Goal: Task Accomplishment & Management: Complete application form

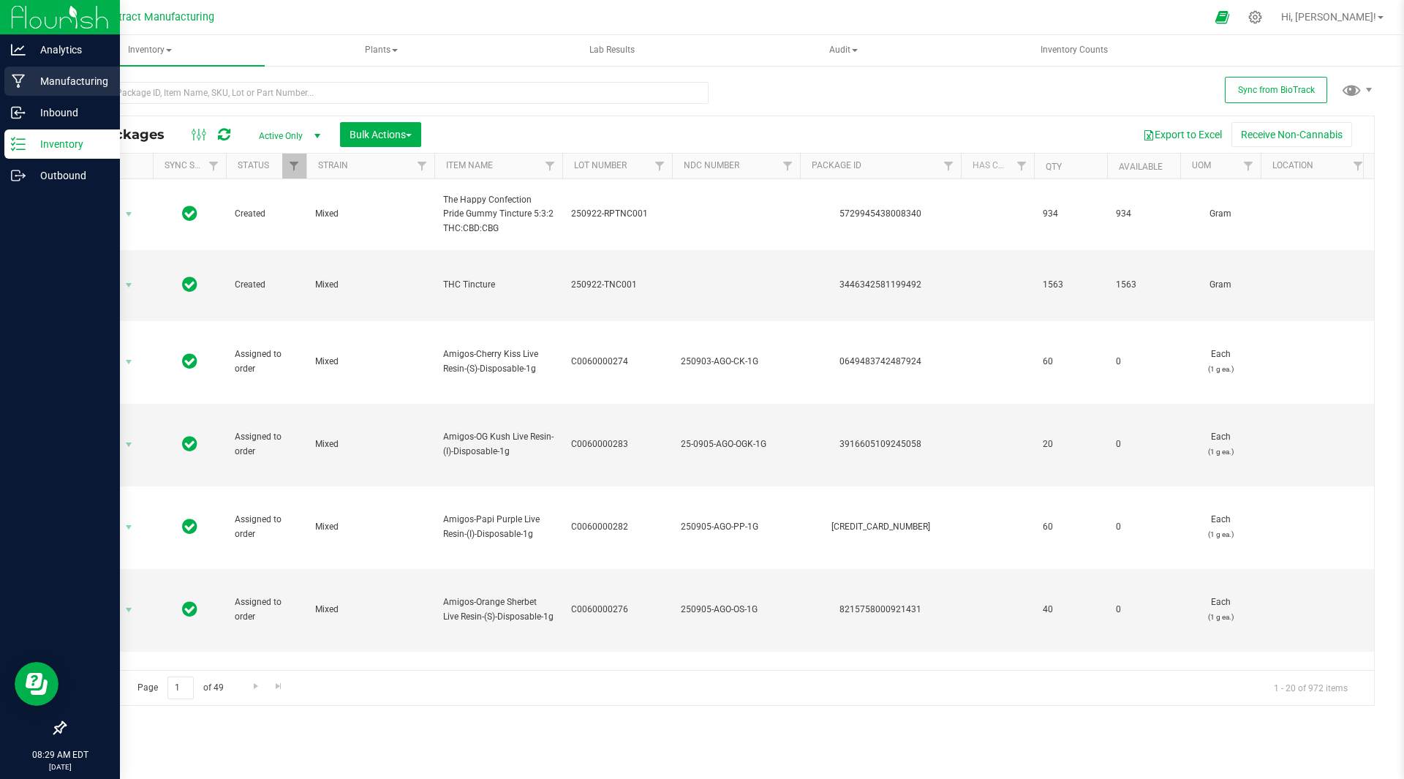
click at [24, 83] on icon at bounding box center [19, 81] width 14 height 15
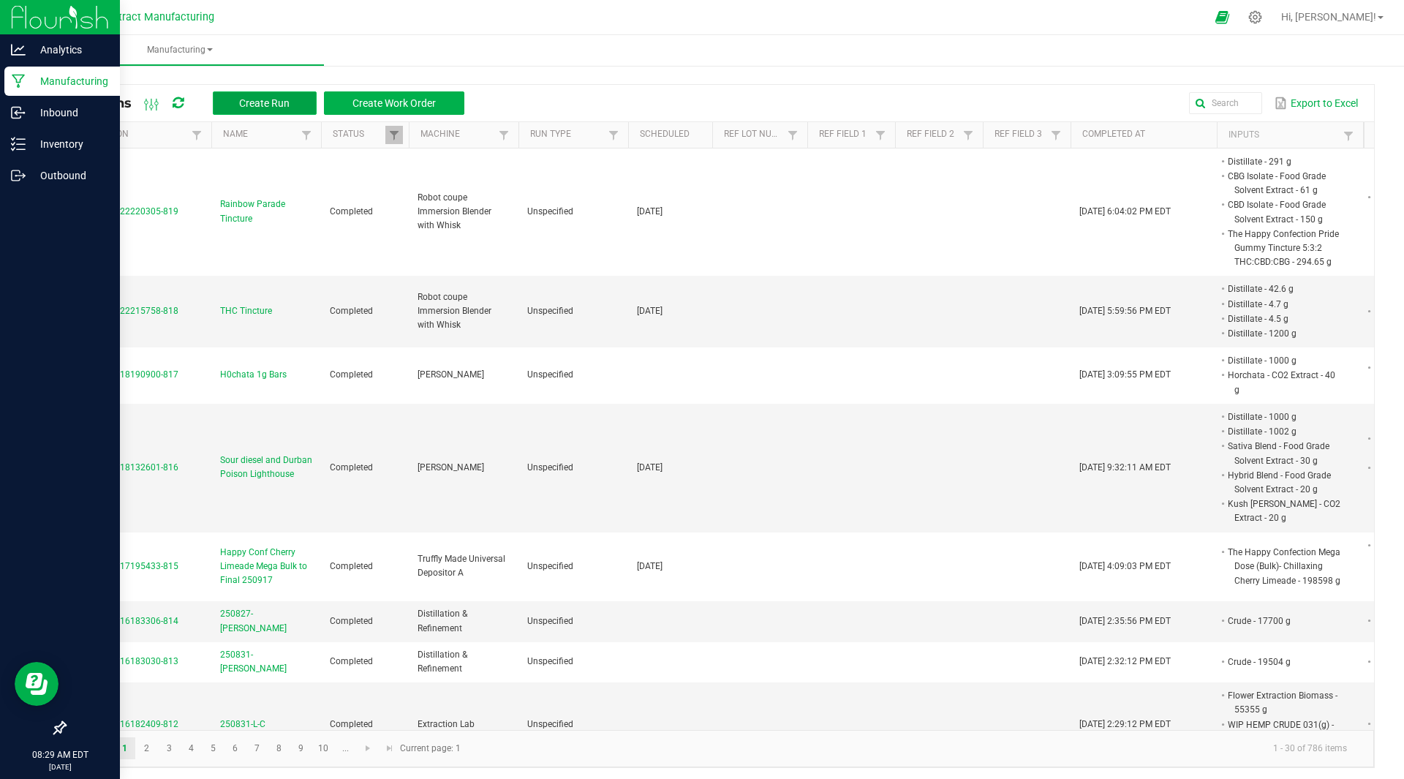
click at [269, 100] on span "Create Run" at bounding box center [264, 103] width 50 height 12
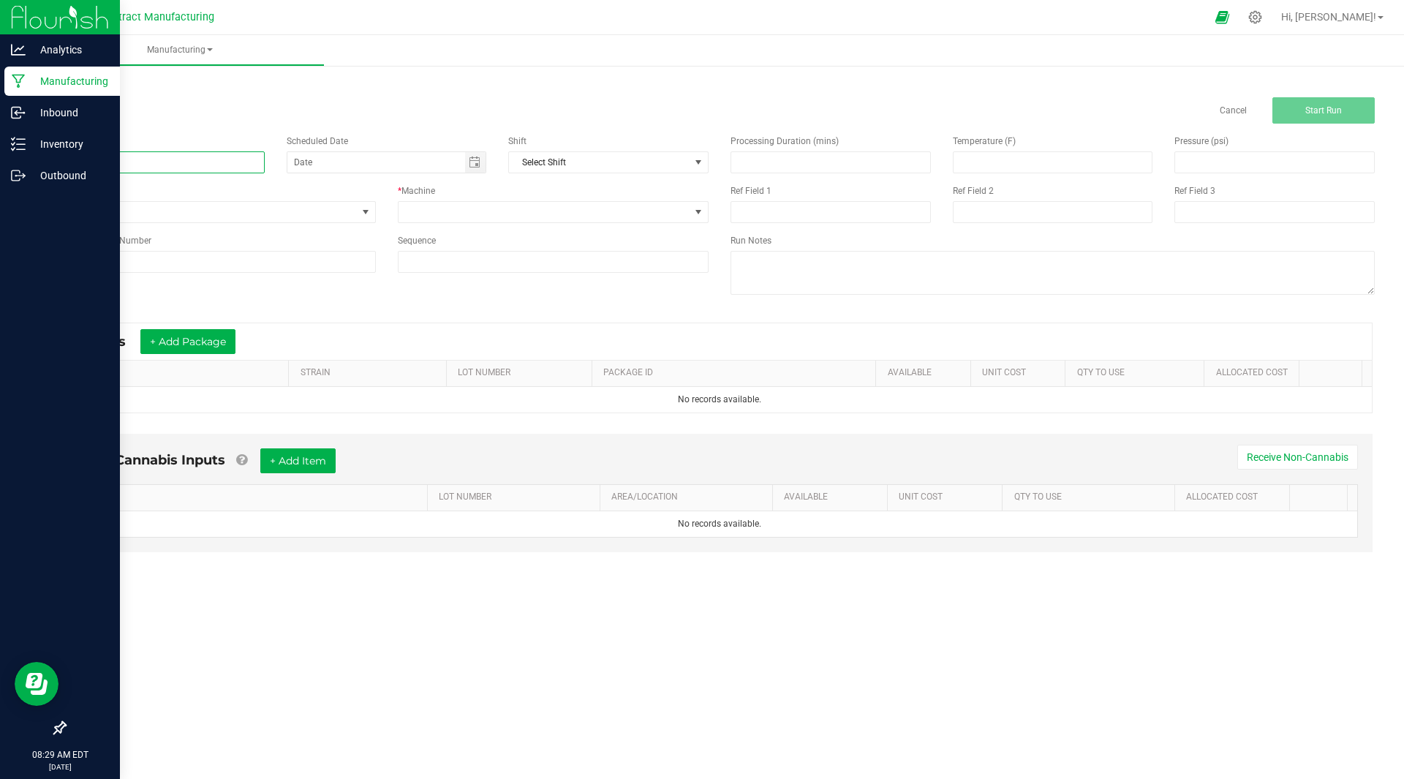
click at [155, 167] on input at bounding box center [164, 162] width 200 height 22
type input "W"
click at [479, 162] on span "Toggle calendar" at bounding box center [475, 162] width 12 height 12
type input "Sours Watermelon Spritz"
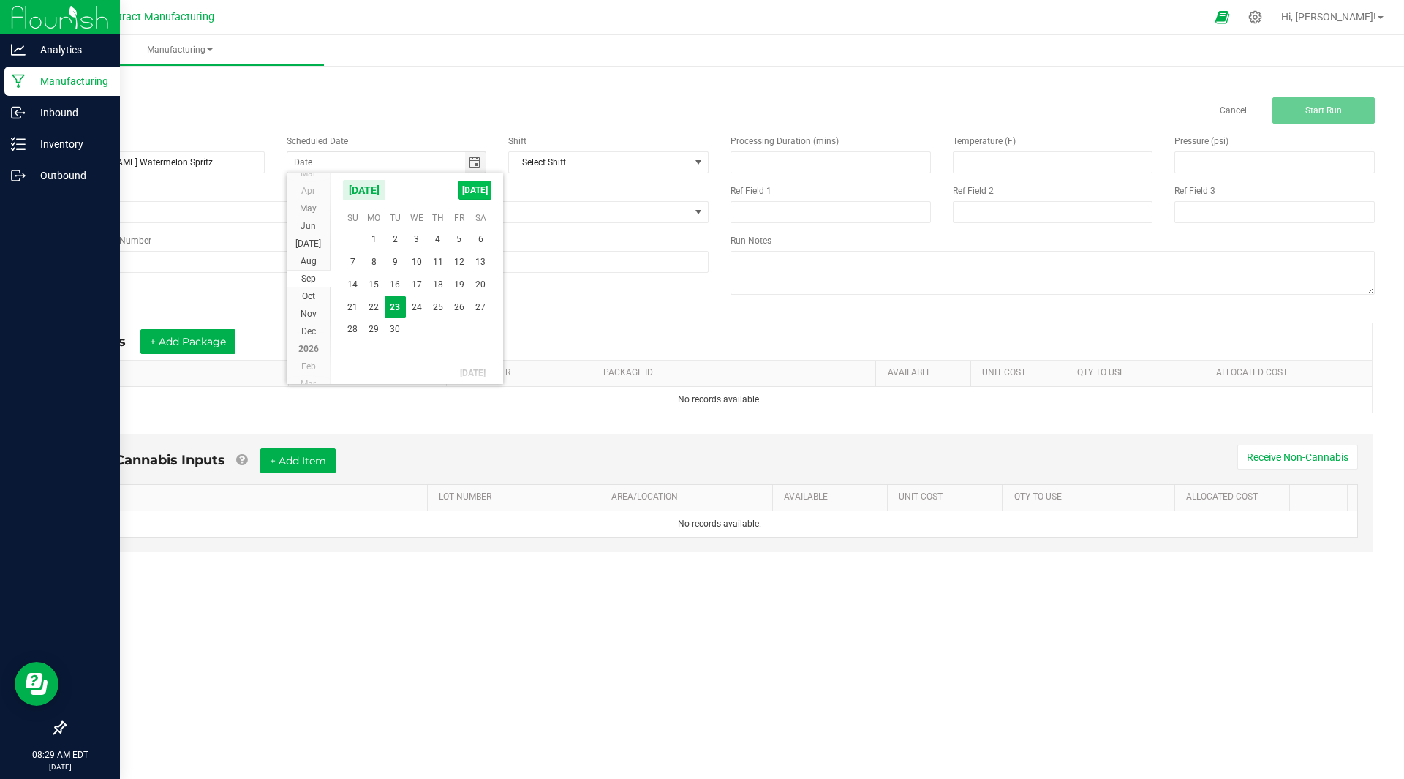
click at [478, 188] on span "TODAY" at bounding box center [475, 190] width 33 height 19
type input "[DATE]"
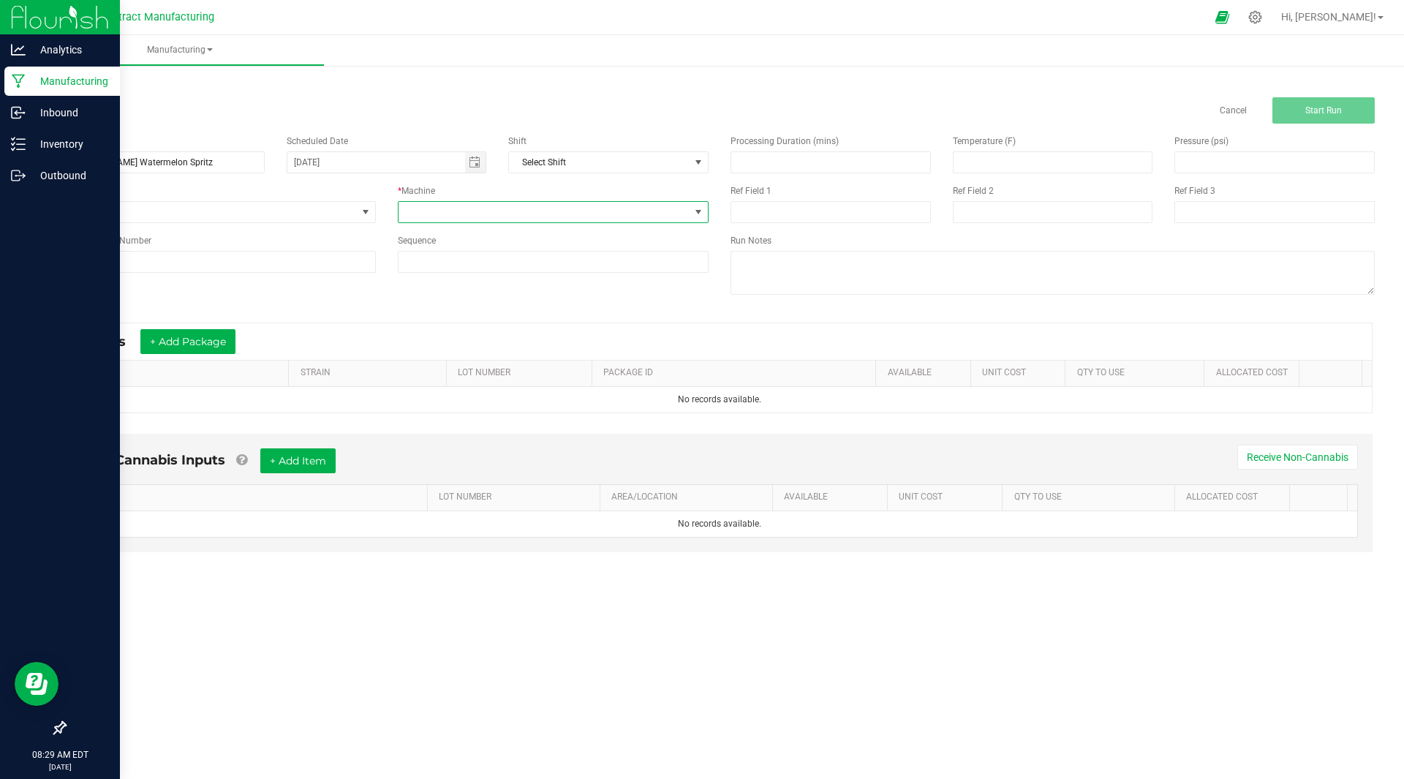
click at [458, 217] on span at bounding box center [545, 212] width 292 height 20
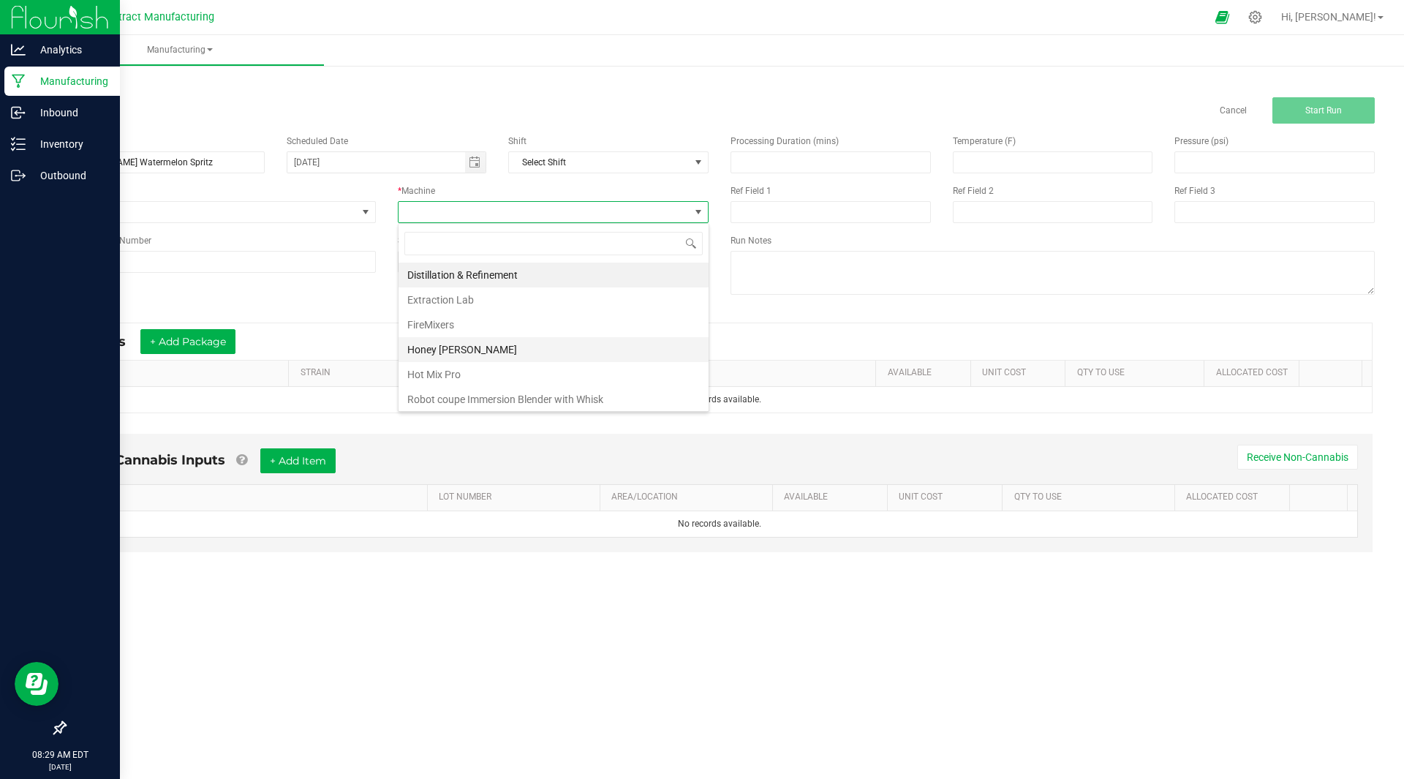
scroll to position [127, 0]
click at [446, 380] on li "Truffly Made Universal Depositor A" at bounding box center [554, 371] width 310 height 25
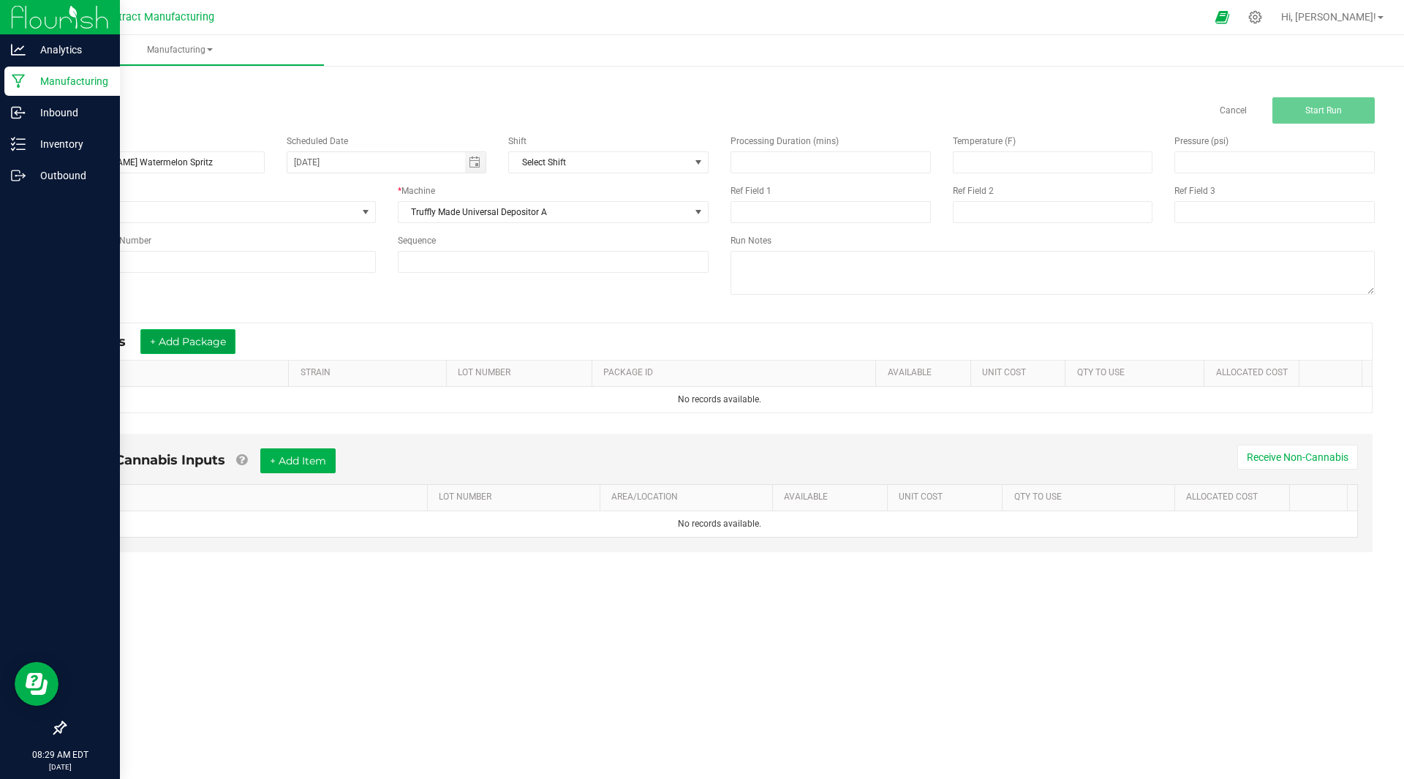
click at [203, 342] on button "+ Add Package" at bounding box center [187, 341] width 95 height 25
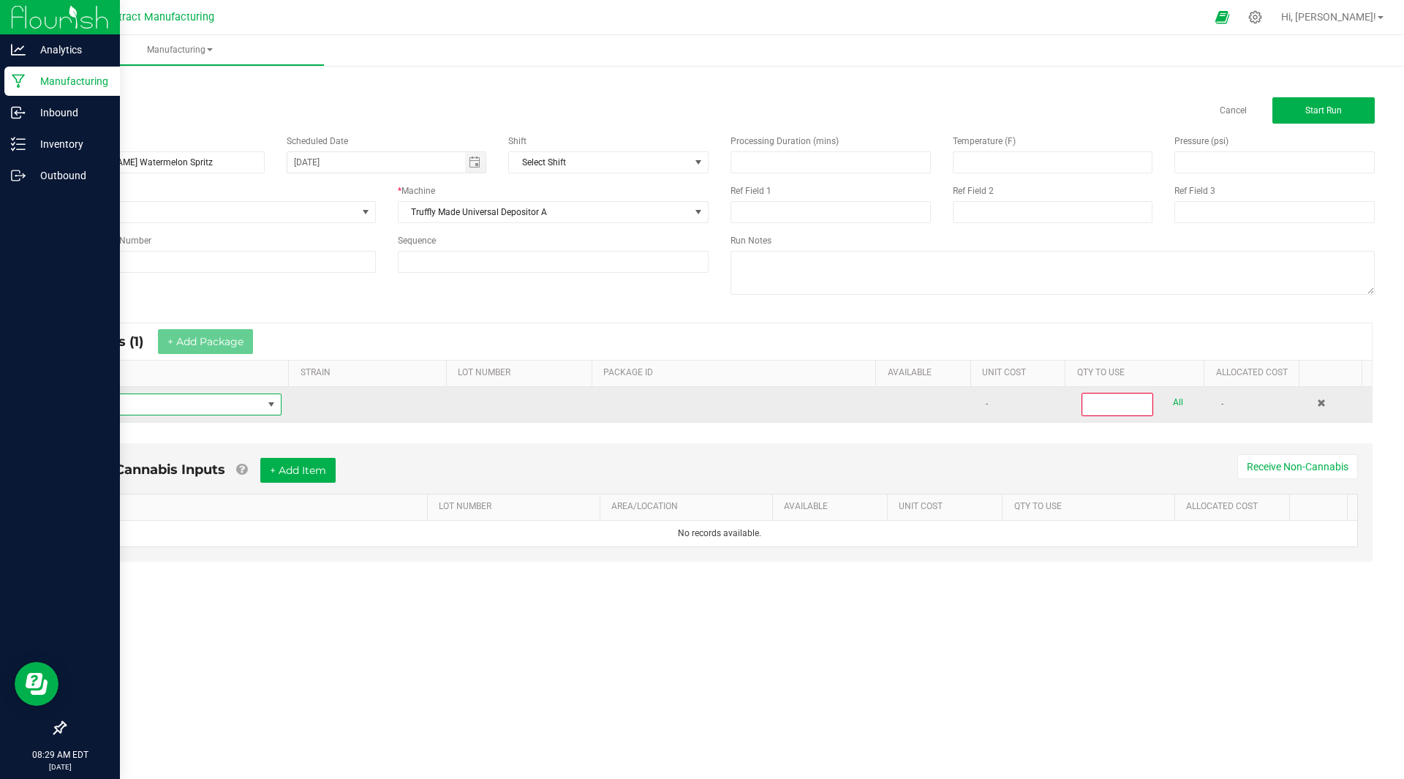
click at [200, 407] on span "NO DATA FOUND" at bounding box center [170, 404] width 186 height 20
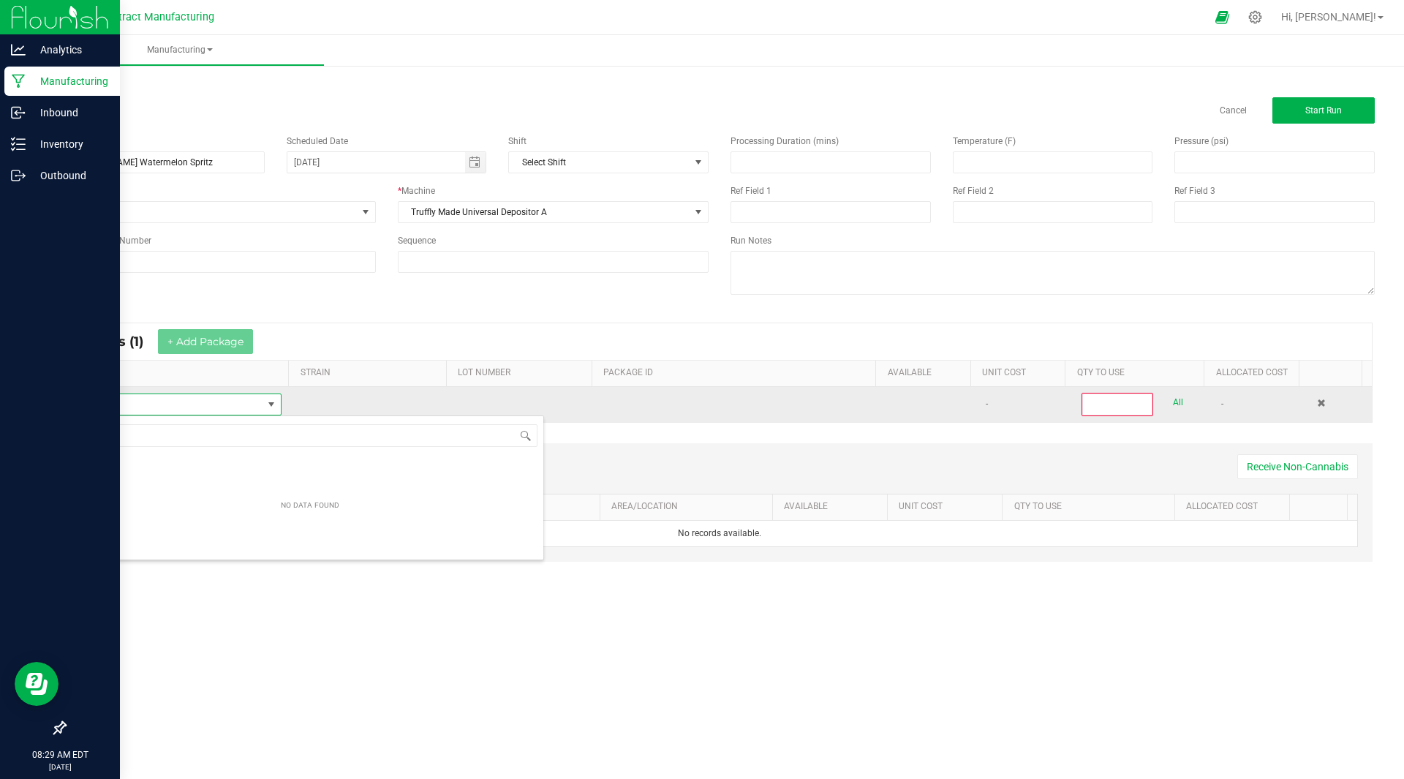
scroll to position [22, 203]
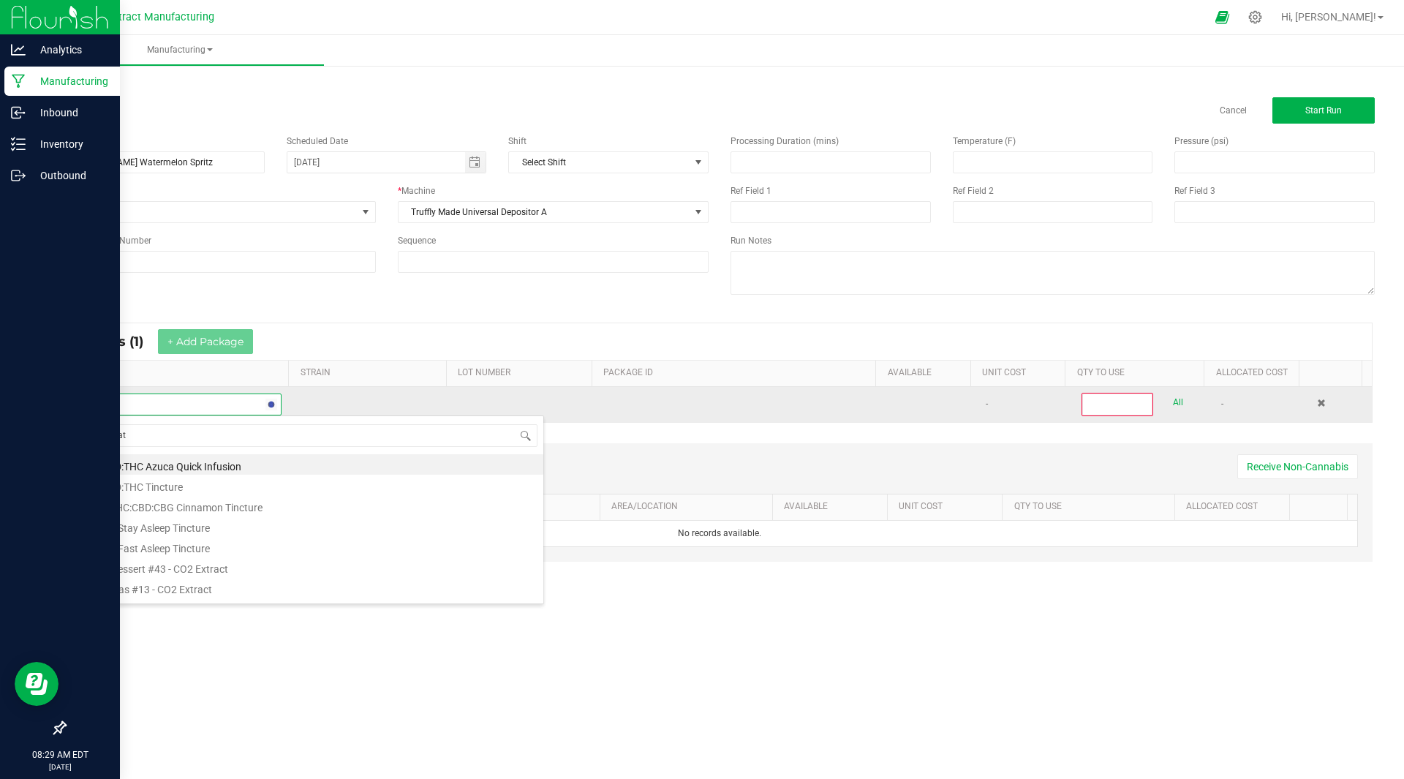
type input "distillate"
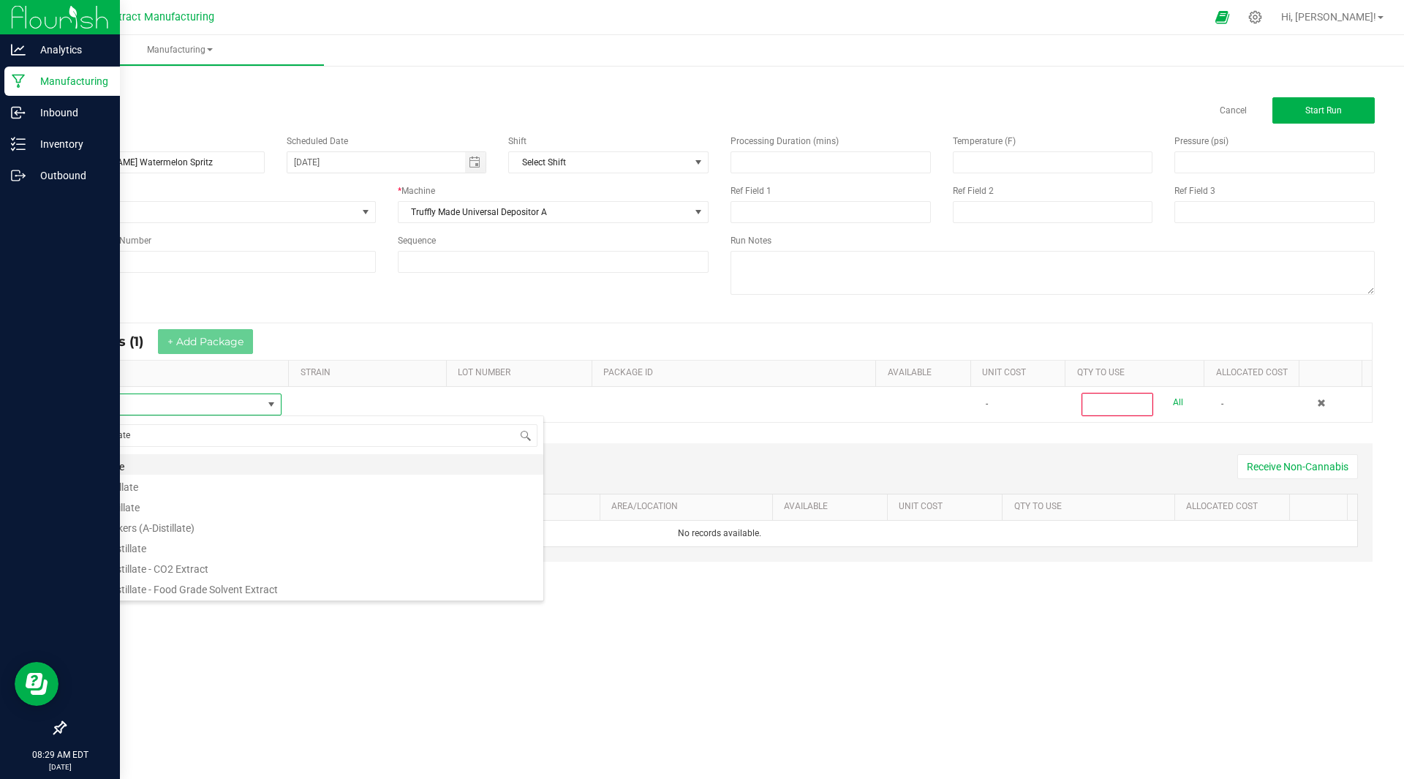
click at [143, 462] on li "Distillate" at bounding box center [310, 464] width 467 height 20
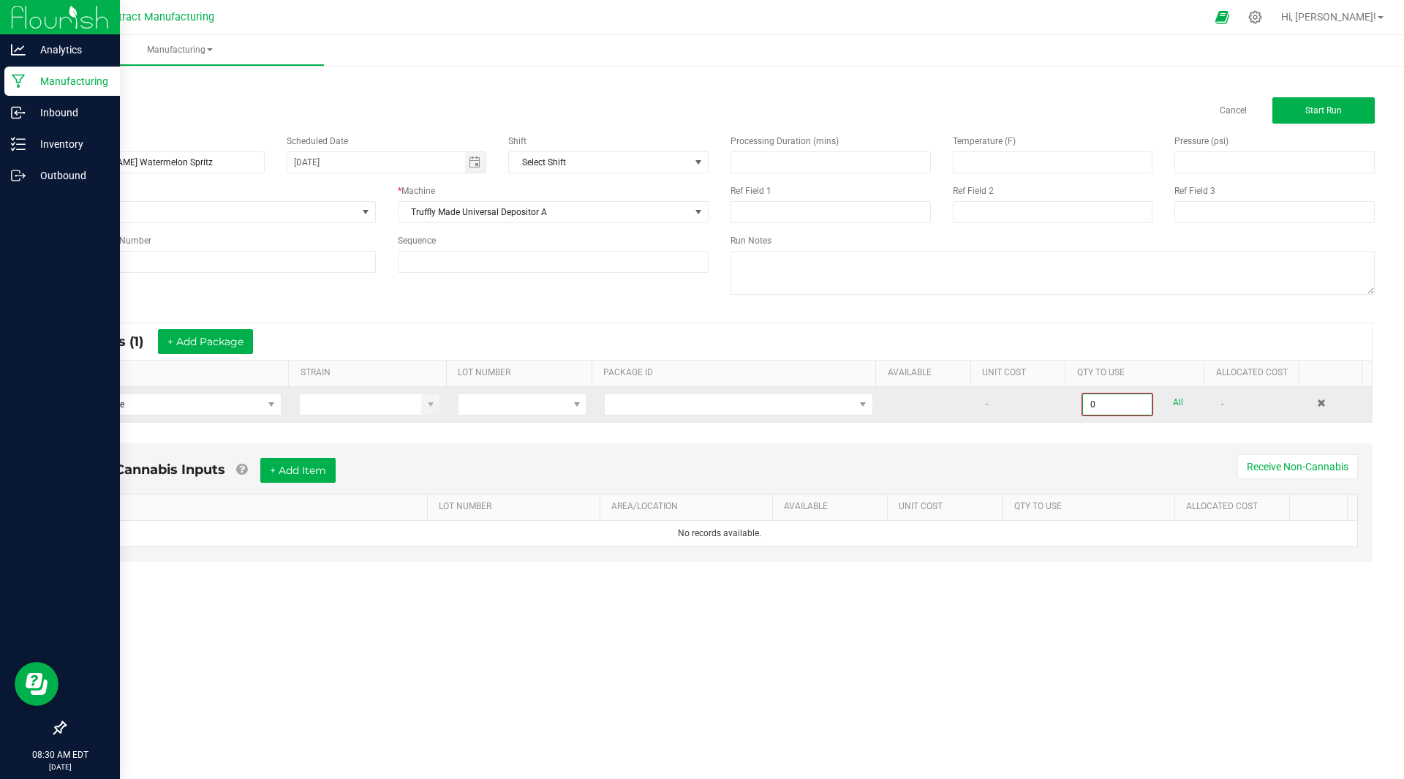
click at [1096, 407] on input "0" at bounding box center [1117, 404] width 69 height 20
click at [763, 399] on span at bounding box center [729, 404] width 249 height 20
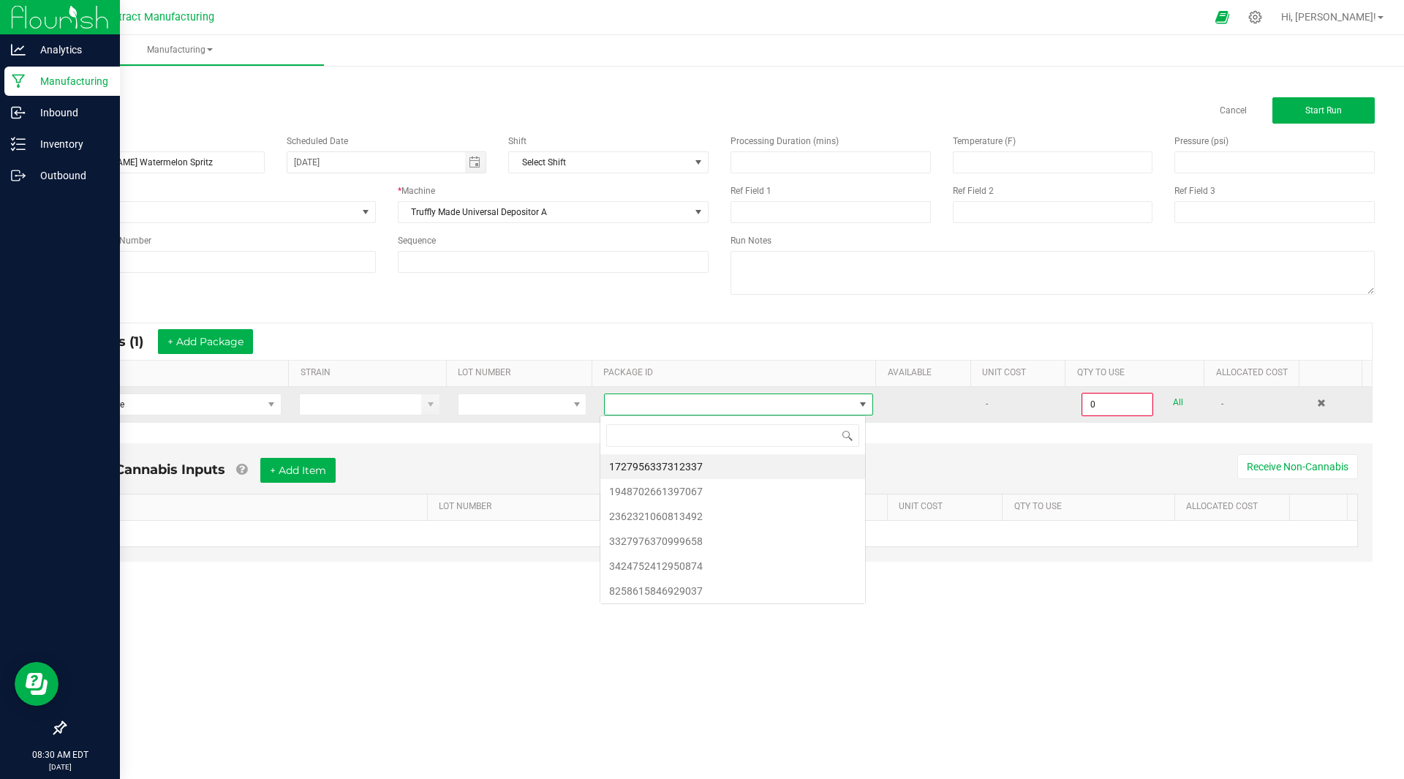
scroll to position [22, 267]
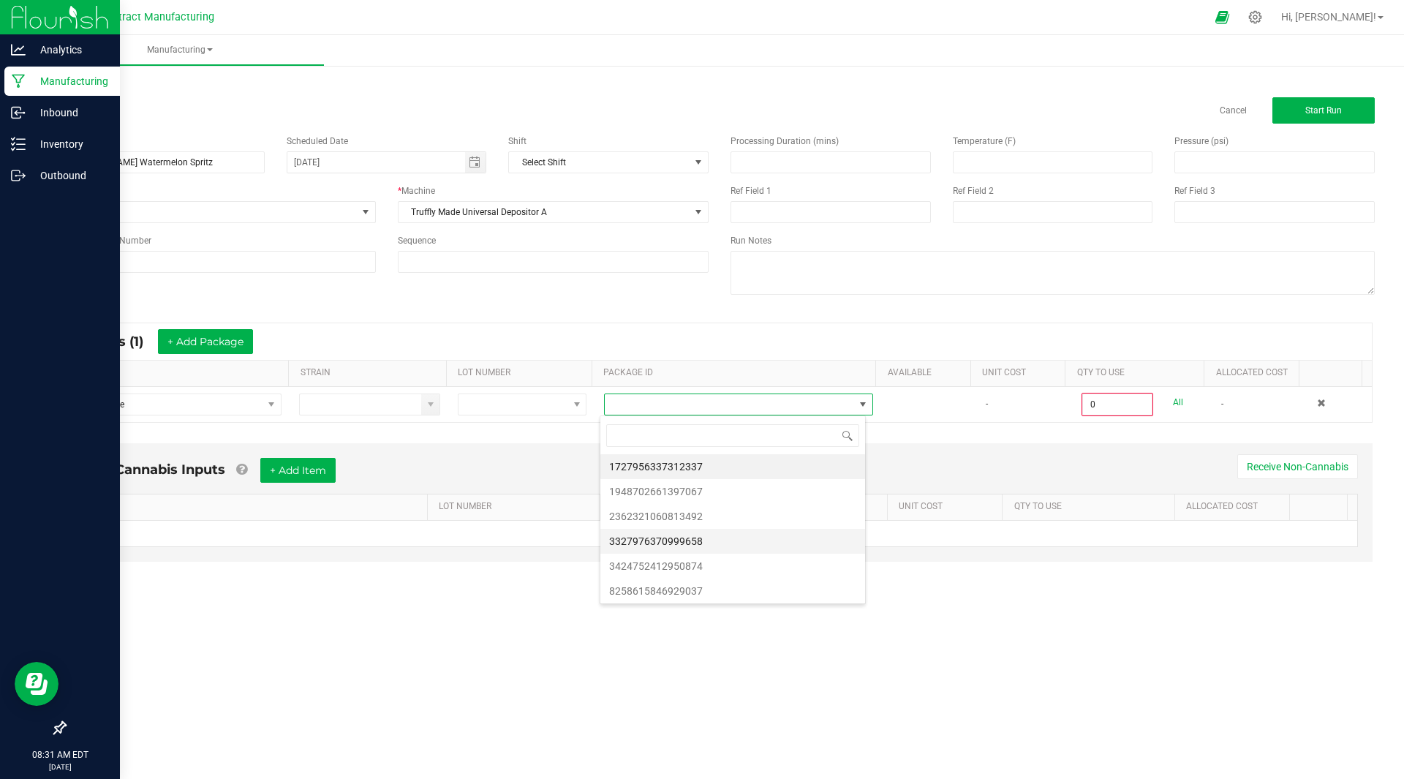
click at [720, 539] on li "3327976370999658" at bounding box center [732, 541] width 265 height 25
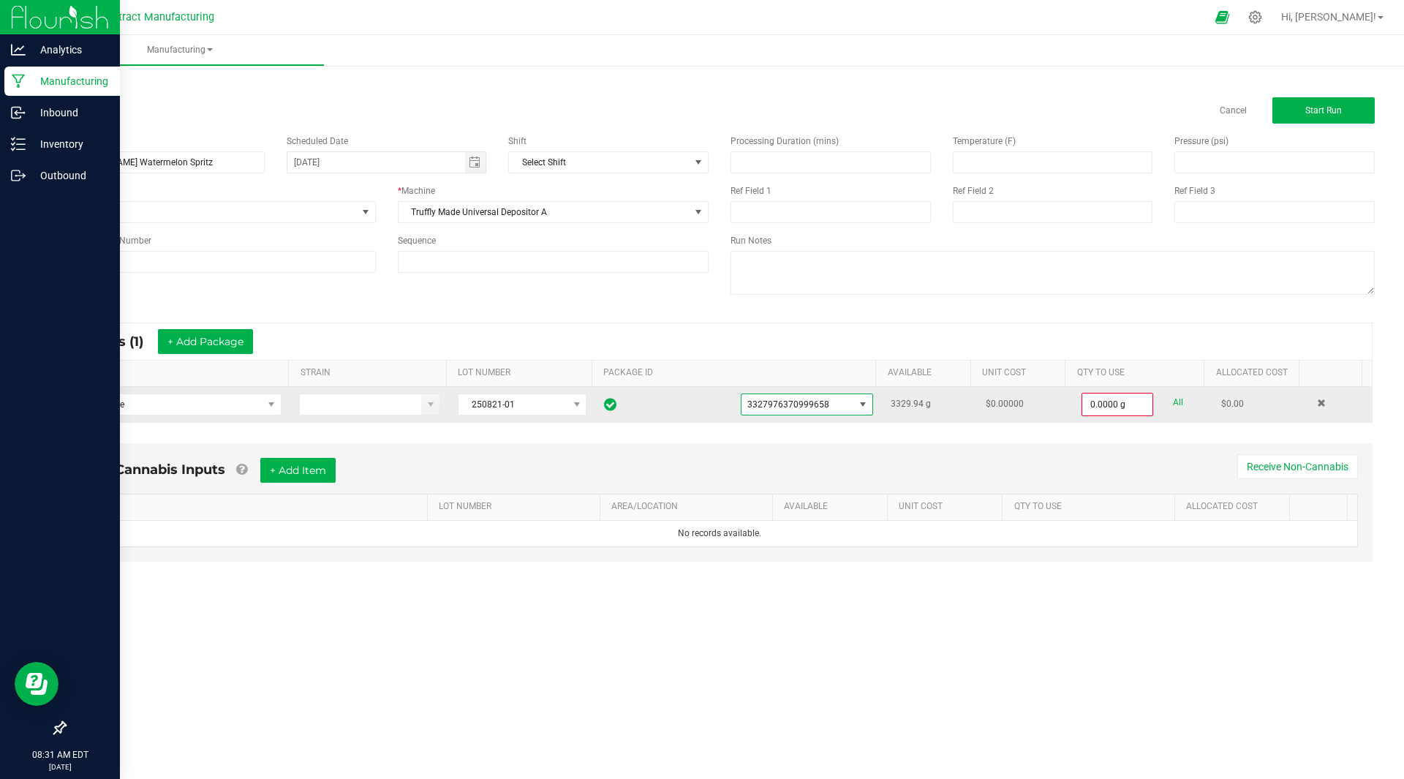
click at [845, 407] on span "3327976370999658" at bounding box center [798, 404] width 113 height 20
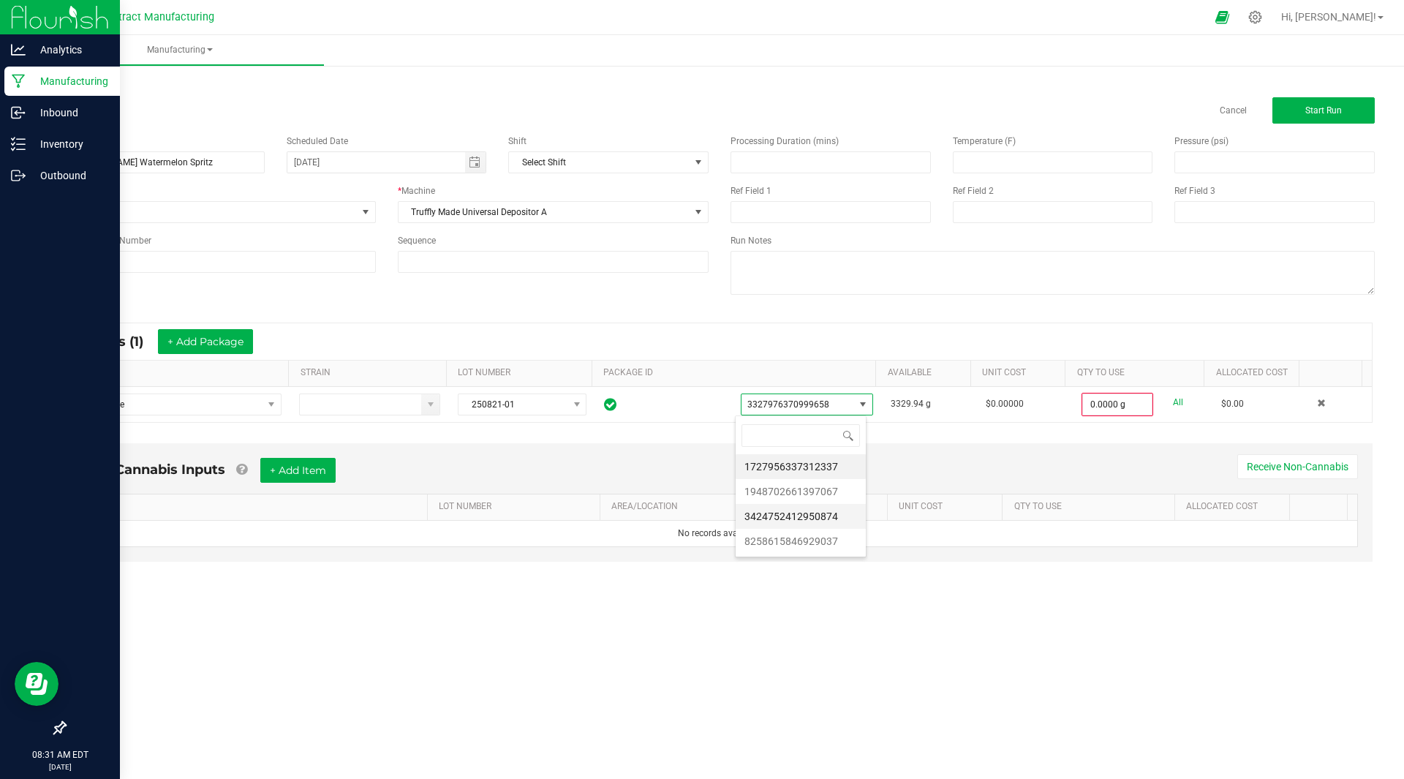
click at [840, 517] on li "3424752412950874" at bounding box center [801, 516] width 130 height 25
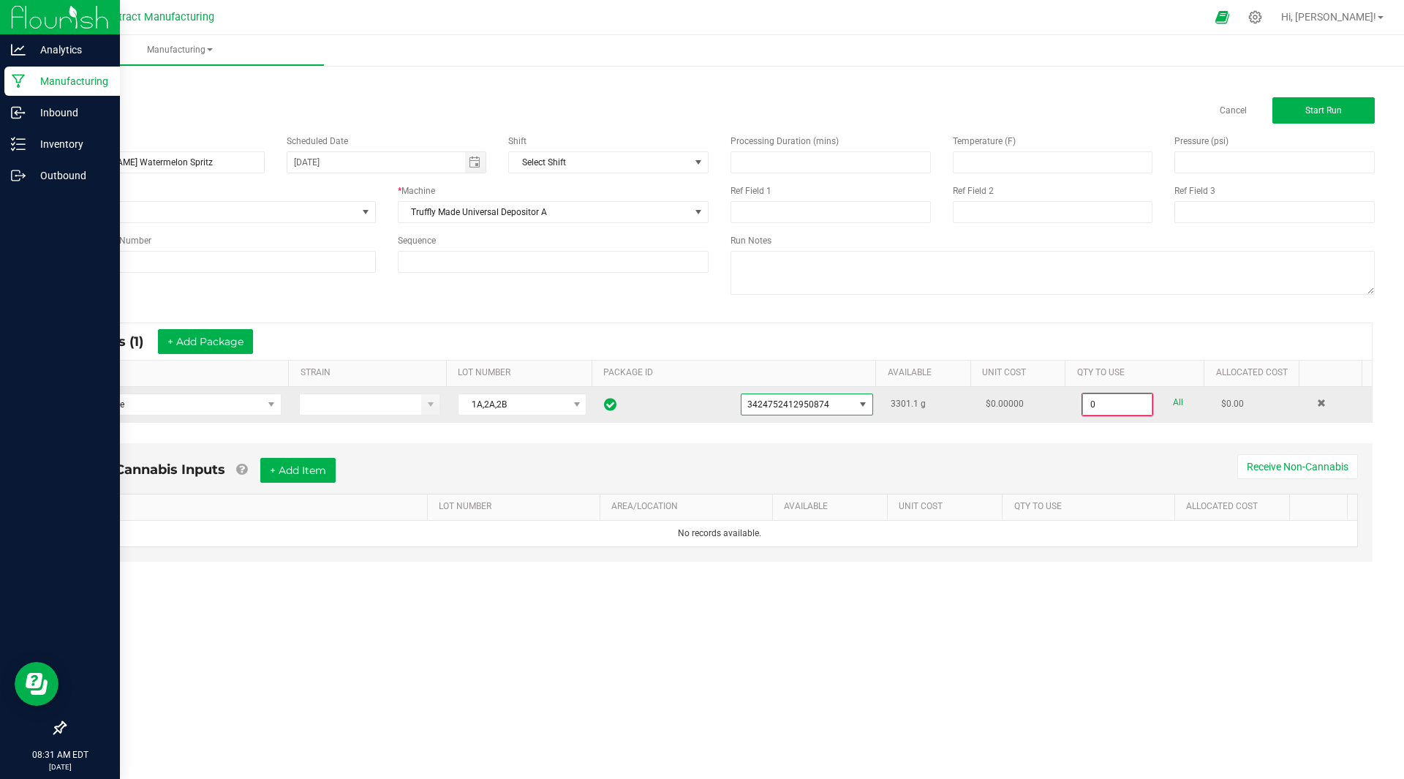
click at [1105, 408] on input "0" at bounding box center [1117, 404] width 69 height 20
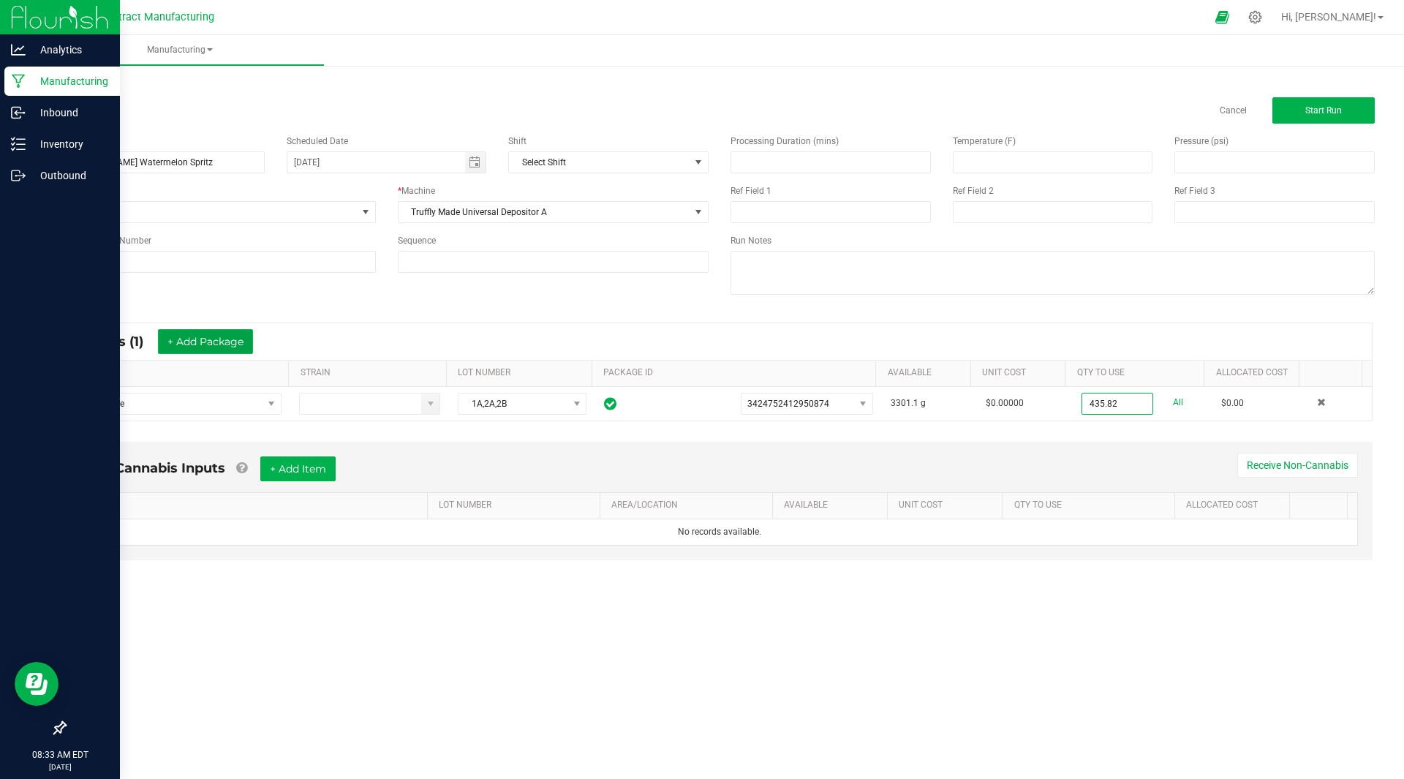
type input "435.8200 g"
click at [184, 337] on button "+ Add Package" at bounding box center [205, 341] width 95 height 25
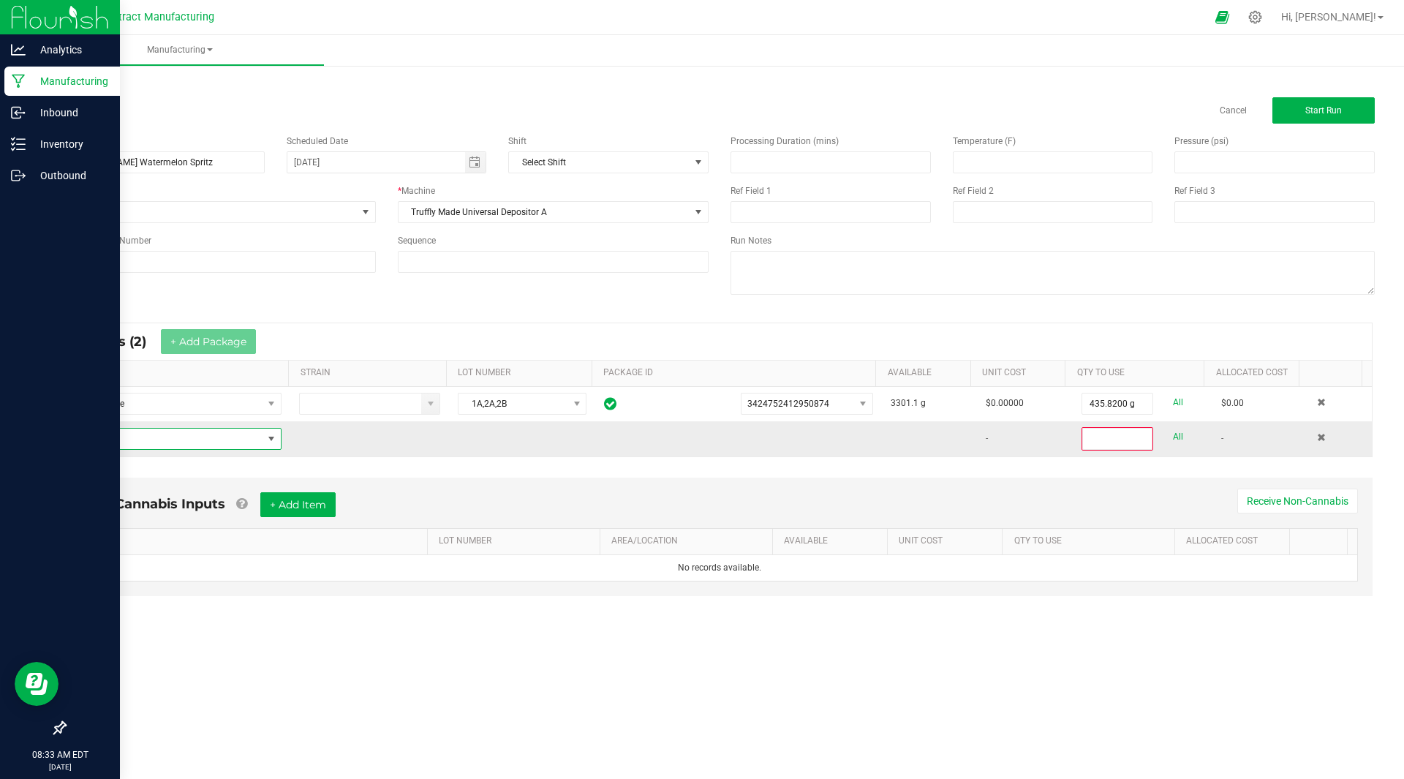
click at [155, 442] on span "NO DATA FOUND" at bounding box center [170, 439] width 186 height 20
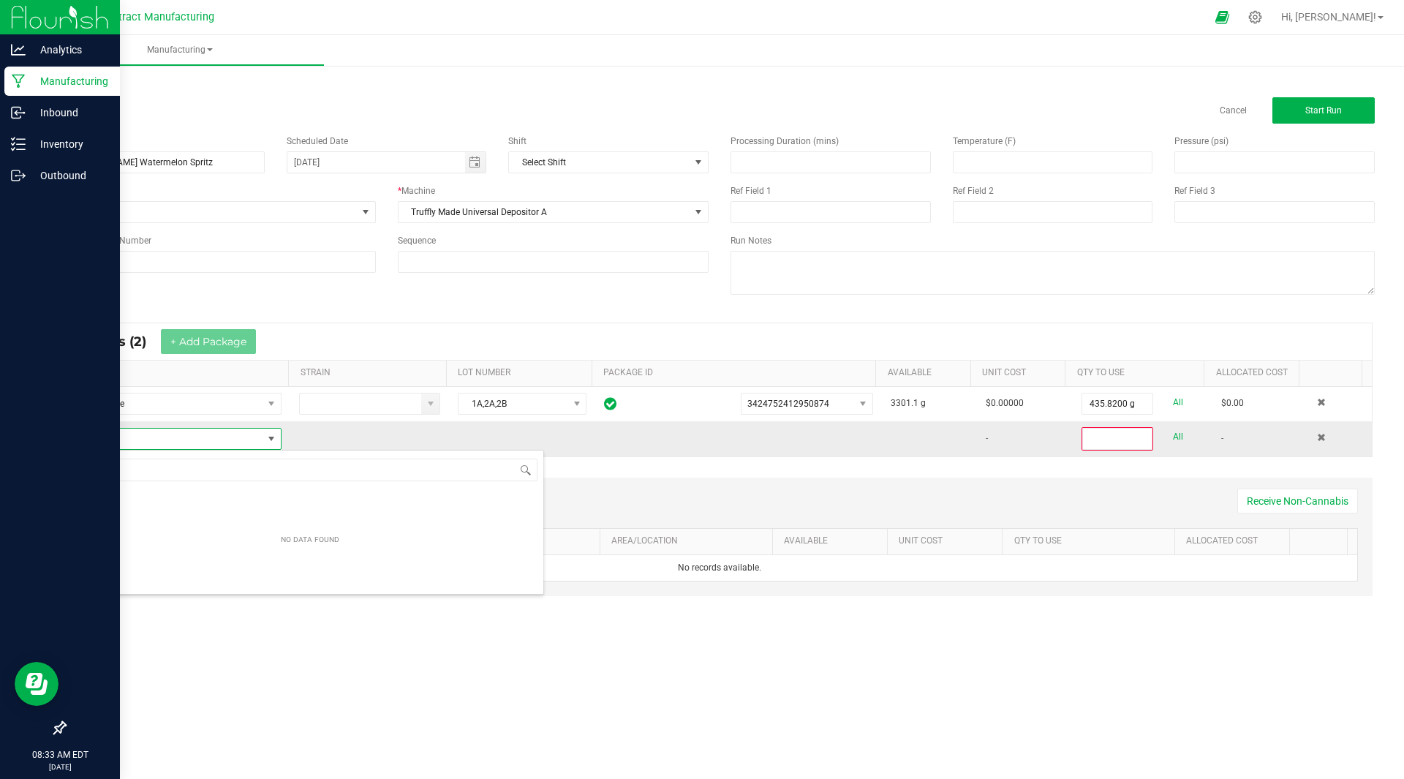
scroll to position [22, 203]
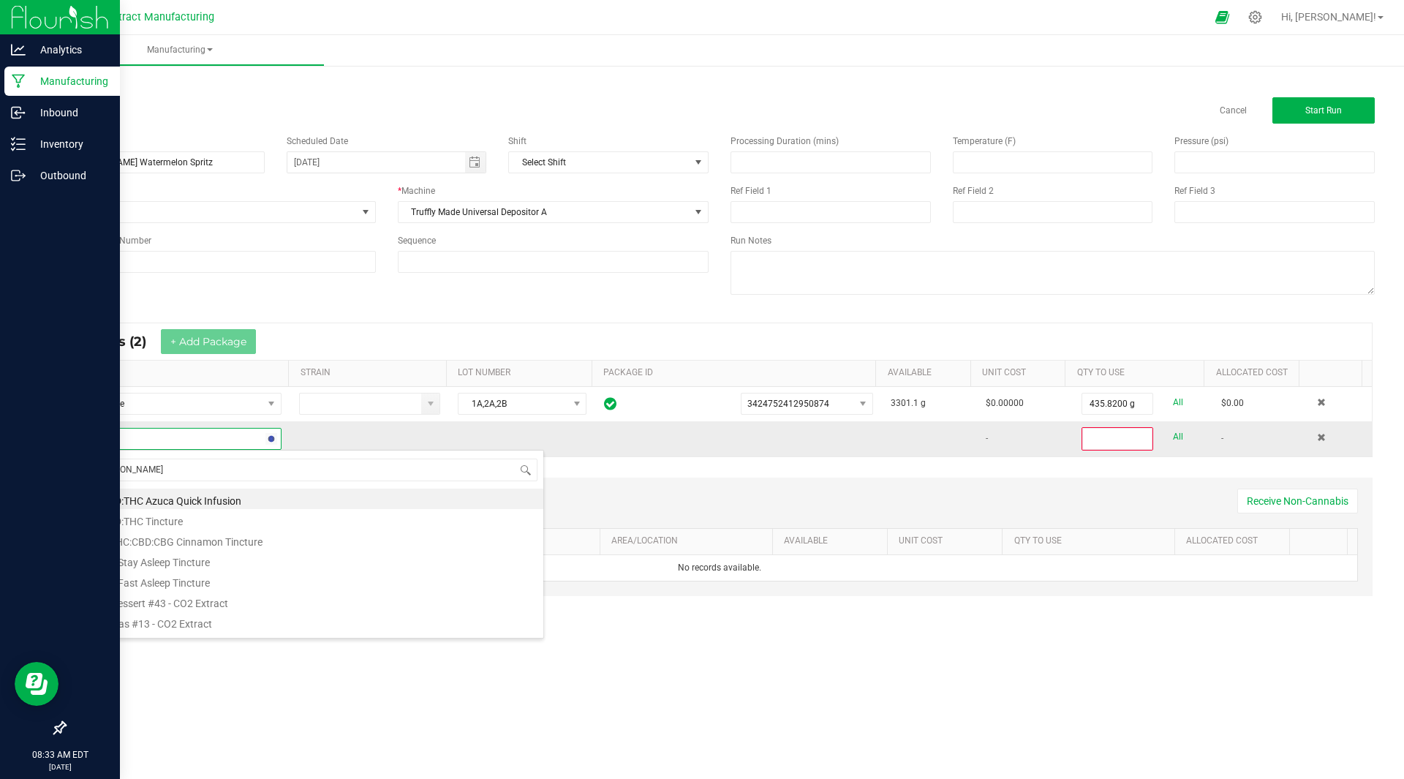
type input "dessert"
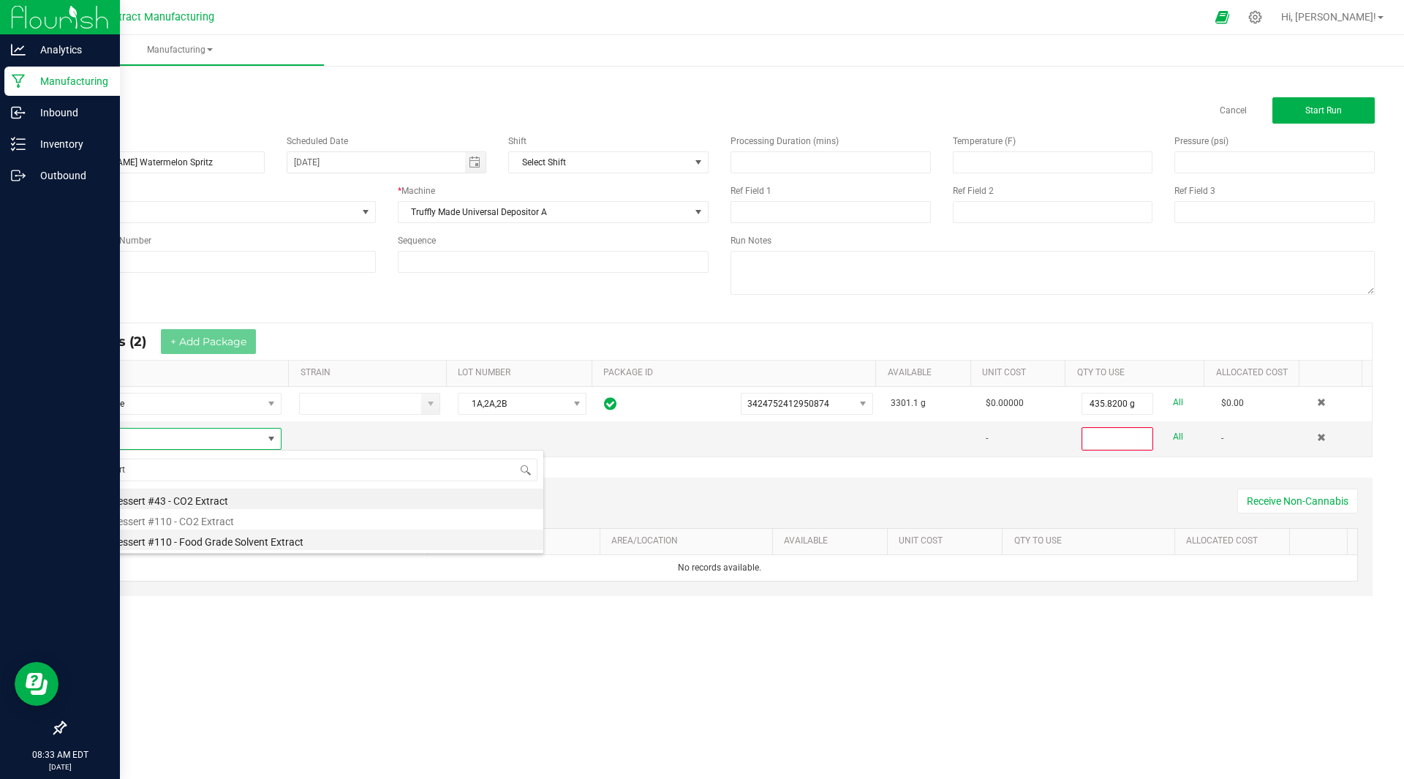
click at [243, 541] on li "2023 Dessert #110 - Food Grade Solvent Extract" at bounding box center [310, 539] width 467 height 20
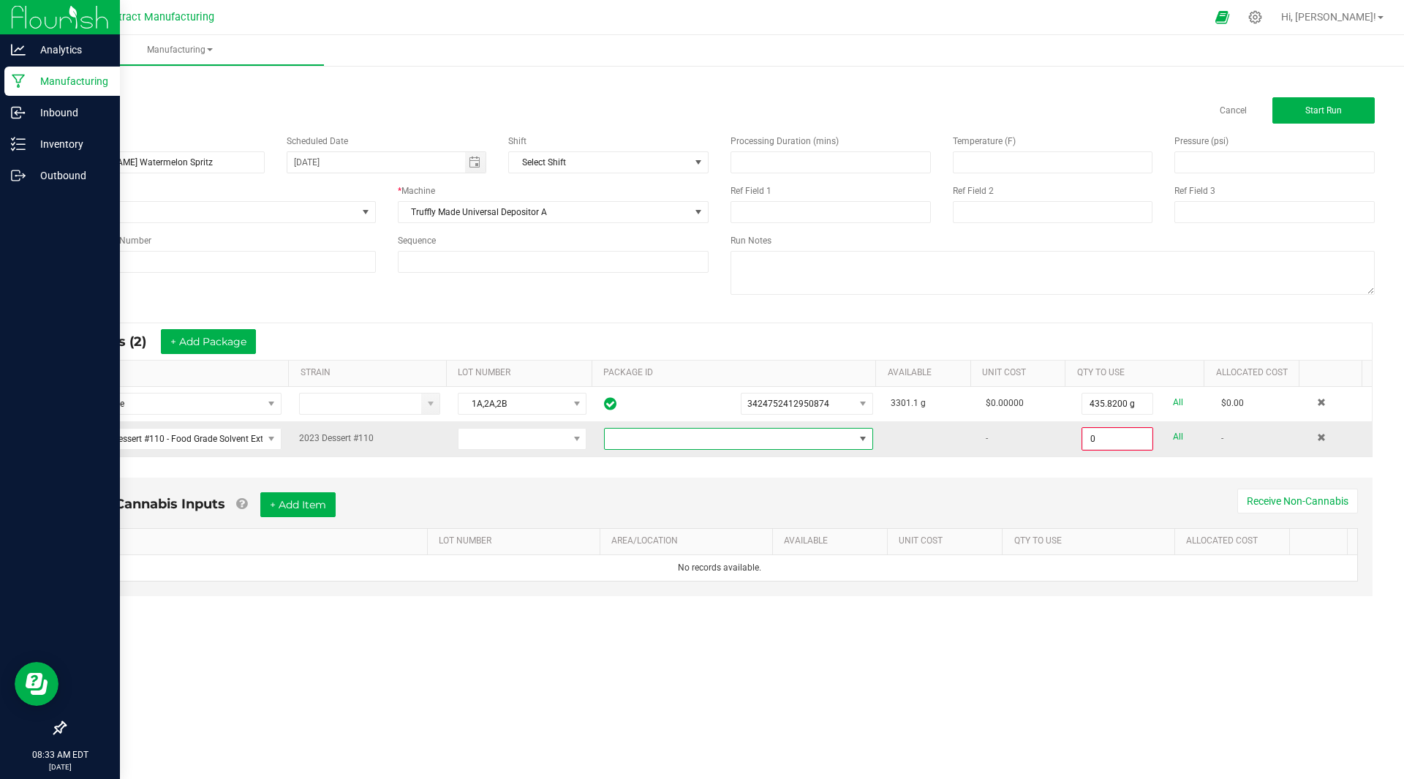
click at [815, 448] on span at bounding box center [729, 439] width 249 height 20
click at [757, 503] on li "5613715089229503" at bounding box center [732, 500] width 265 height 25
click at [1097, 439] on input "0" at bounding box center [1117, 439] width 69 height 20
type input "2.1000 g"
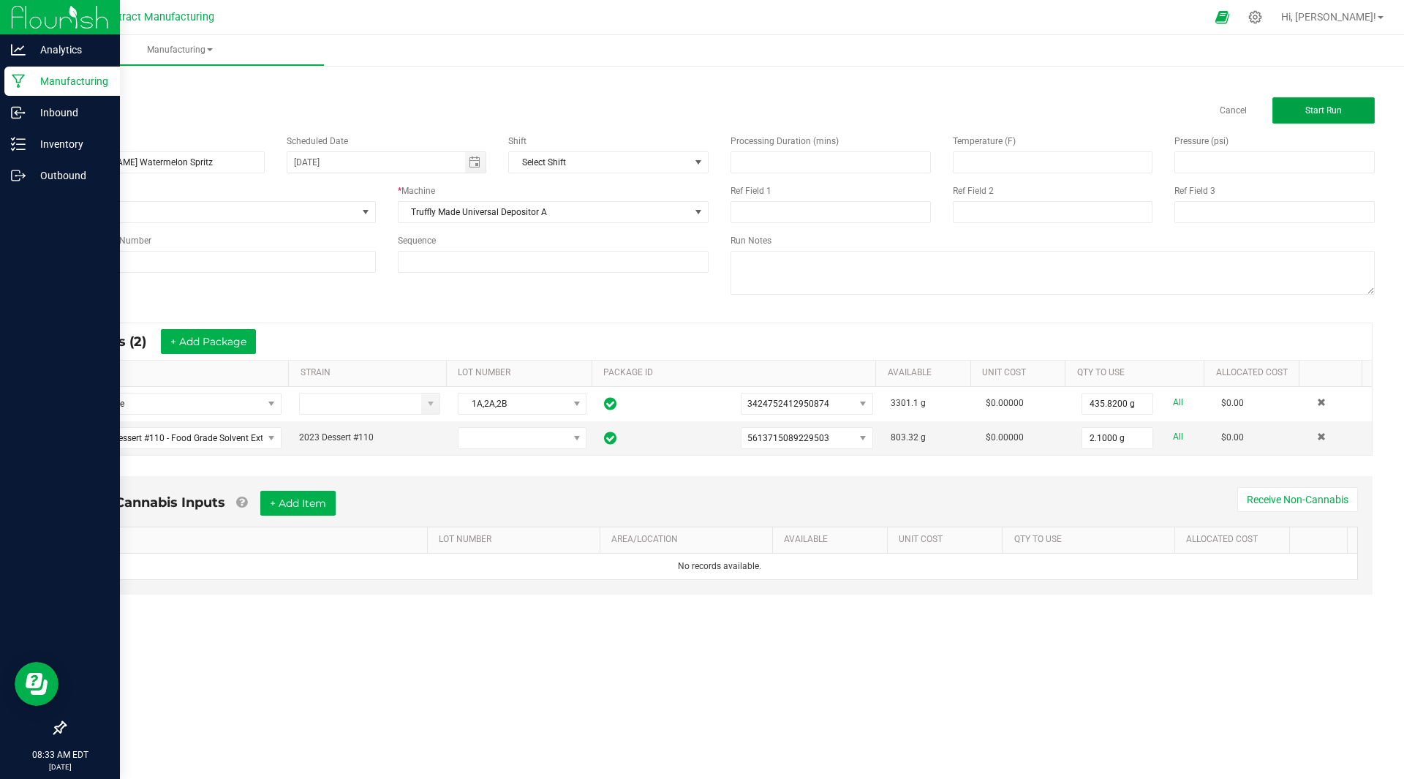
click at [1350, 110] on button "Start Run" at bounding box center [1323, 110] width 102 height 26
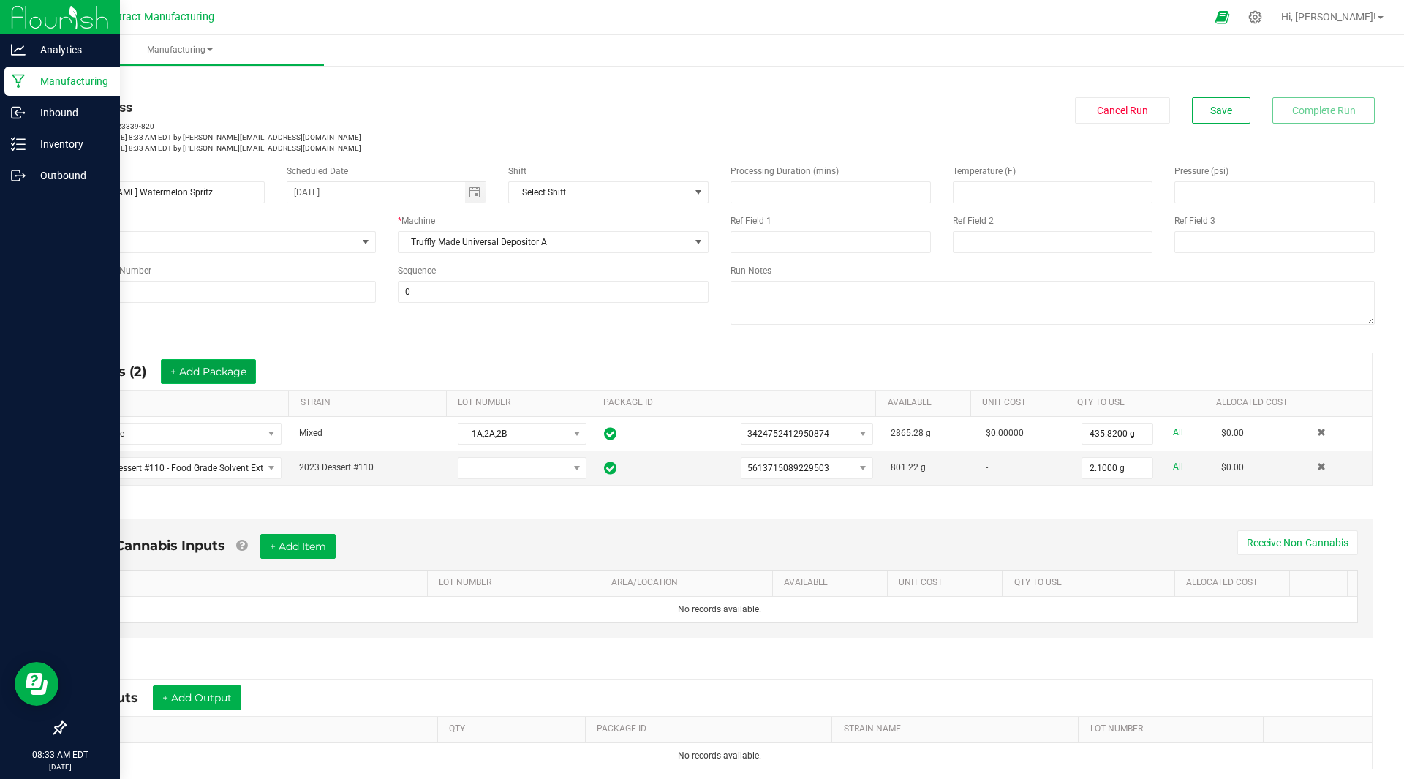
click at [225, 372] on button "+ Add Package" at bounding box center [208, 371] width 95 height 25
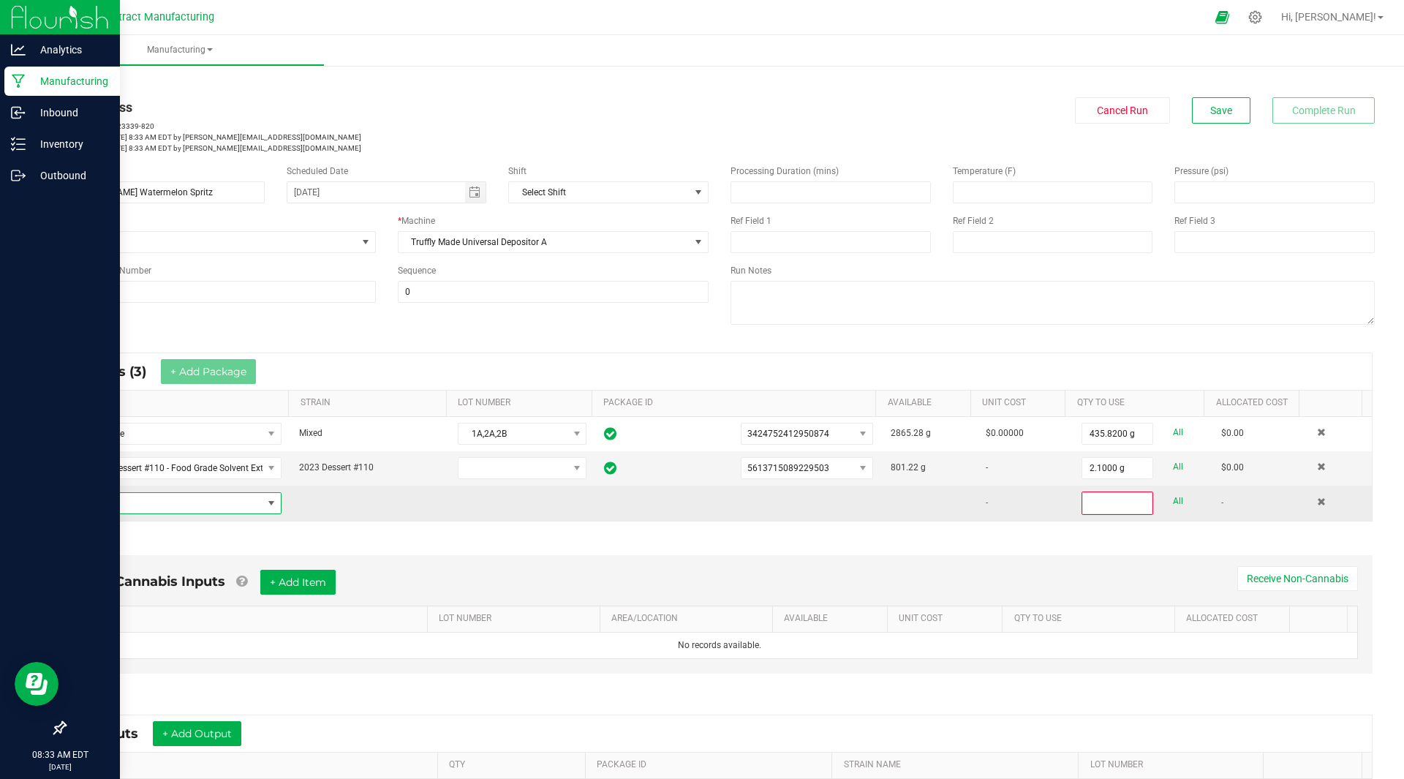
click at [168, 504] on span "NO DATA FOUND" at bounding box center [170, 503] width 186 height 20
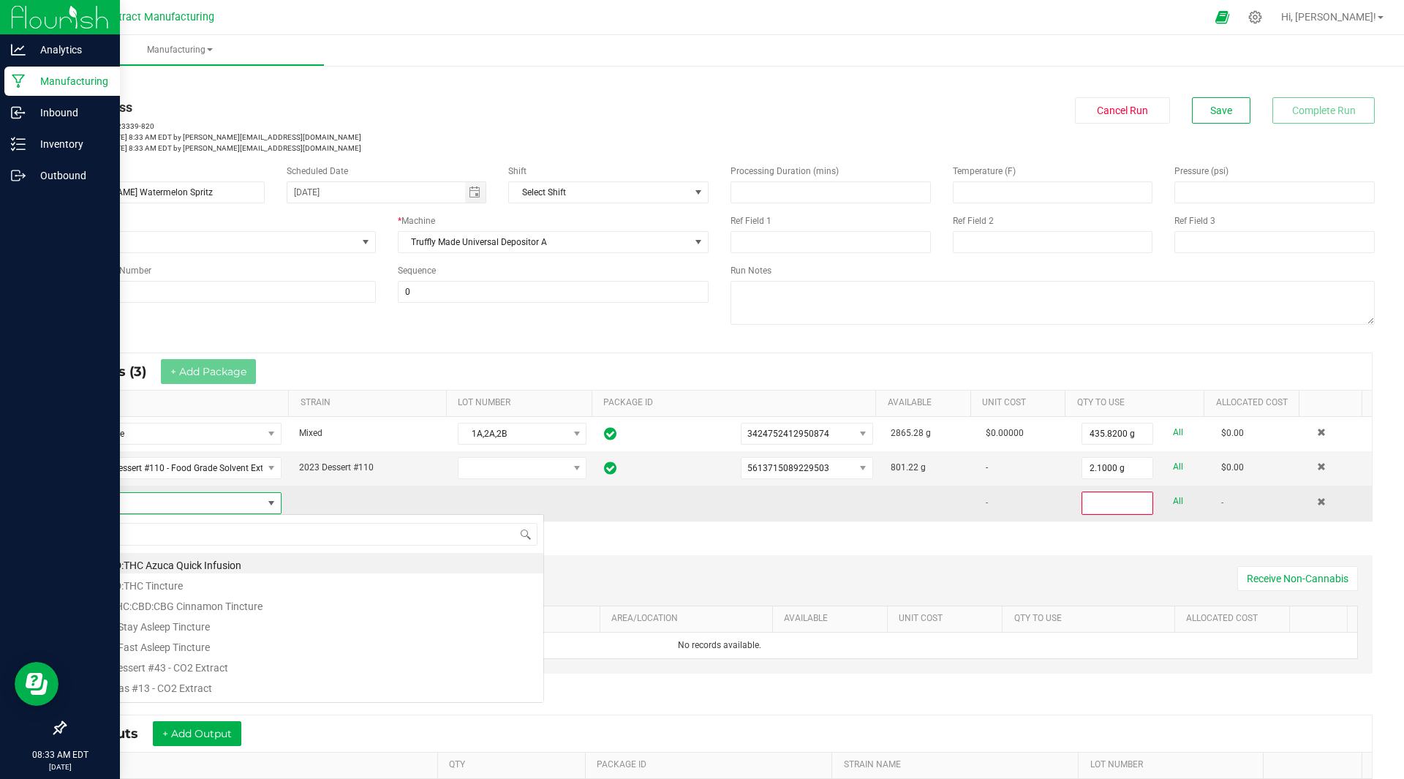
scroll to position [22, 200]
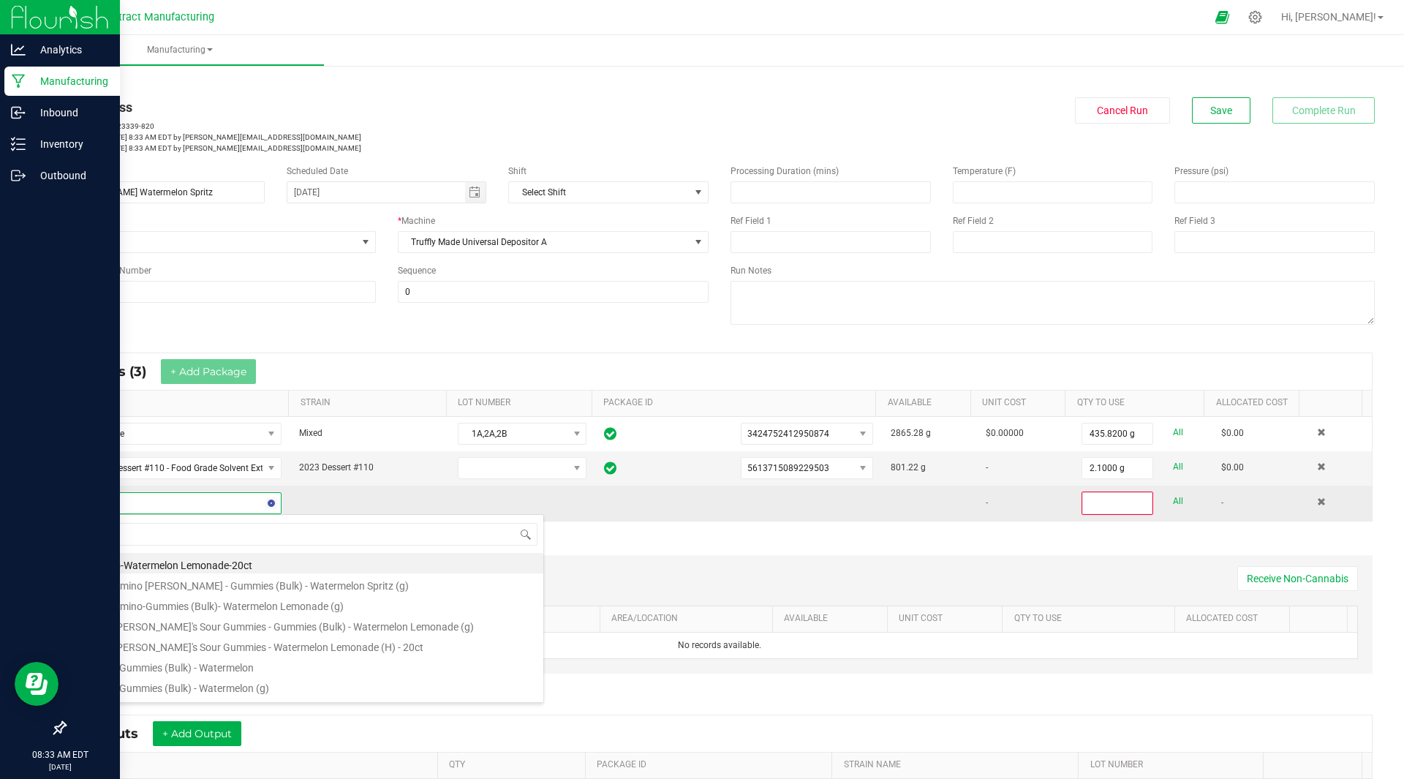
type input "w"
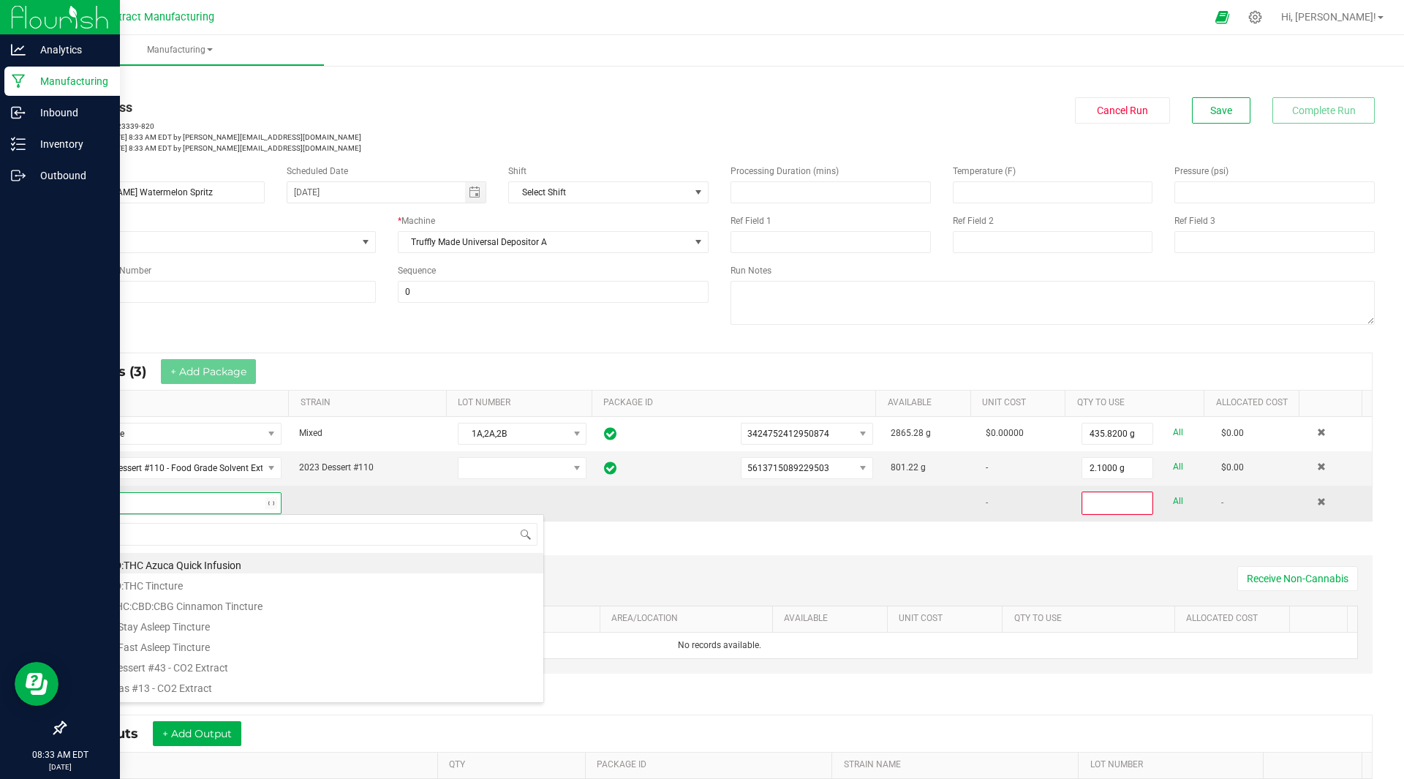
type input "spritz"
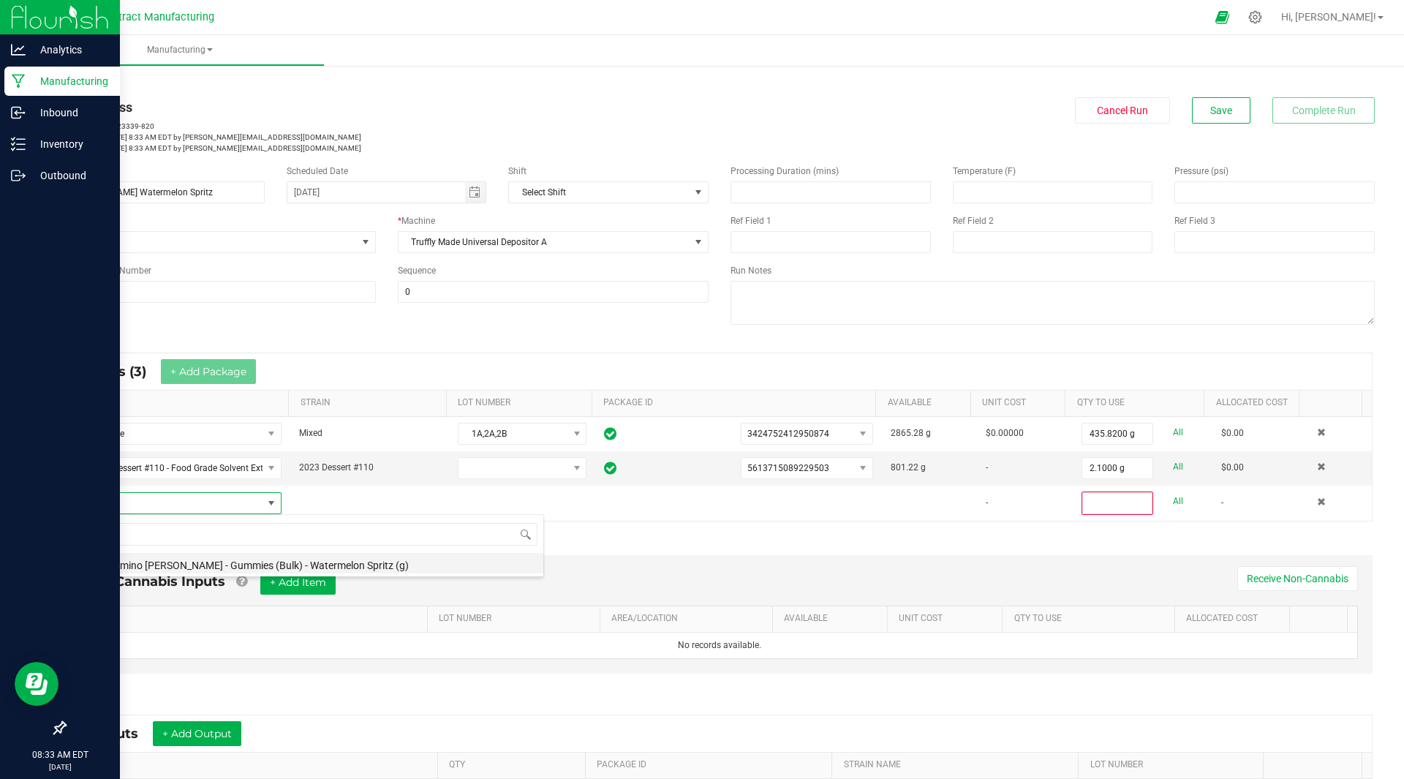
click at [282, 566] on li "Kiva Camino [PERSON_NAME] - Gummies (Bulk) - Watermelon Spritz (g)" at bounding box center [310, 563] width 467 height 20
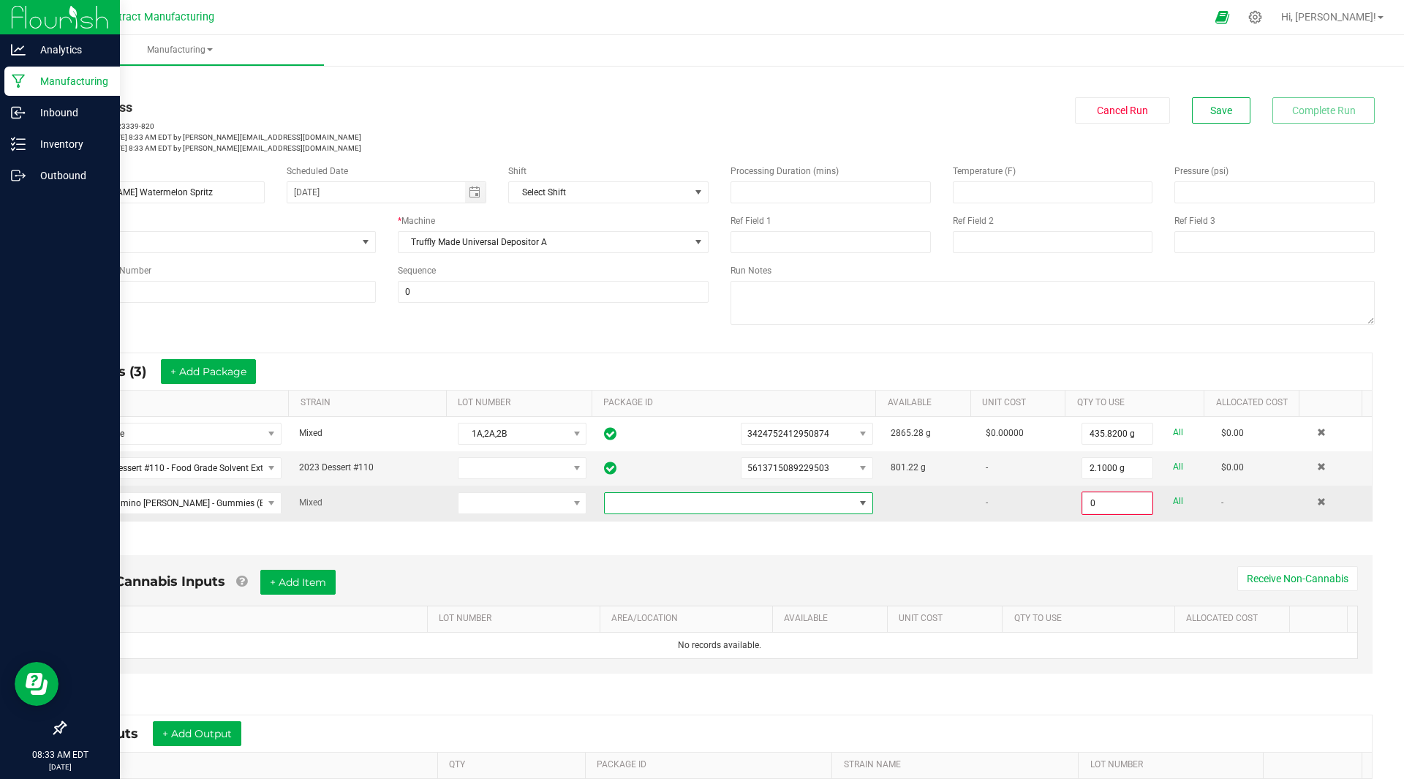
click at [780, 506] on span at bounding box center [729, 503] width 249 height 20
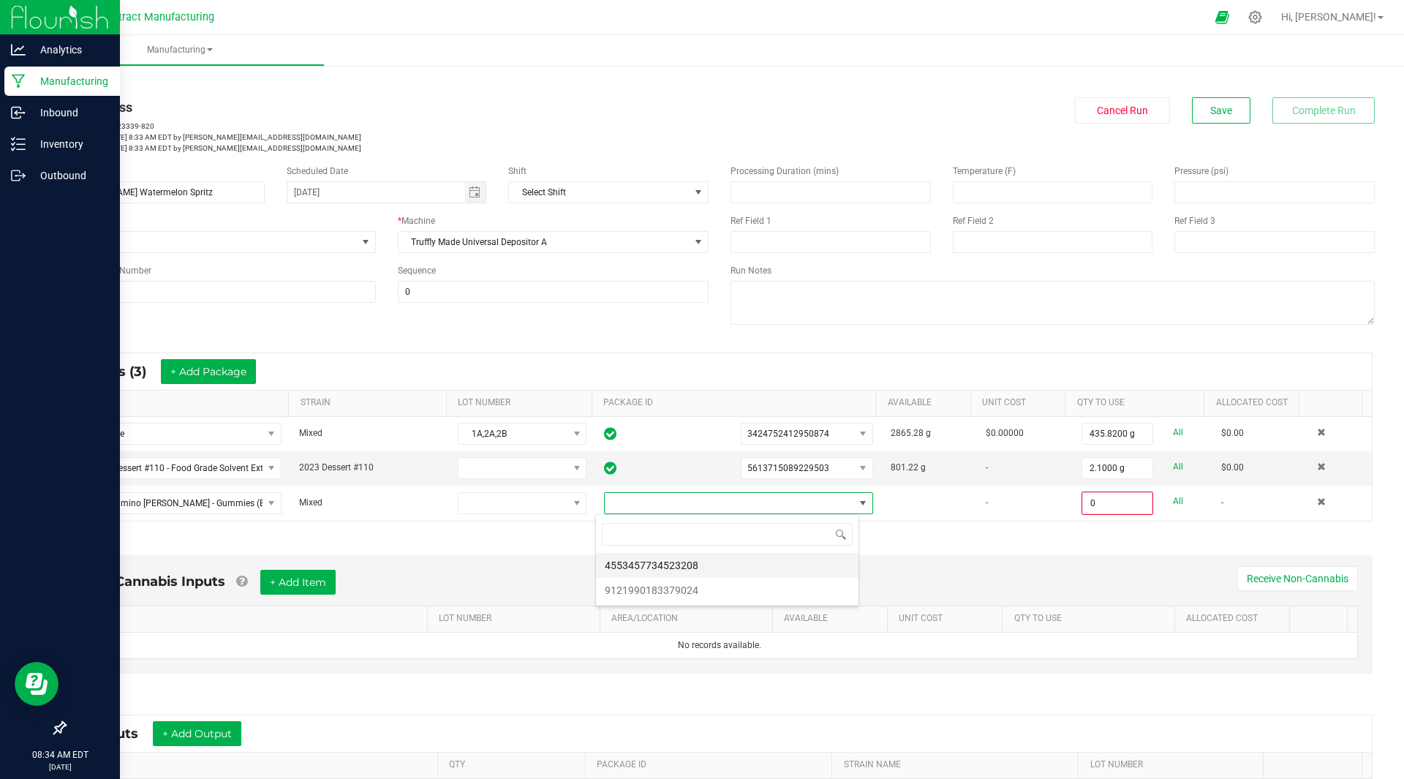
click at [716, 561] on li "4553457734523208" at bounding box center [727, 565] width 263 height 25
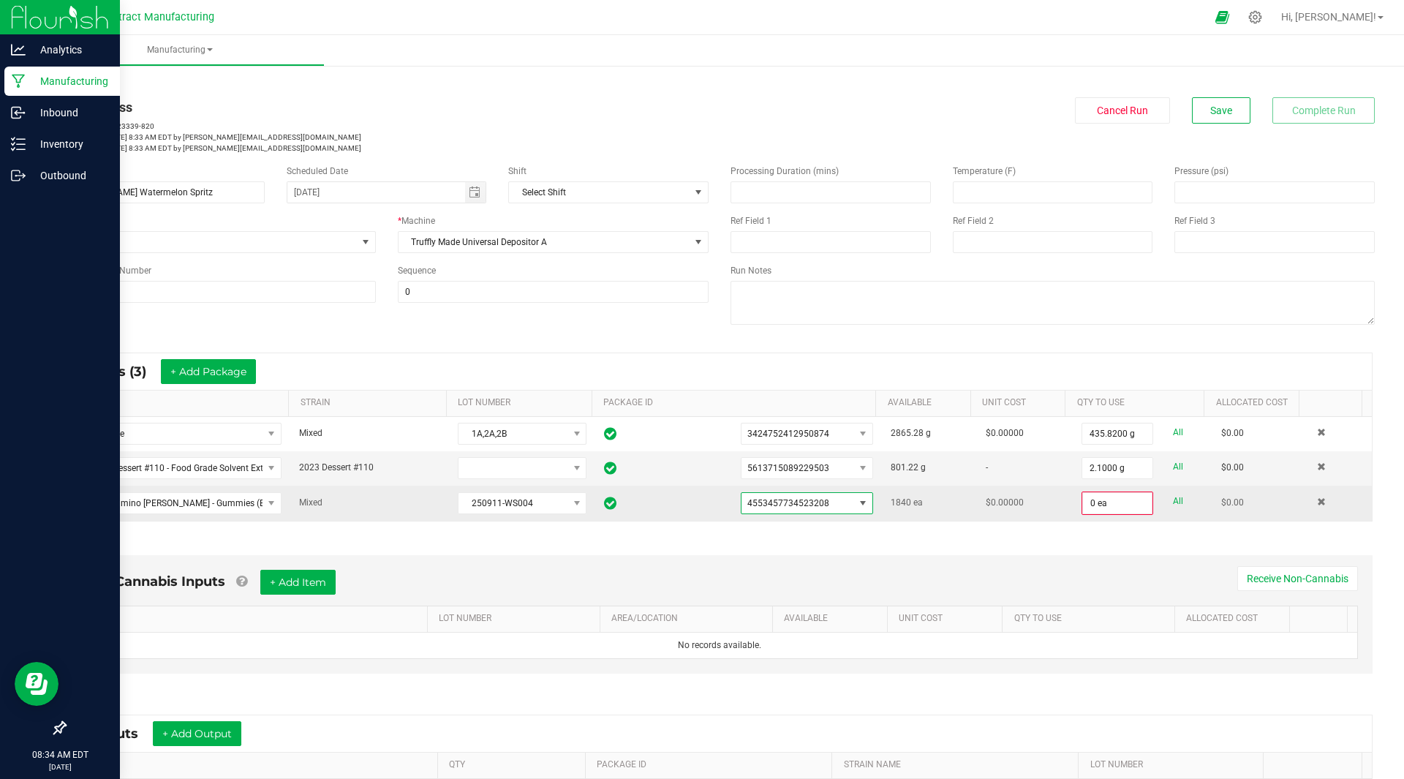
click at [809, 502] on span "4553457734523208" at bounding box center [788, 503] width 82 height 10
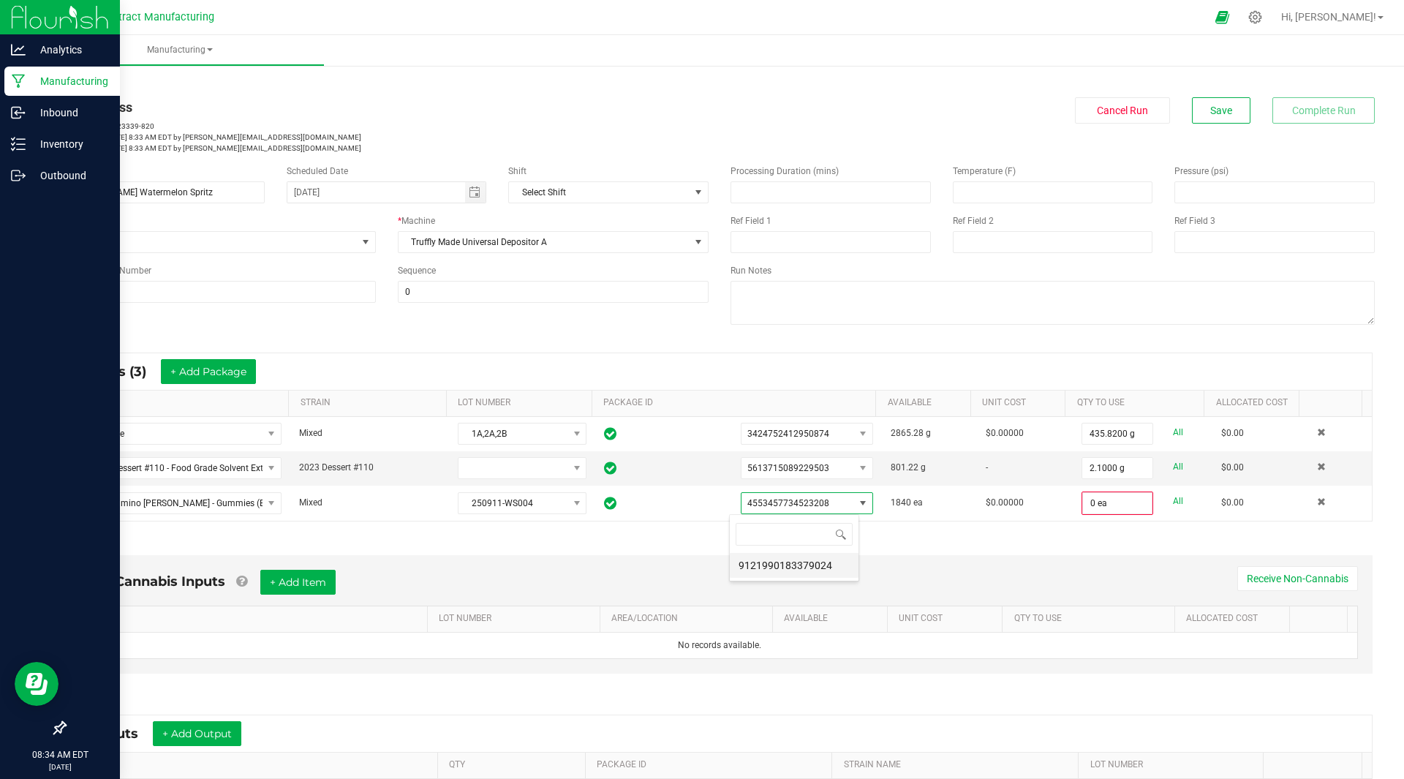
click at [808, 564] on li "9121990183379024" at bounding box center [794, 565] width 129 height 25
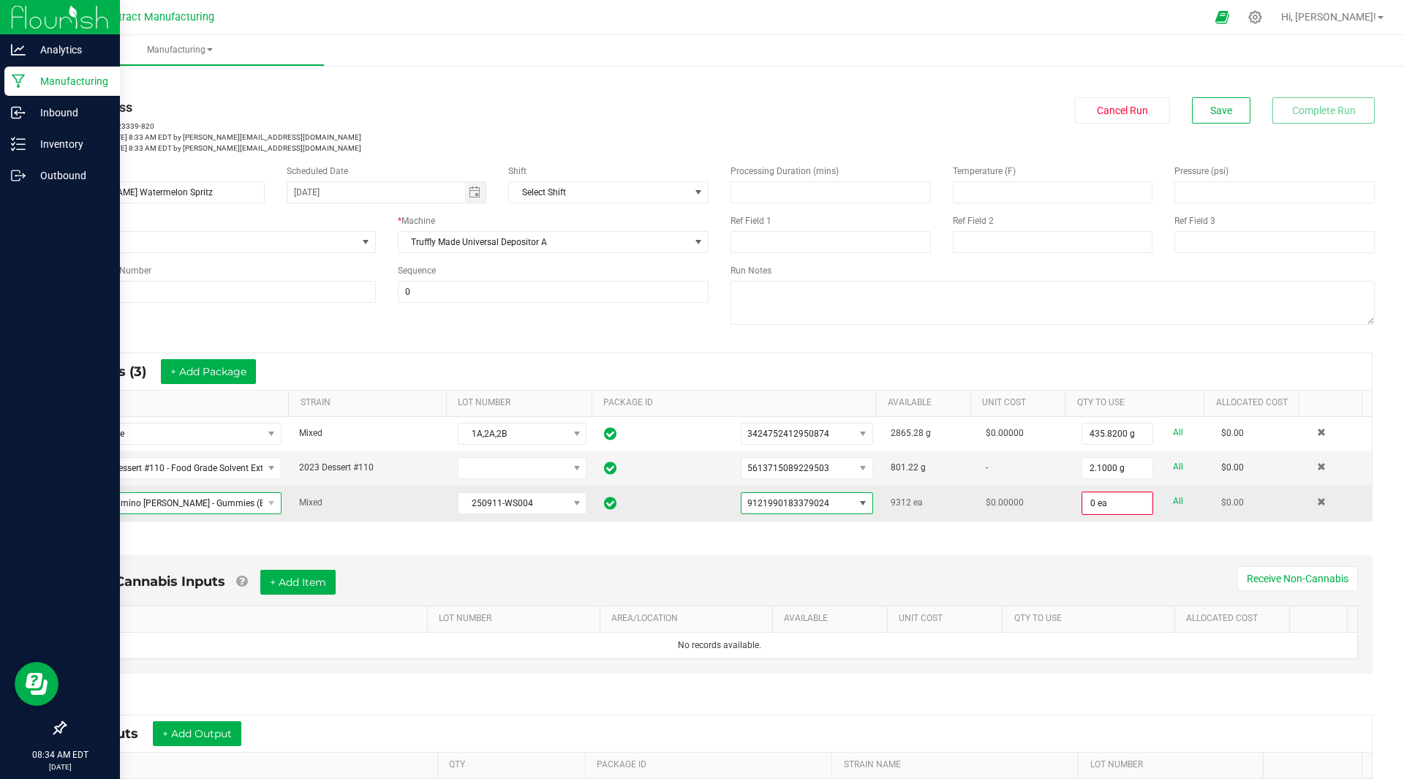
click at [201, 494] on span "Kiva Camino [PERSON_NAME] - Gummies (Bulk) - Watermelon Spritz (g)" at bounding box center [170, 503] width 186 height 20
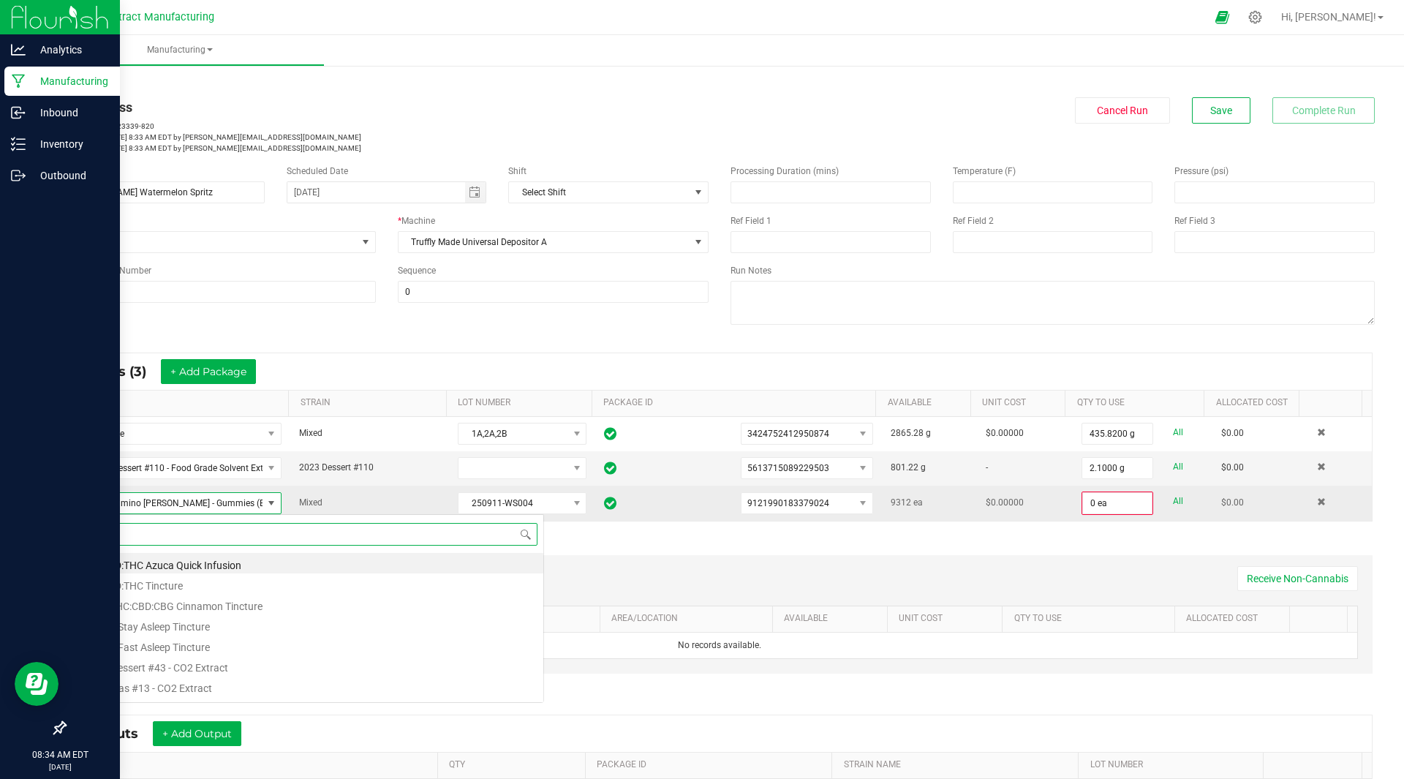
scroll to position [22, 202]
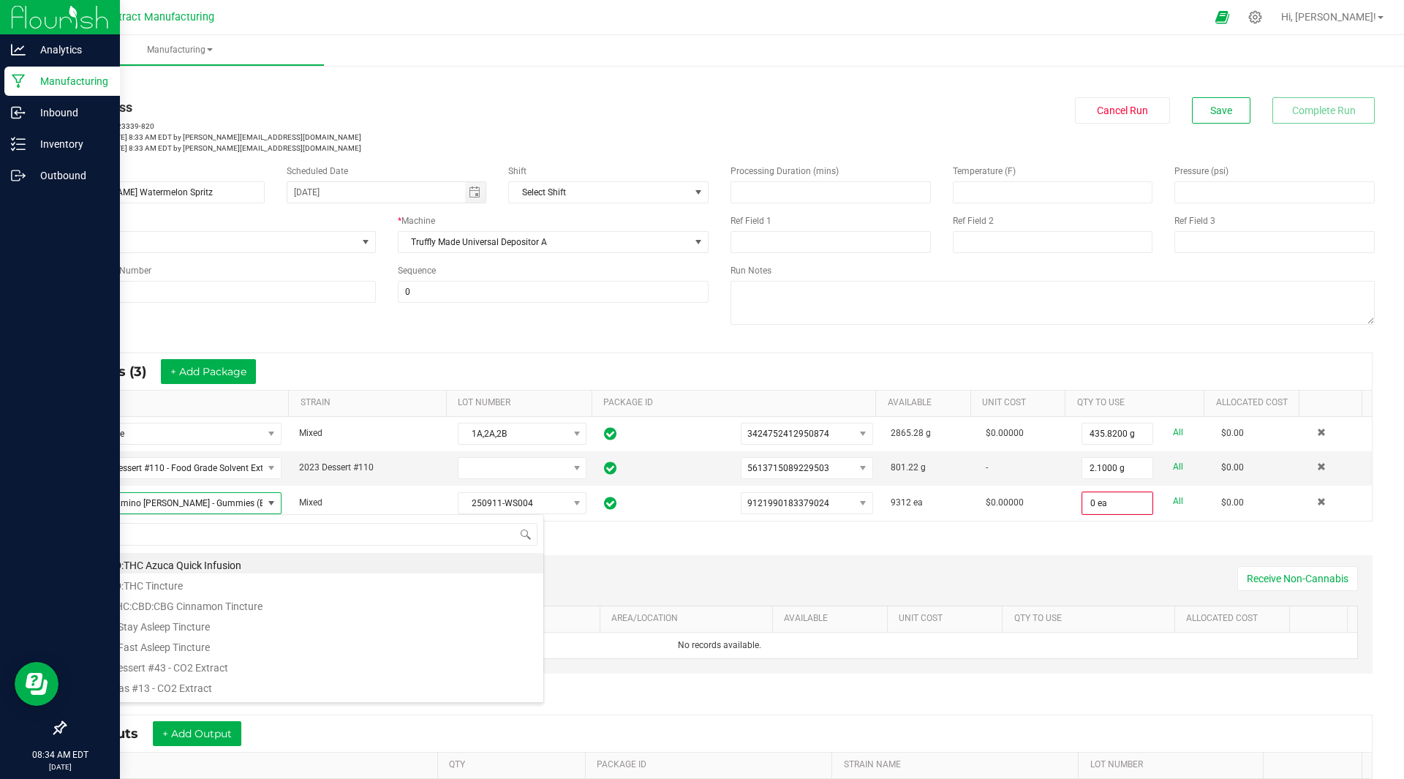
click at [852, 562] on div "Non-Cannabis Inputs + Add Item Receive Non-Cannabis ITEM LOT NUMBER AREA/LOCATI…" at bounding box center [720, 614] width 1306 height 118
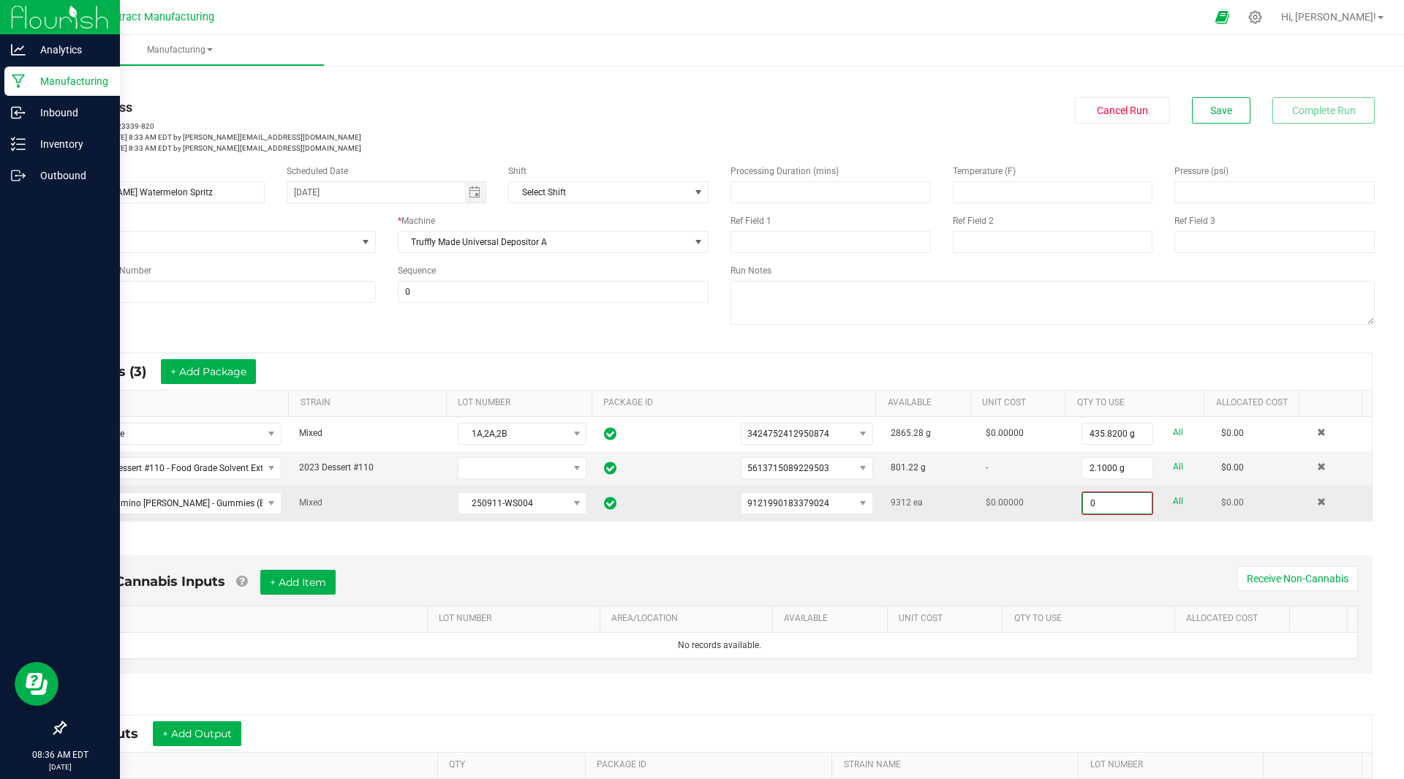
click at [1083, 505] on input "0" at bounding box center [1117, 503] width 69 height 20
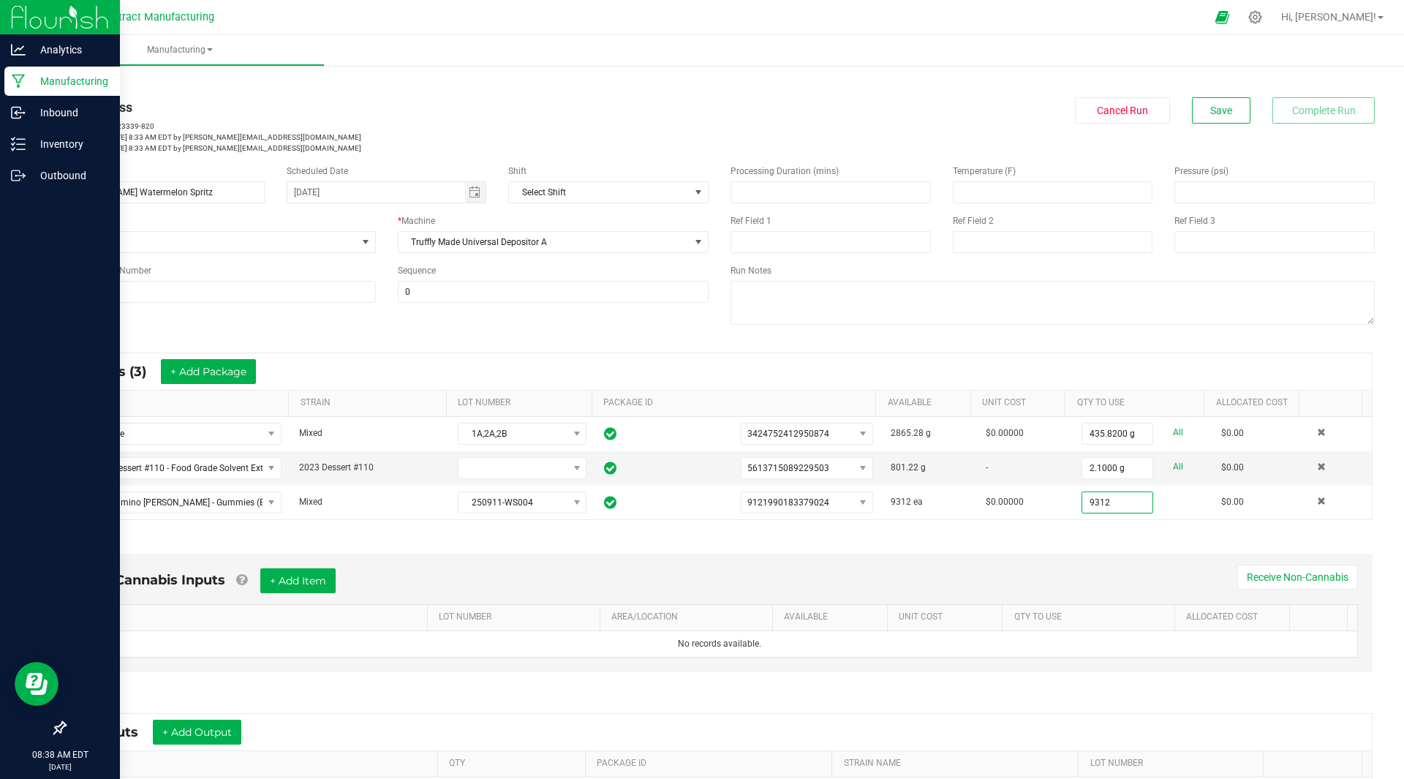
type input "9312 ea"
click at [1099, 331] on div "Processing Duration (mins) Temperature (F) Pressure (psi) Ref Field 1 Ref Field…" at bounding box center [1053, 247] width 666 height 186
click at [1215, 117] on button "Save" at bounding box center [1221, 110] width 59 height 26
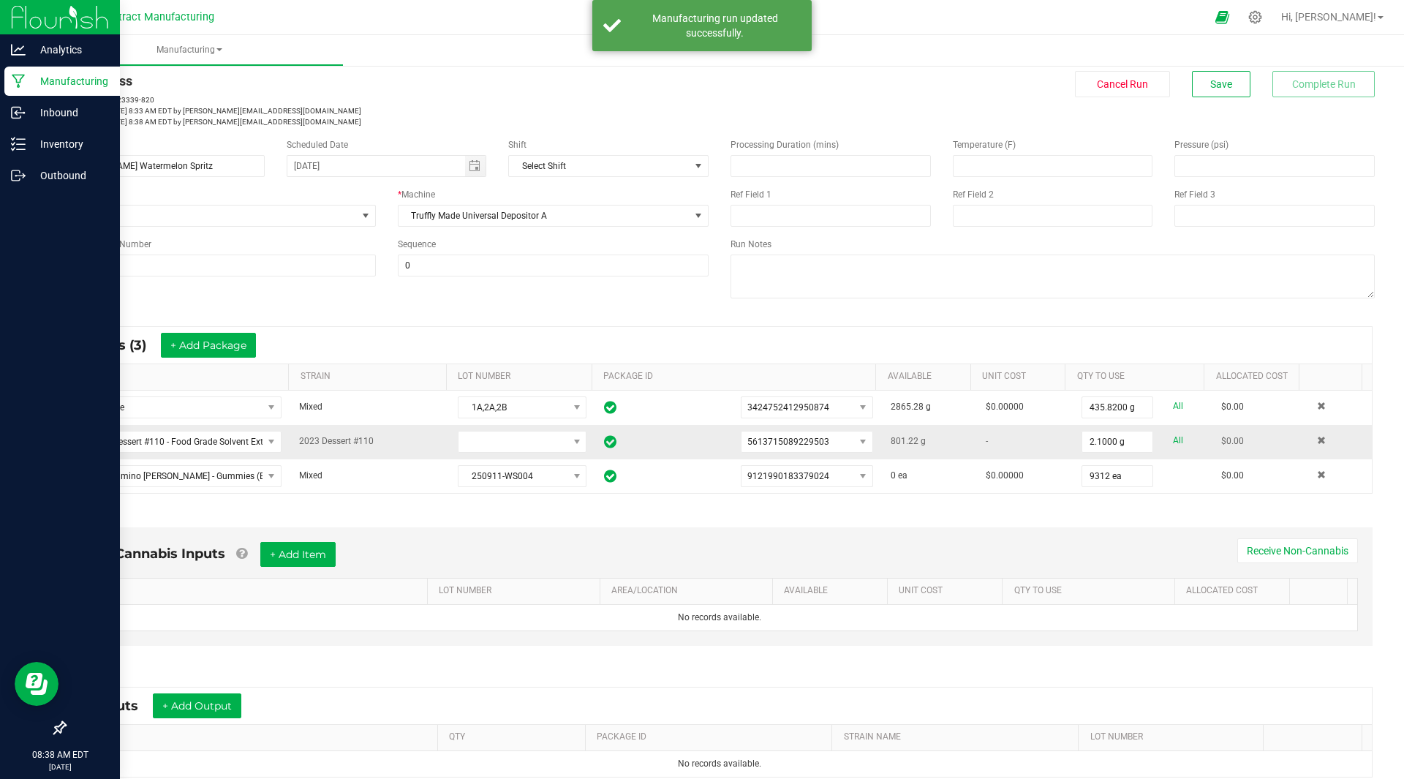
scroll to position [192, 0]
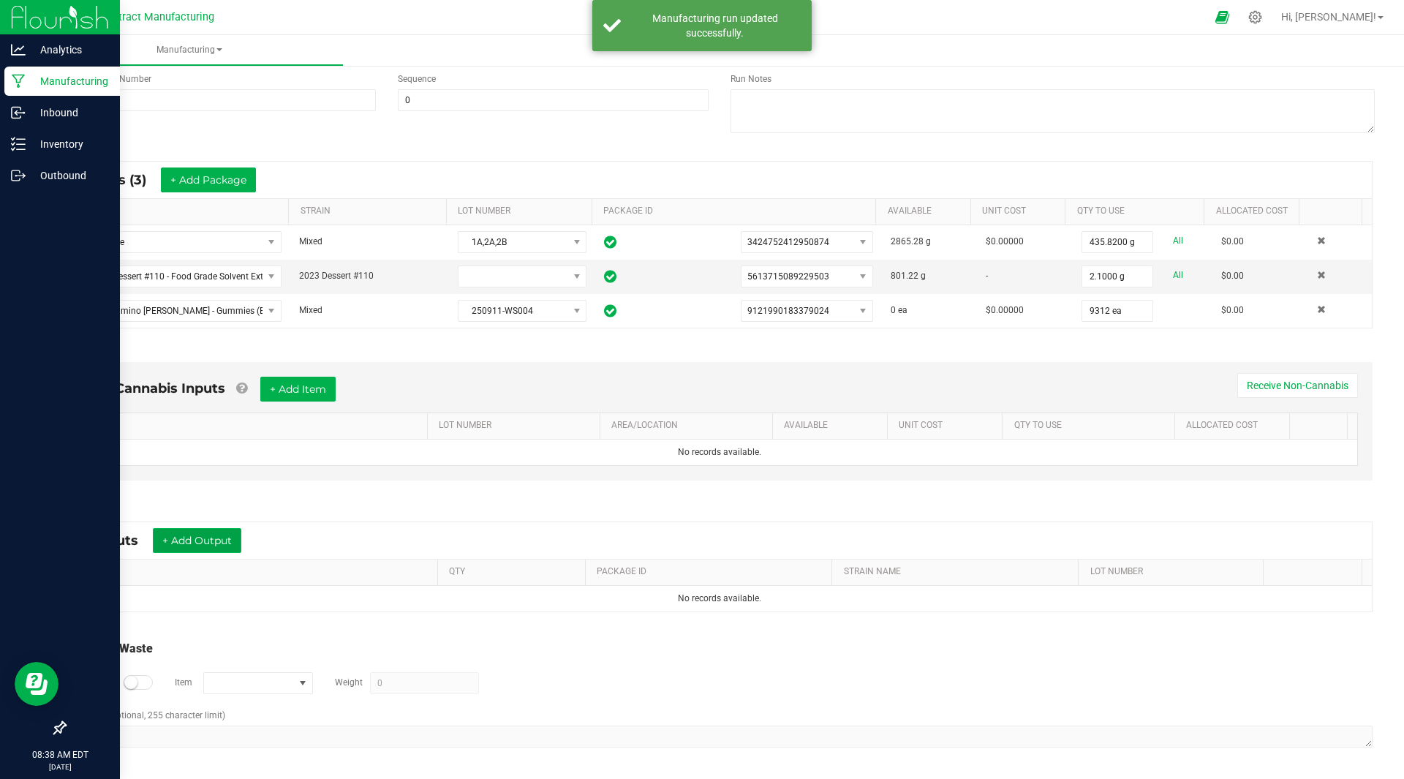
click at [225, 547] on button "+ Add Output" at bounding box center [197, 540] width 88 height 25
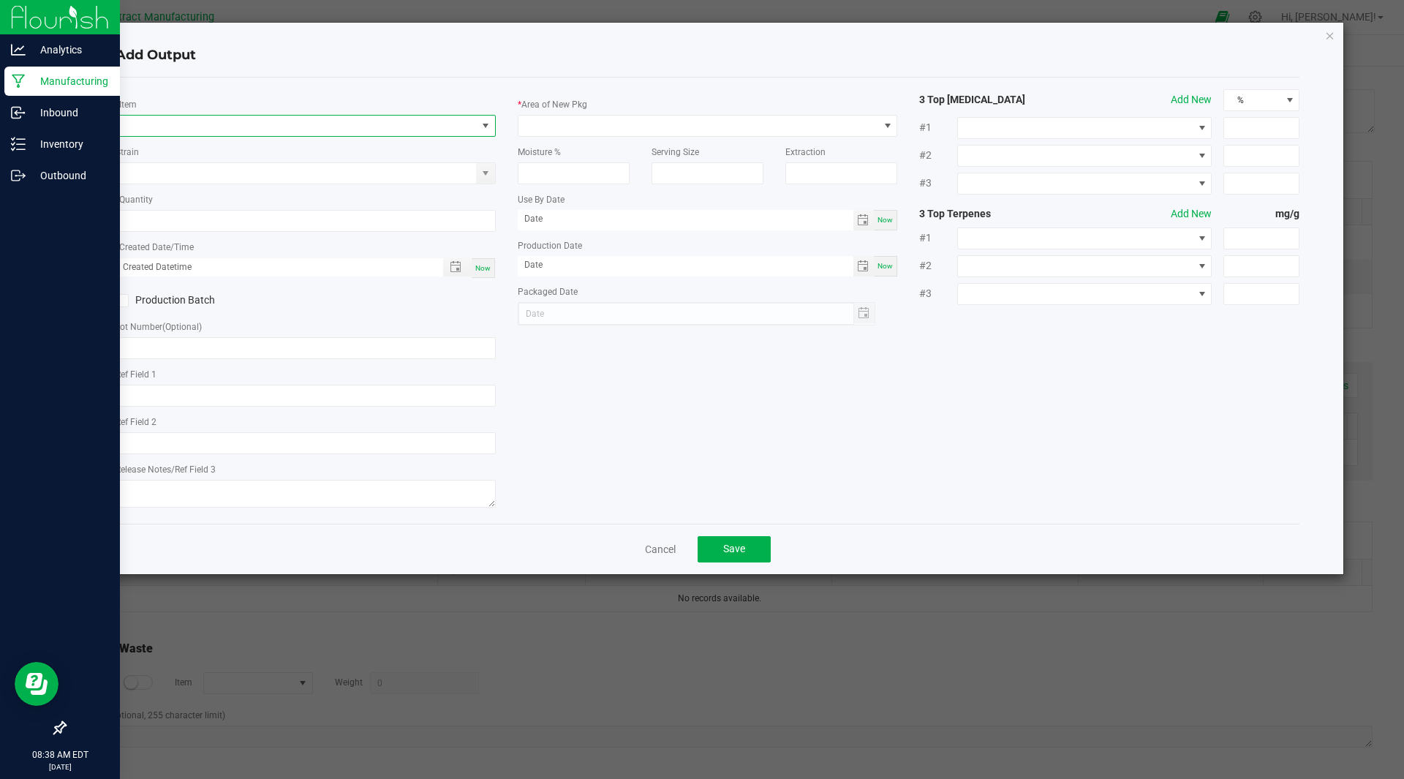
click at [219, 124] on span "NO DATA FOUND" at bounding box center [296, 126] width 361 height 20
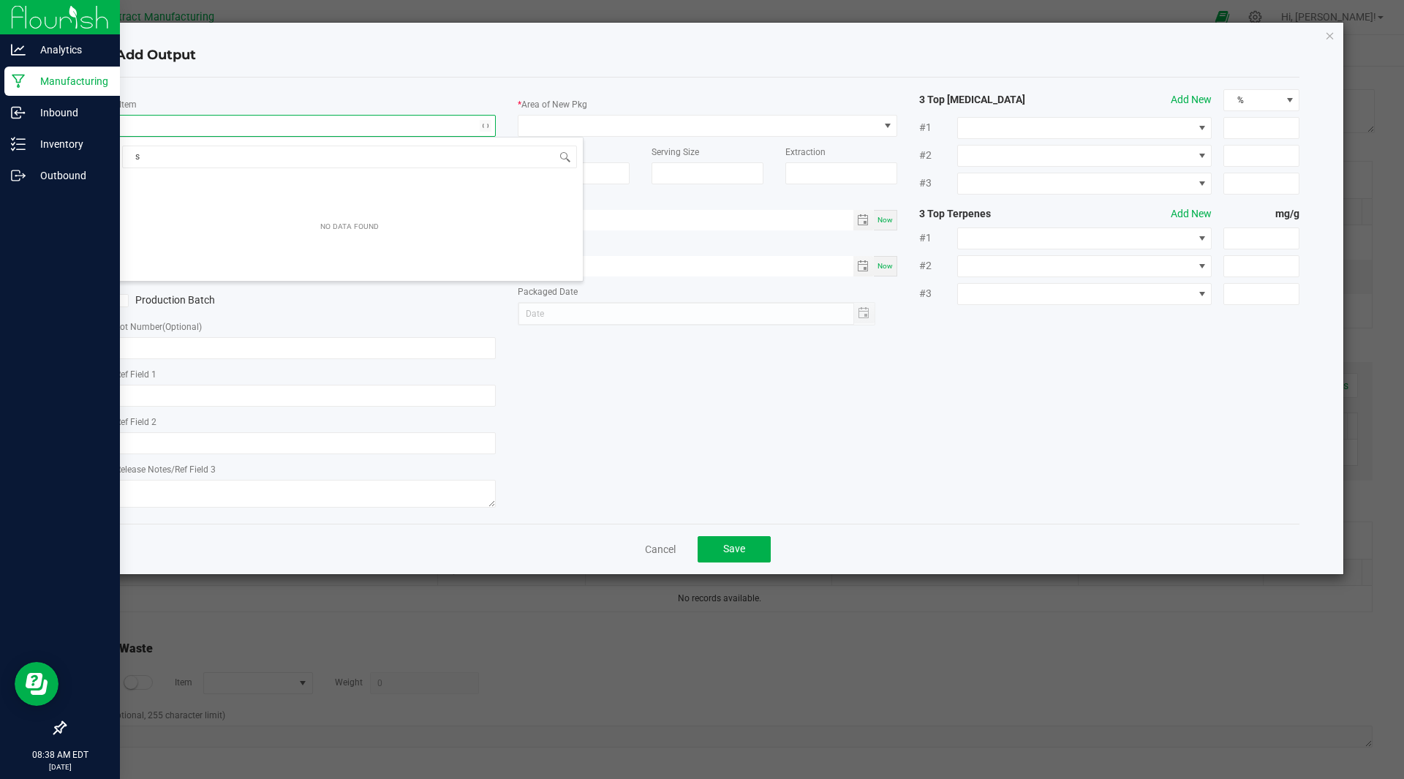
scroll to position [22, 380]
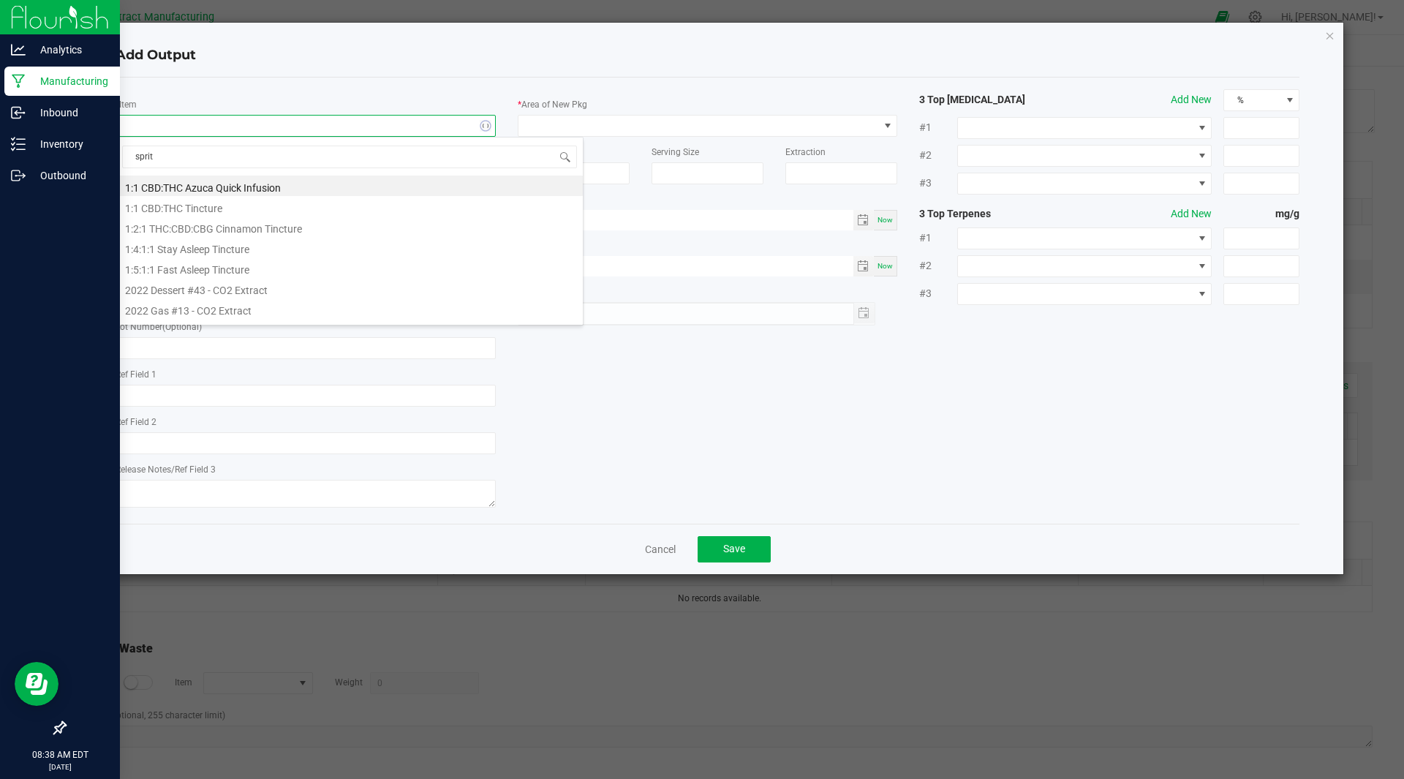
type input "spritz"
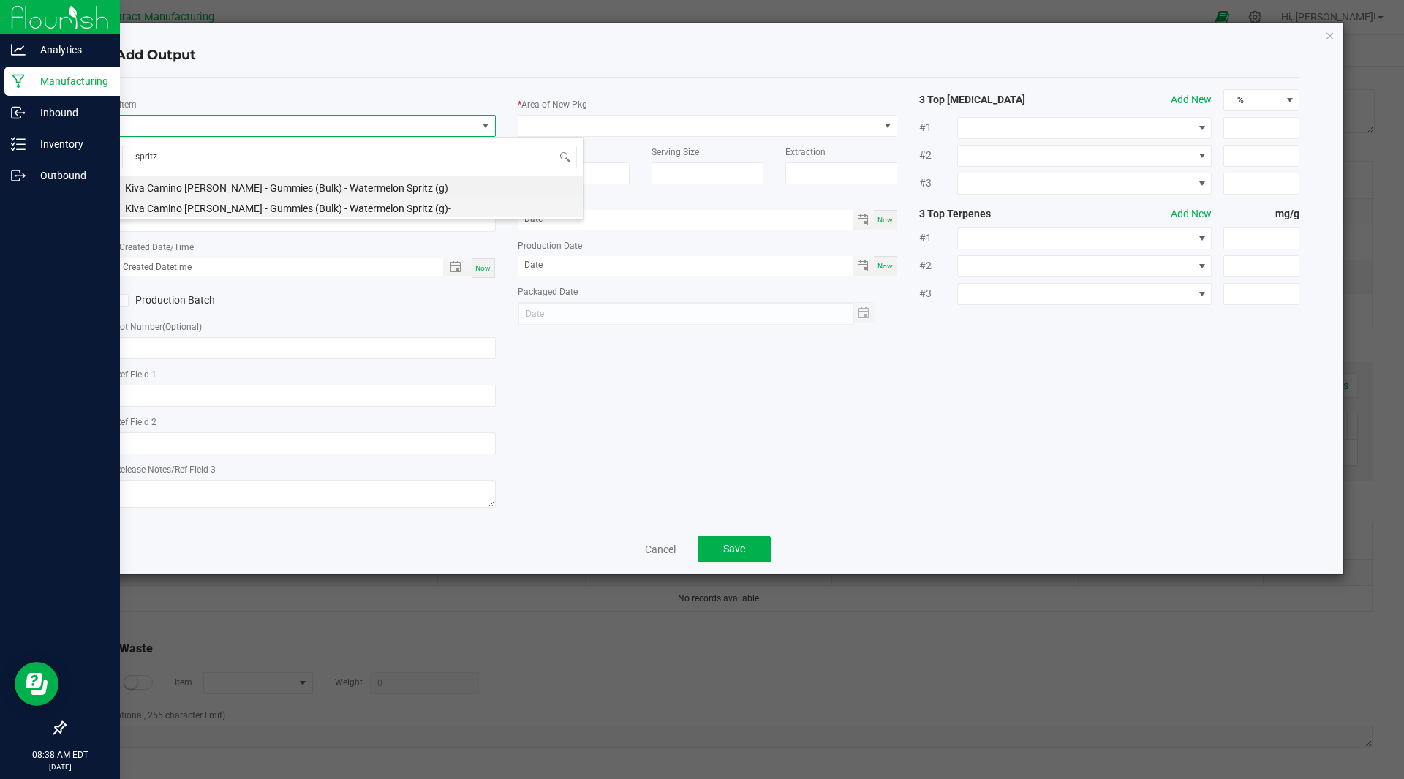
click at [350, 211] on li "Kiva Camino [PERSON_NAME] - Gummies (Bulk) - Watermelon Spritz (g)-" at bounding box center [349, 206] width 467 height 20
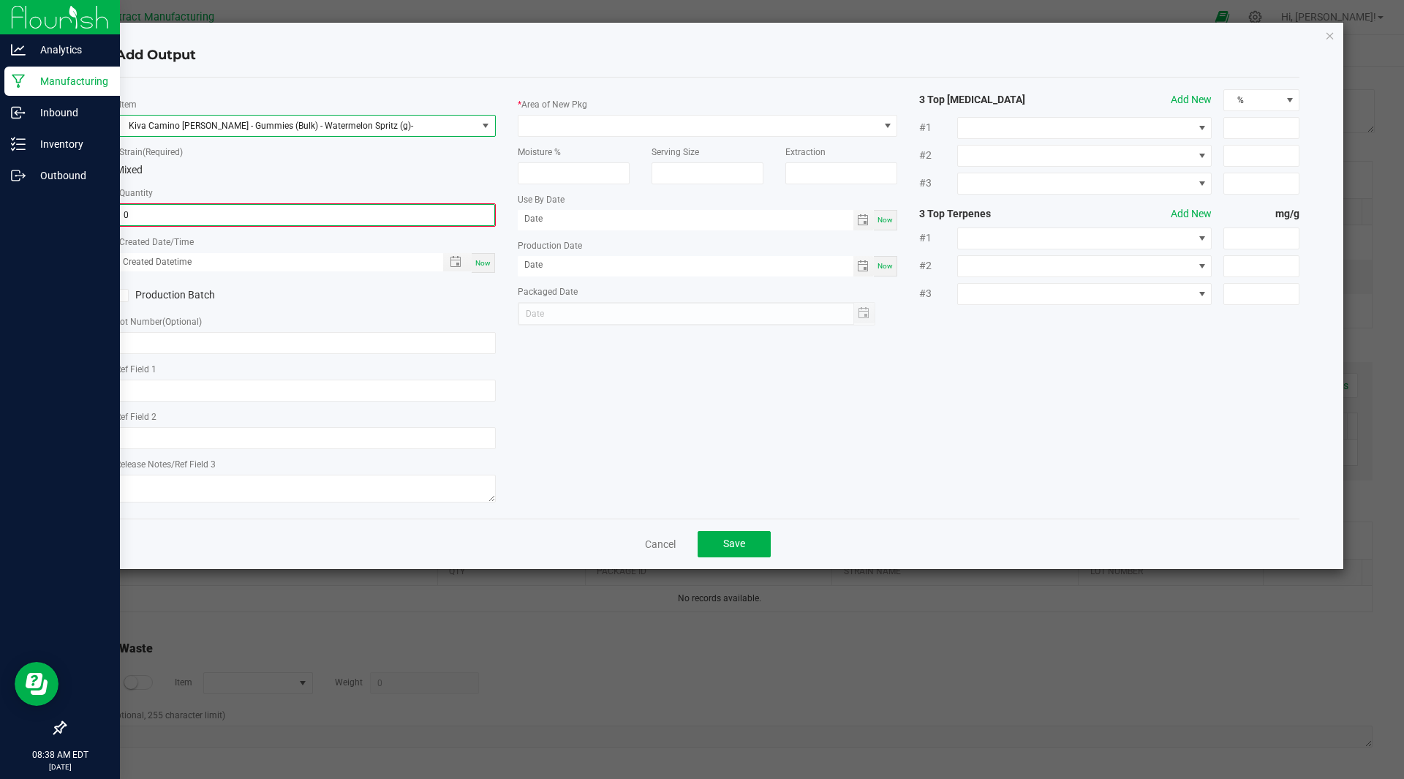
click at [263, 222] on input "0" at bounding box center [305, 215] width 377 height 20
type input "0.0000 g"
click at [1329, 36] on icon "button" at bounding box center [1330, 35] width 10 height 18
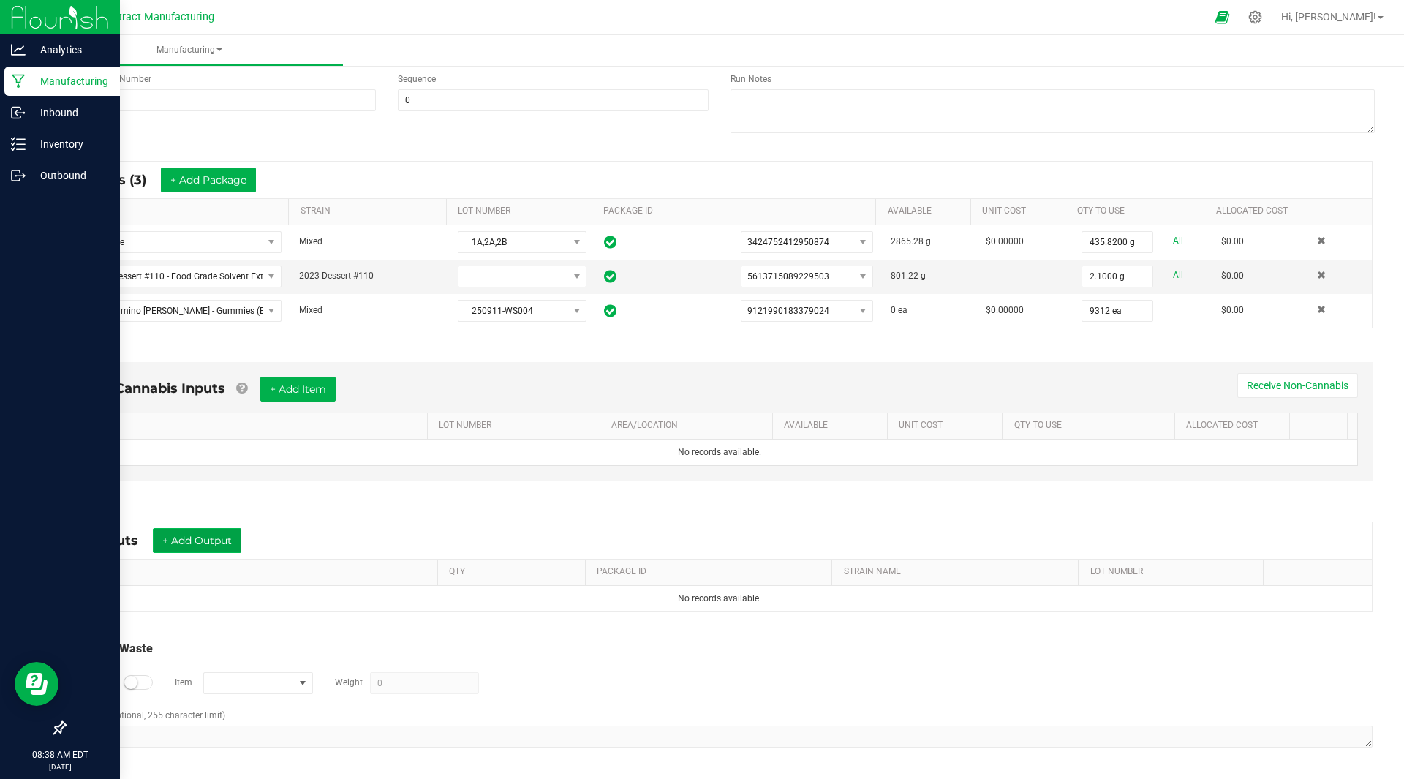
click at [203, 546] on button "+ Add Output" at bounding box center [197, 540] width 88 height 25
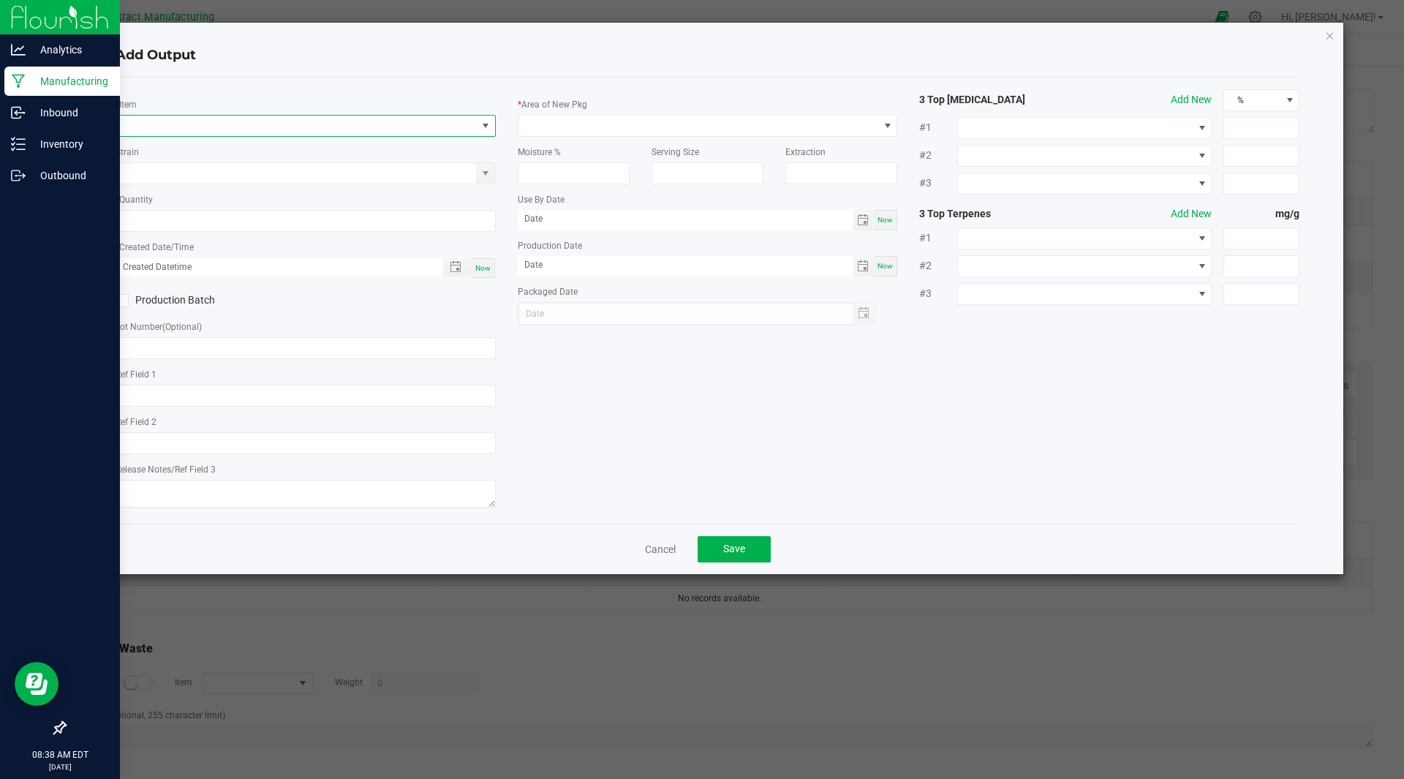
click at [258, 121] on span "NO DATA FOUND" at bounding box center [296, 126] width 361 height 20
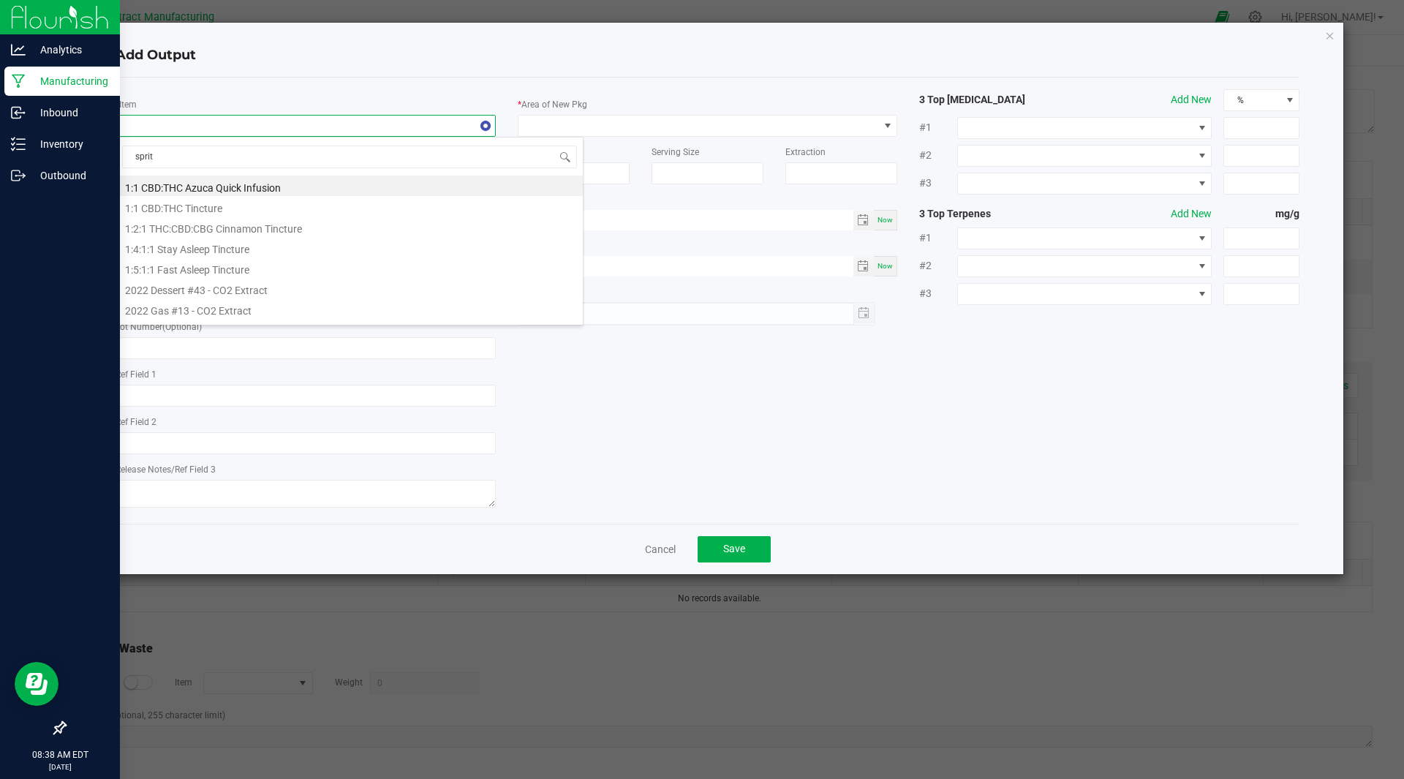
type input "spritz"
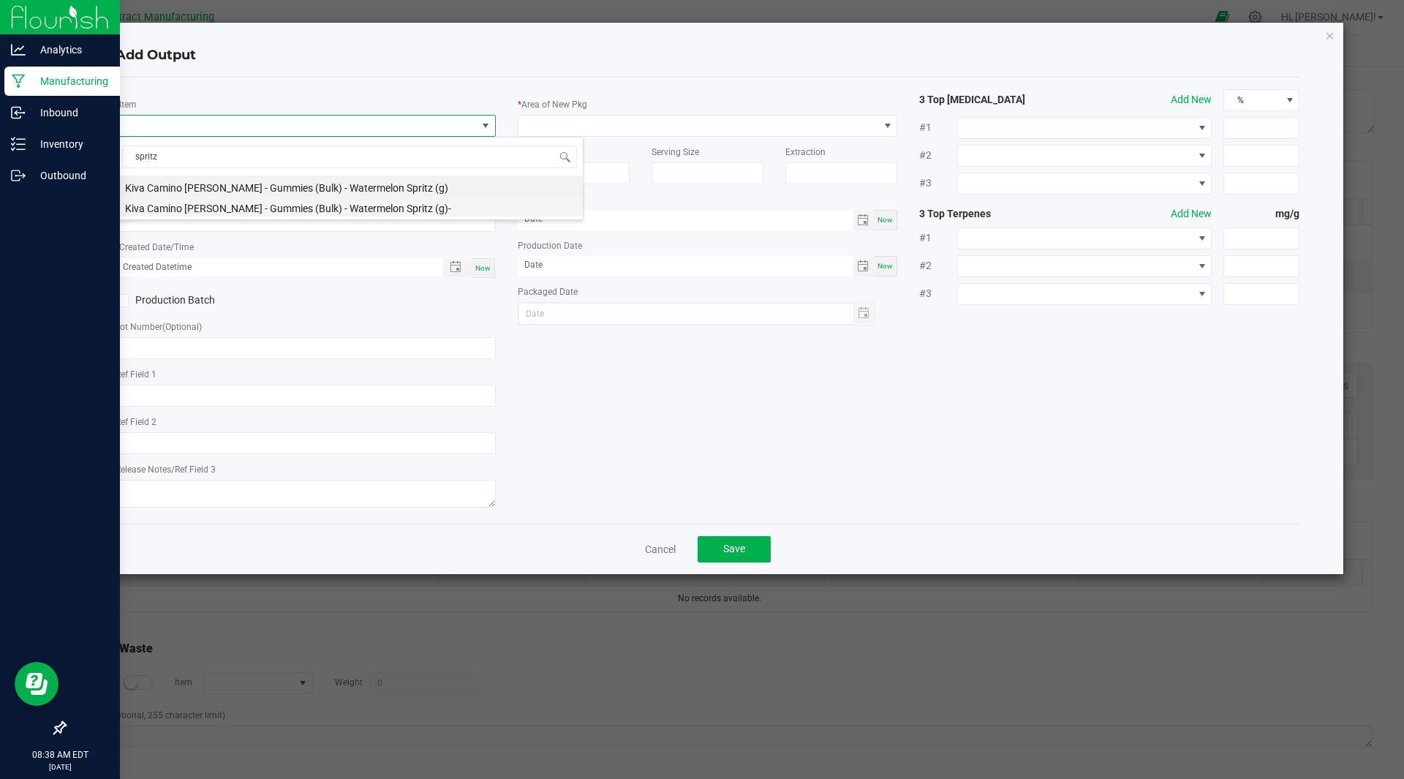
click at [209, 206] on li "Kiva Camino [PERSON_NAME] - Gummies (Bulk) - Watermelon Spritz (g)-" at bounding box center [349, 206] width 467 height 20
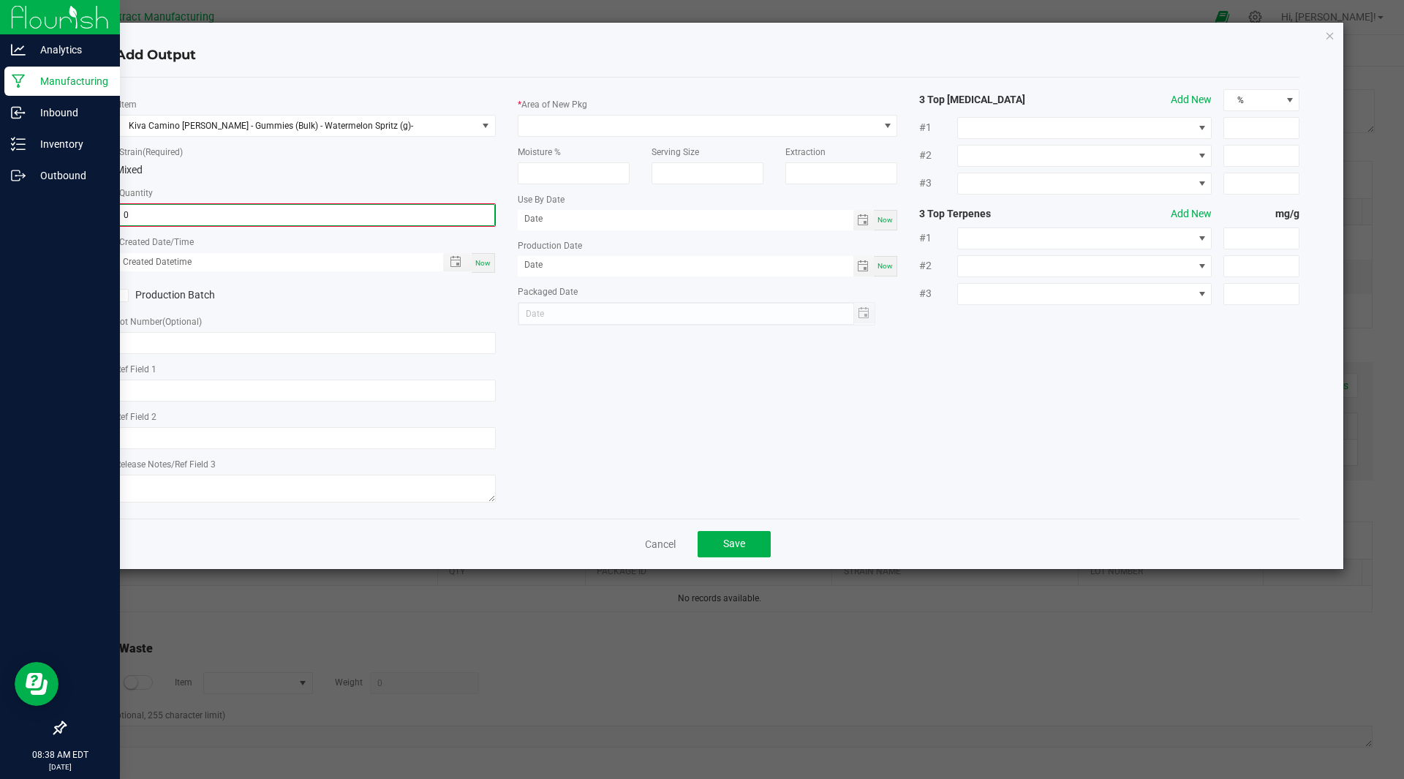
click at [171, 216] on input "0" at bounding box center [305, 215] width 377 height 20
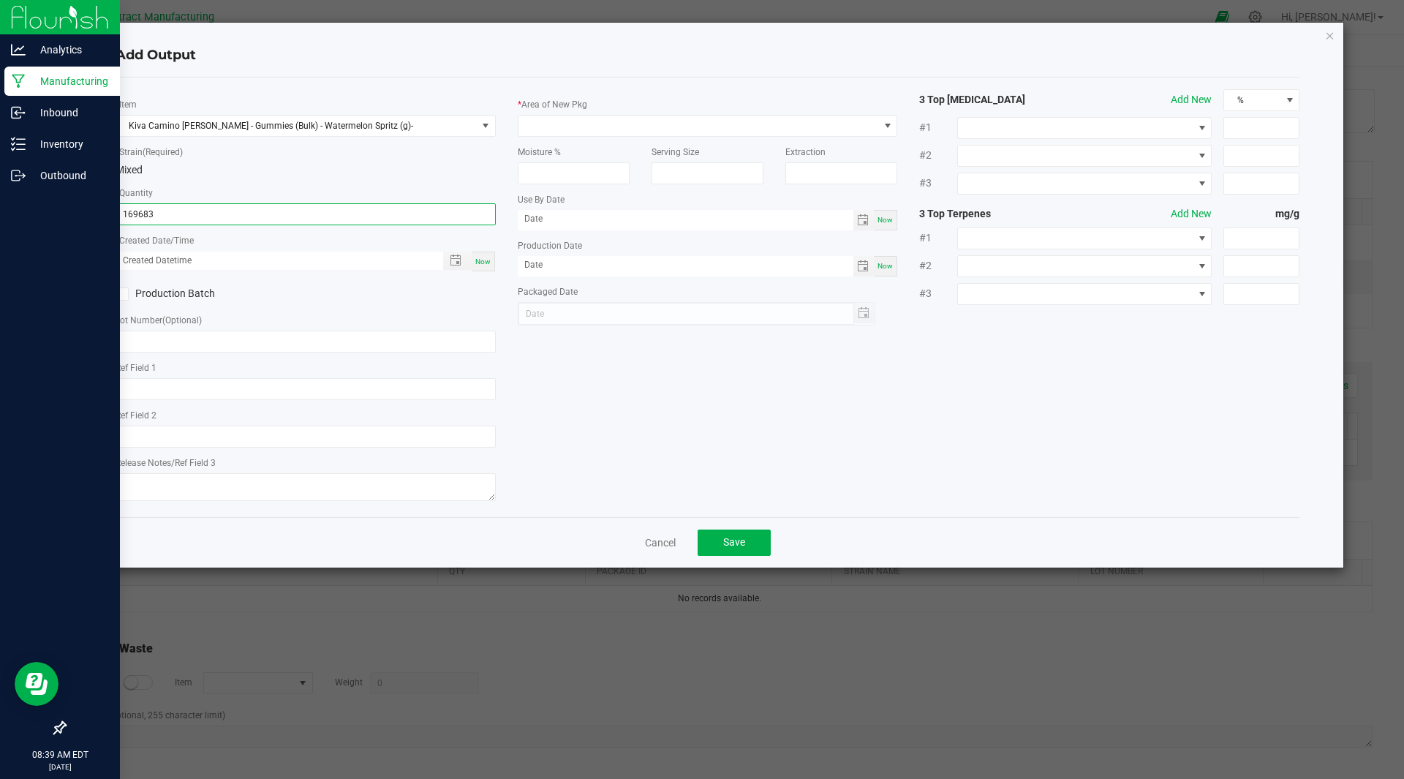
type input "169683.0000 g"
click at [488, 261] on span "Now" at bounding box center [482, 261] width 15 height 8
type input "09/23/2025 8:39 AM"
type input "[DATE]"
click at [221, 342] on input "text" at bounding box center [306, 342] width 380 height 22
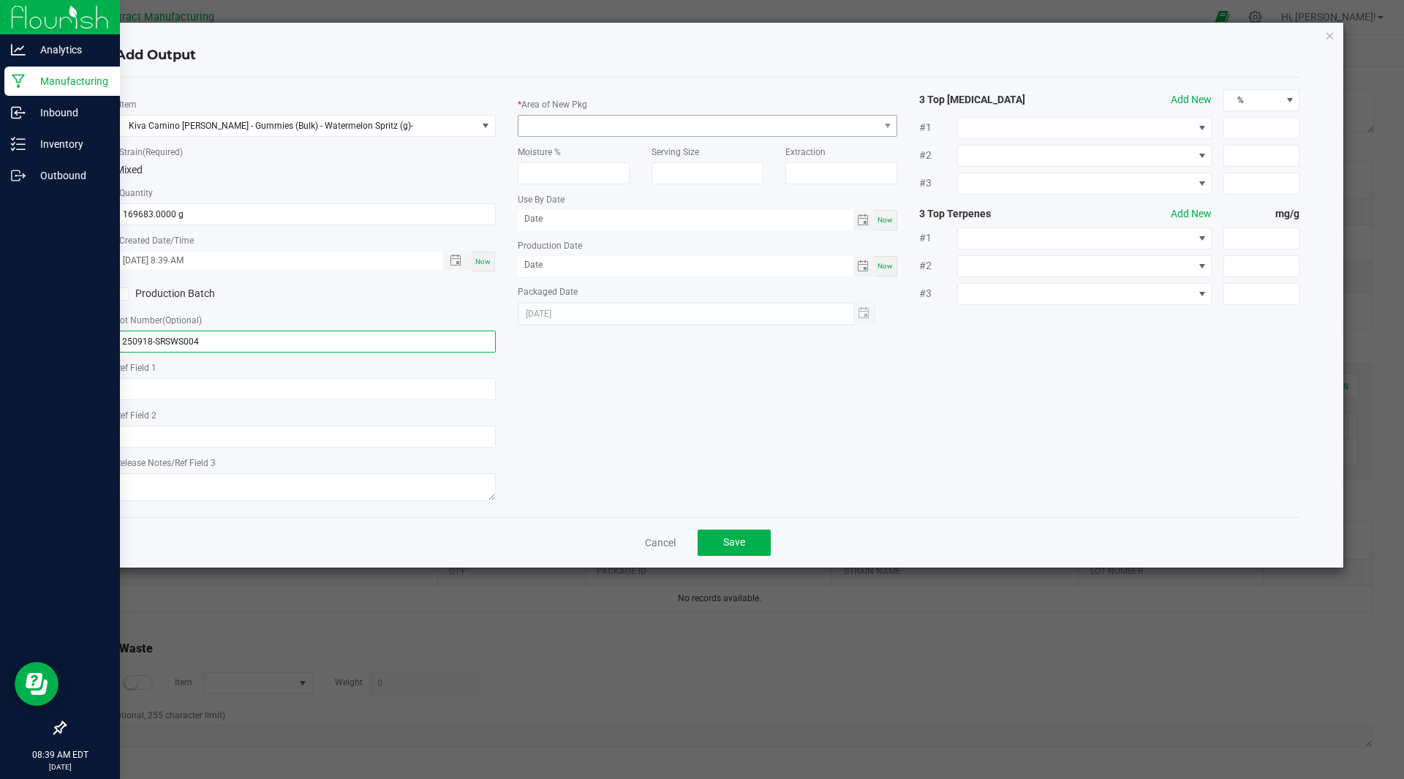
type input "250918-SRSWS004"
click at [644, 132] on span at bounding box center [698, 126] width 361 height 20
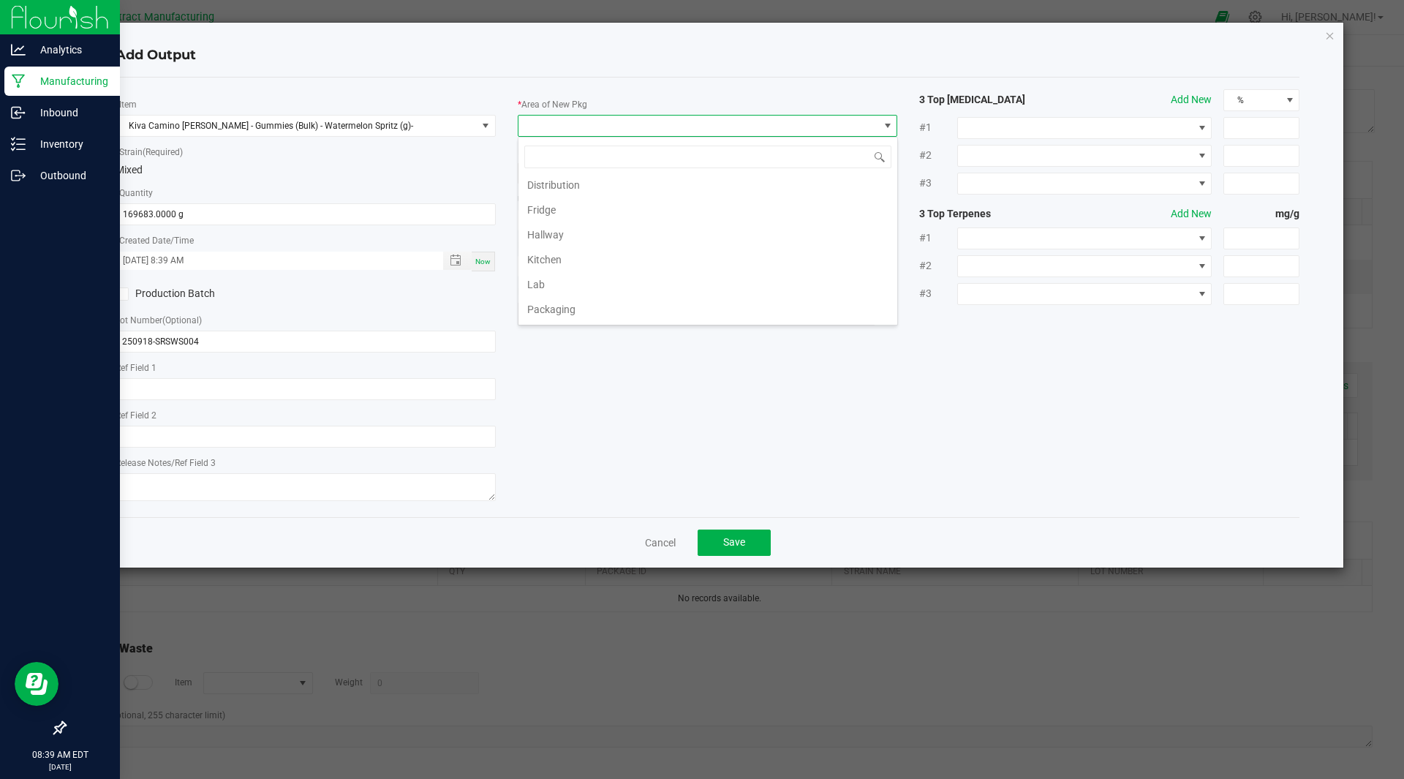
scroll to position [0, 0]
click at [562, 288] on li "Kitchen" at bounding box center [707, 287] width 379 height 25
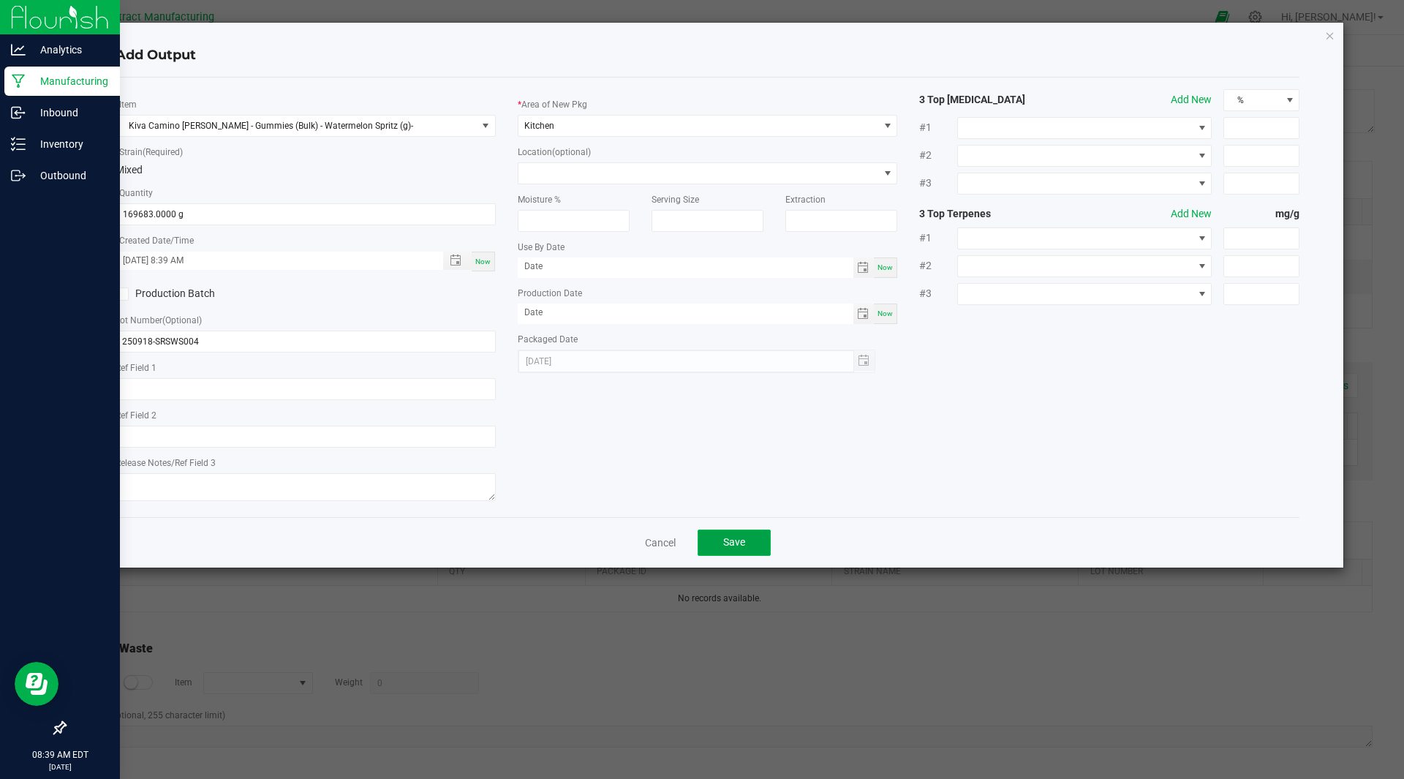
click at [744, 551] on button "Save" at bounding box center [734, 542] width 73 height 26
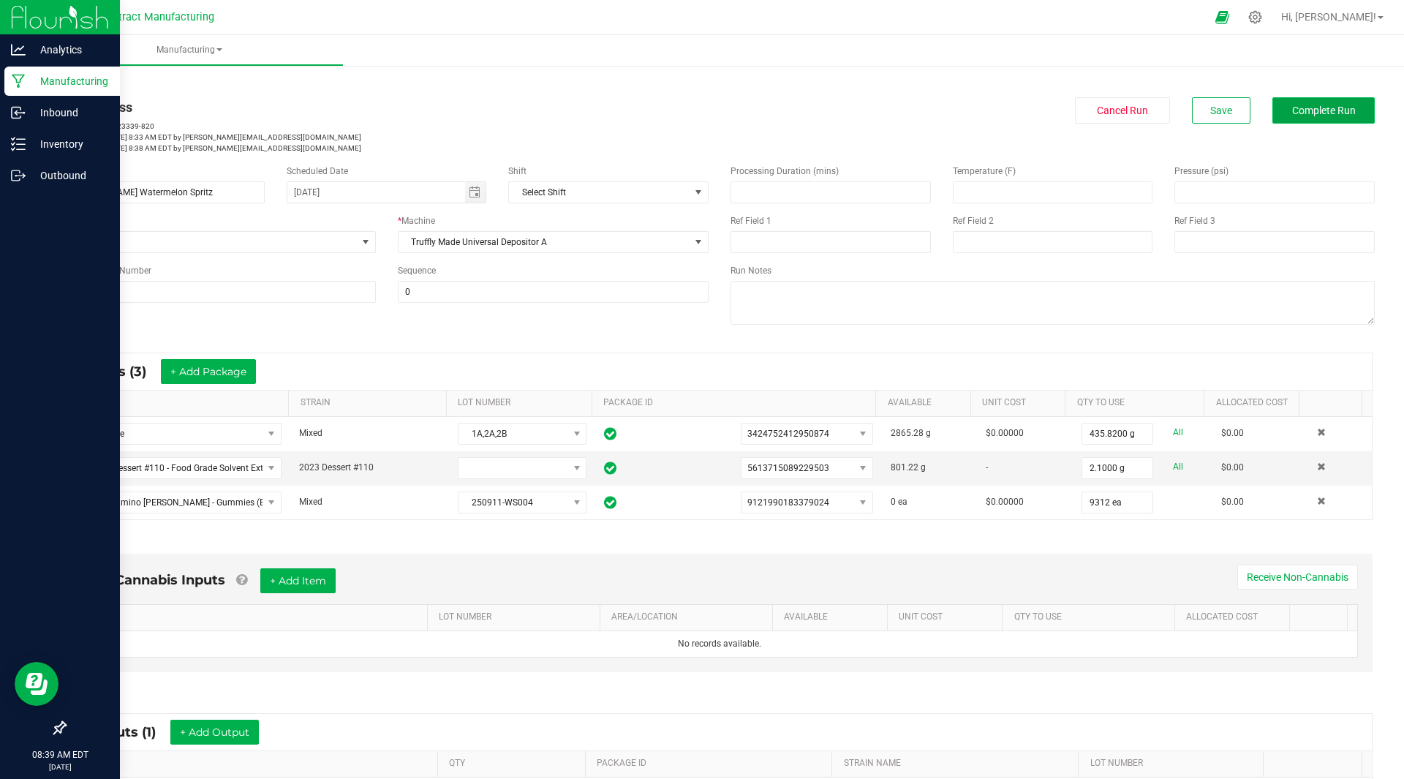
click at [1318, 109] on span "Complete Run" at bounding box center [1324, 111] width 64 height 12
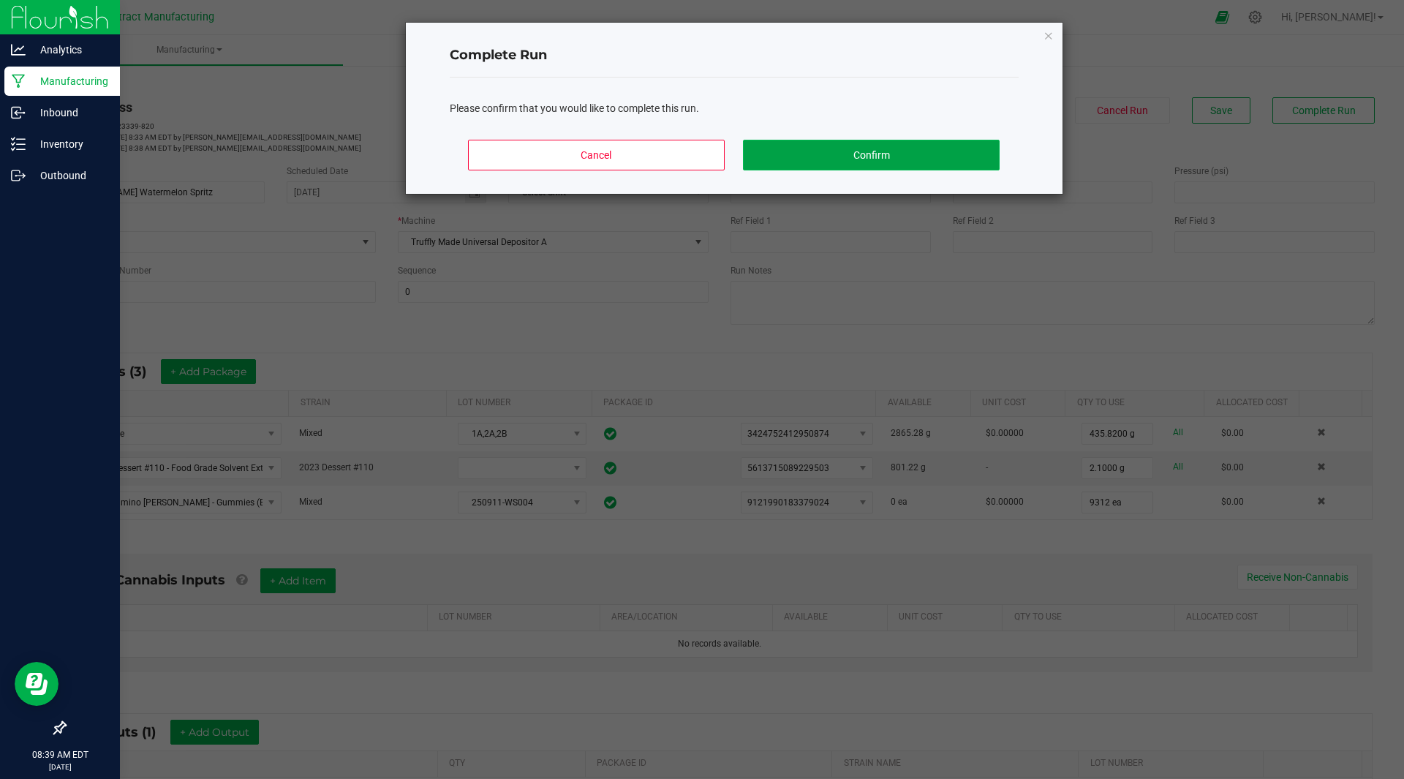
click at [909, 147] on button "Confirm" at bounding box center [871, 155] width 256 height 31
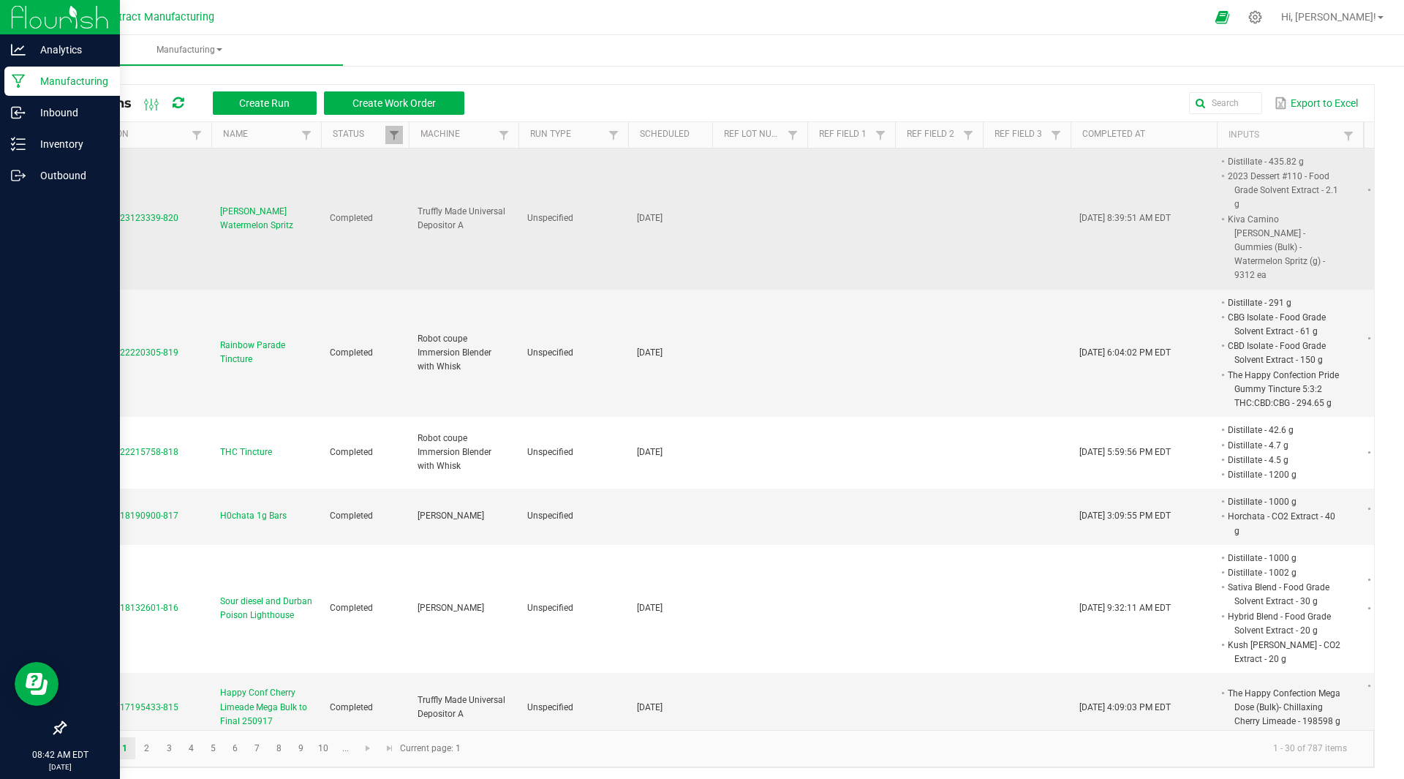
click at [238, 218] on span "Sours Watermelon Spritz" at bounding box center [266, 219] width 92 height 28
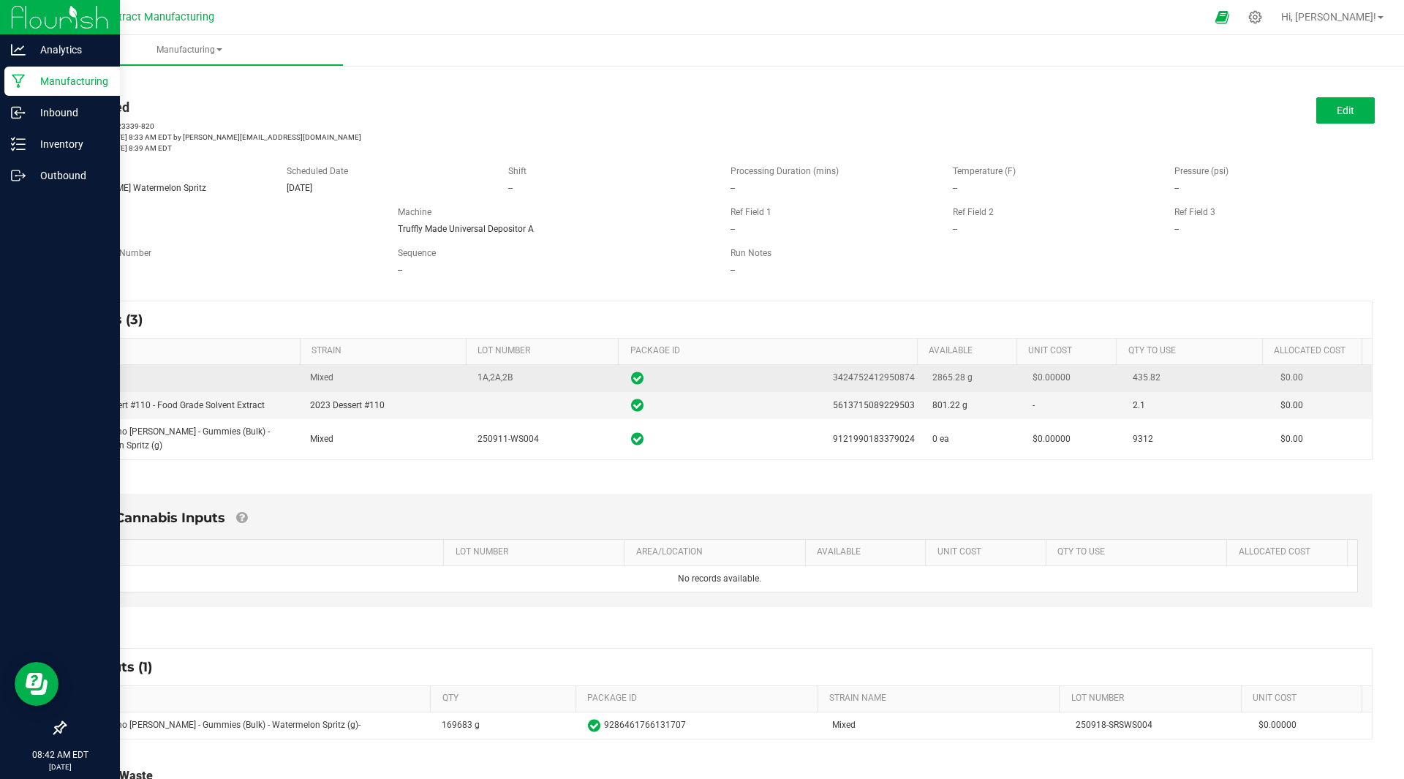
click at [875, 378] on span "3424752412950874" at bounding box center [874, 378] width 82 height 14
copy span "3424752412950874"
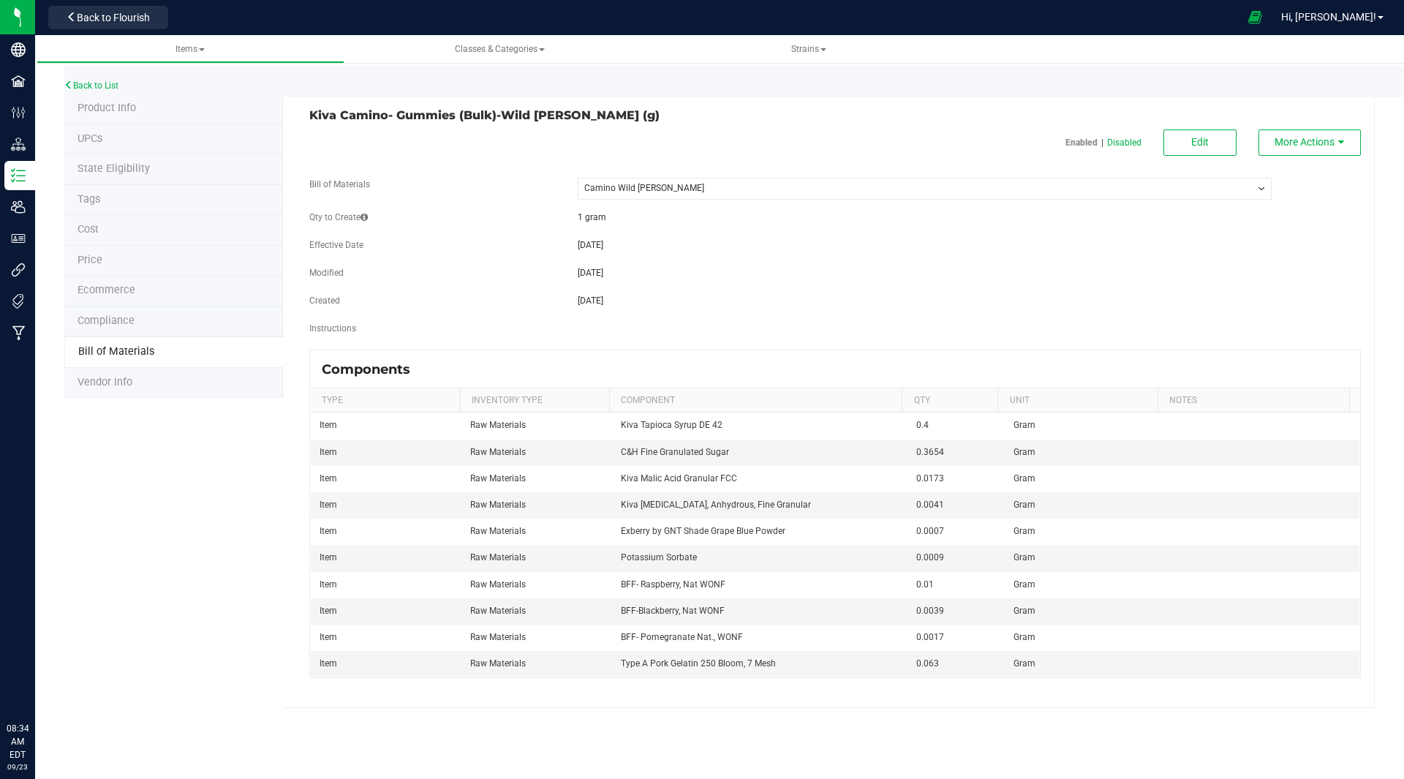
select select "29"
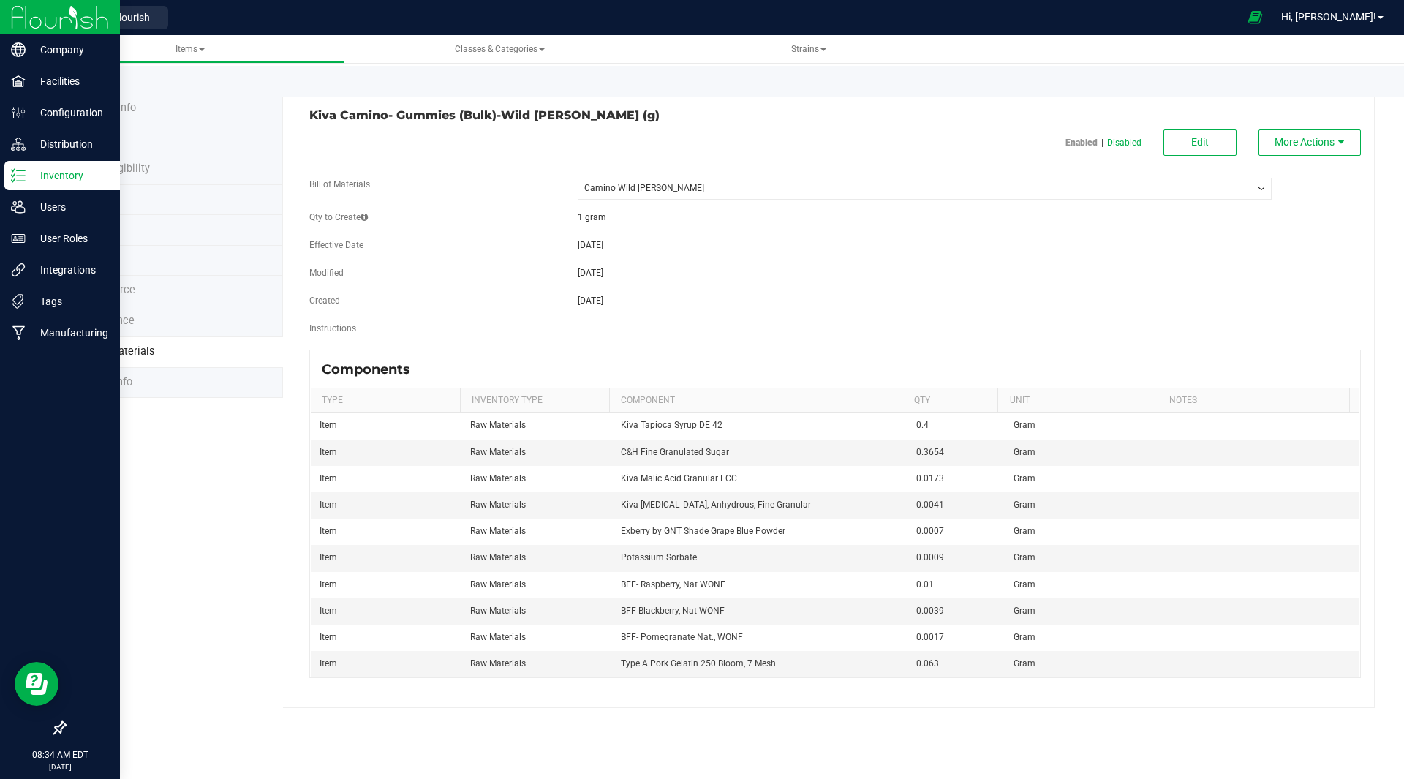
click at [88, 176] on p "Inventory" at bounding box center [70, 176] width 88 height 18
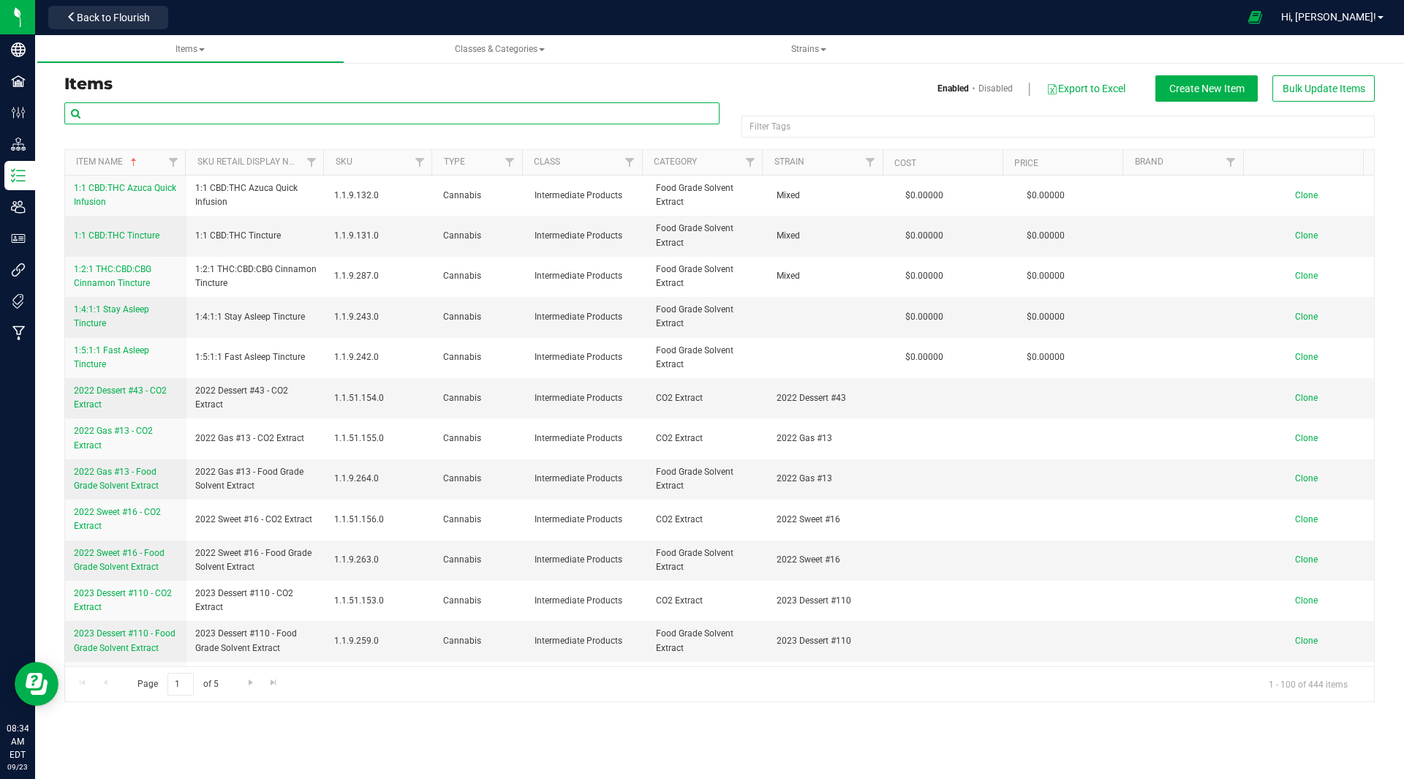
click at [293, 107] on input "text" at bounding box center [391, 113] width 655 height 22
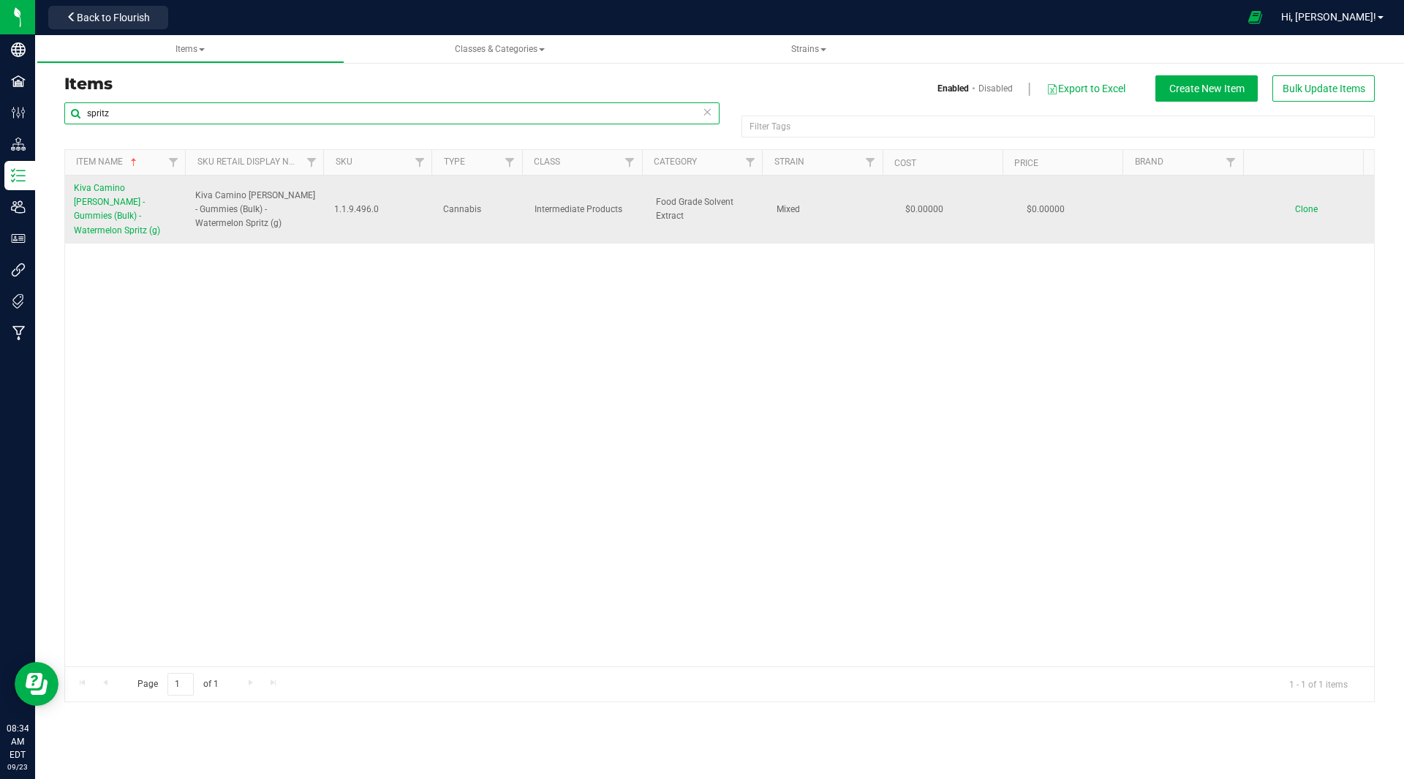
type input "spritz"
click at [118, 202] on span "Kiva Camino [PERSON_NAME] - Gummies (Bulk) - Watermelon Spritz (g)" at bounding box center [117, 209] width 86 height 53
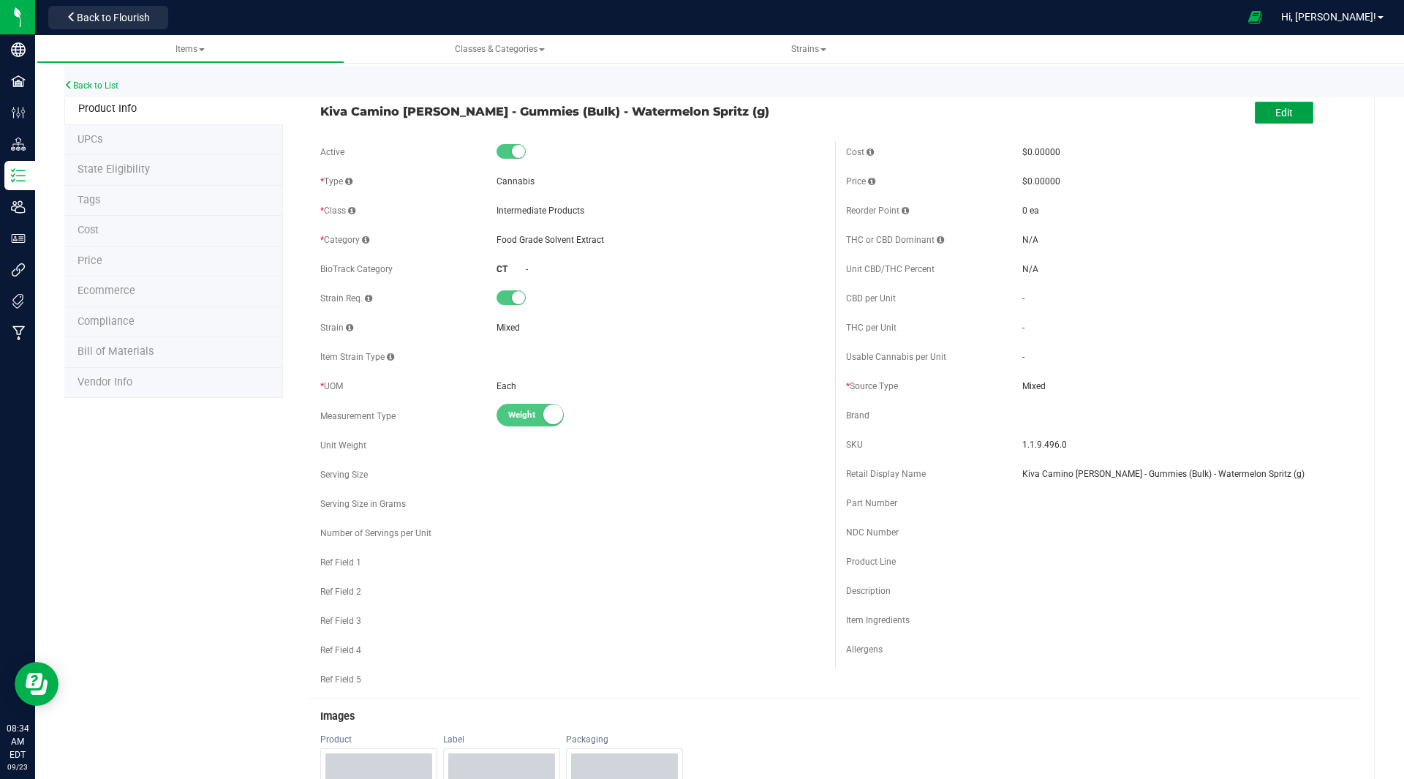
click at [1260, 111] on button "Edit" at bounding box center [1284, 113] width 59 height 22
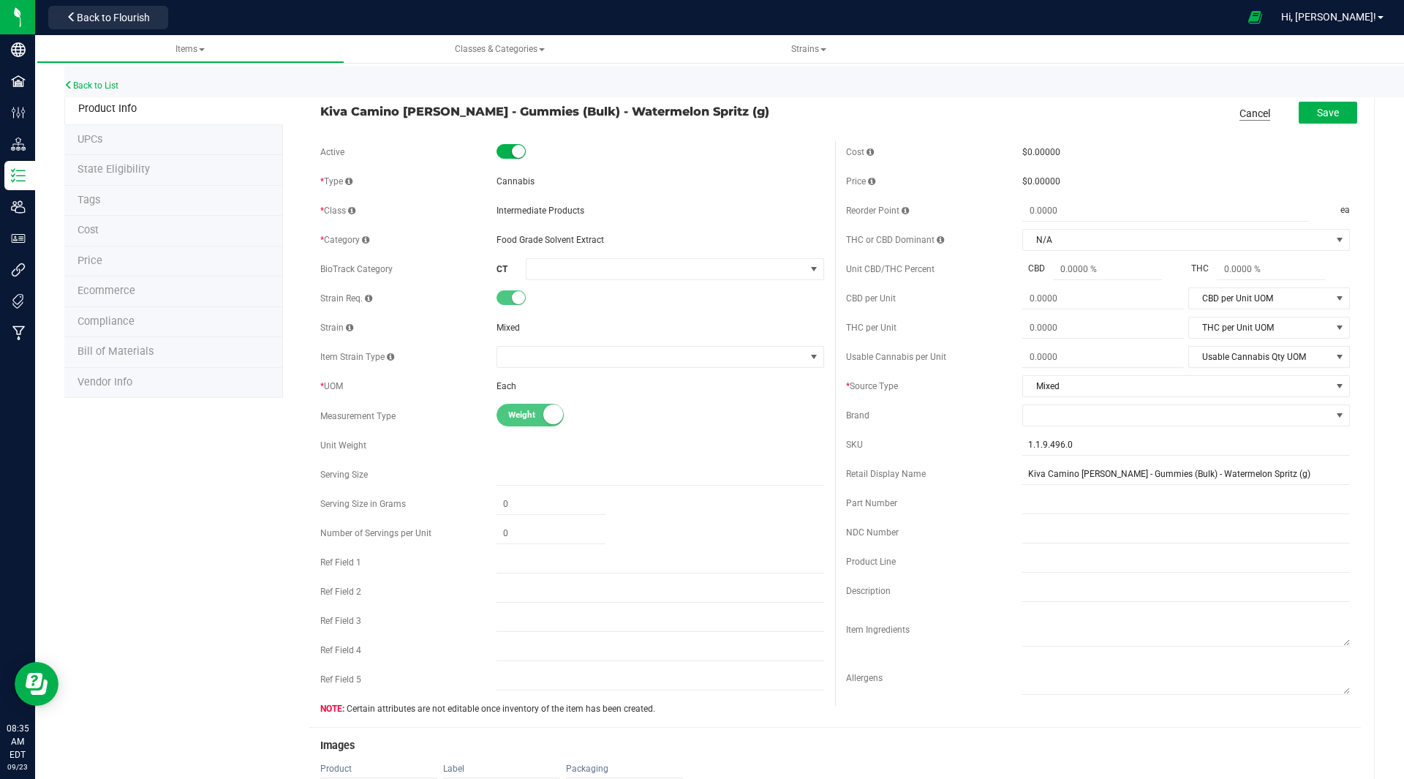
click at [1244, 118] on link "Cancel" at bounding box center [1255, 113] width 31 height 15
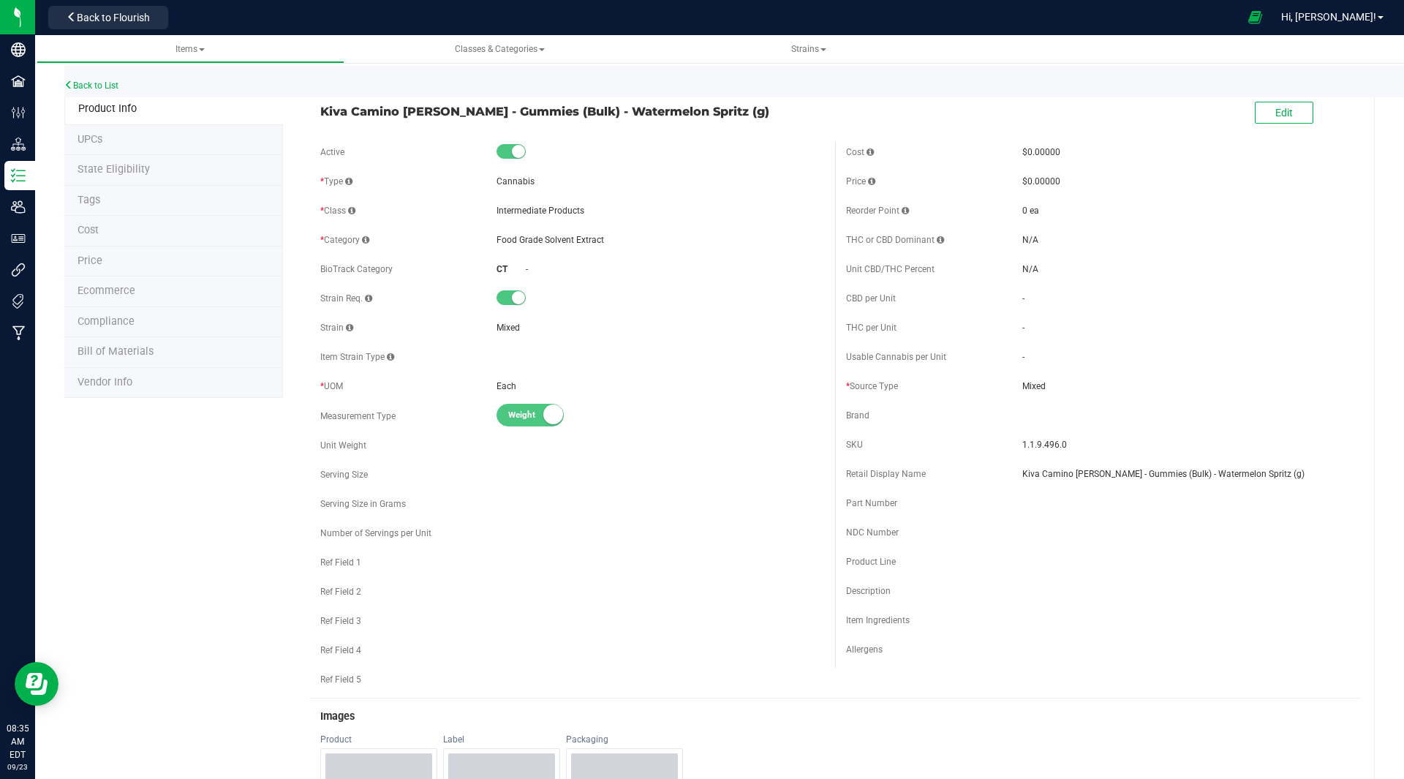
click at [79, 91] on div "Back to List" at bounding box center [766, 81] width 1404 height 31
click at [80, 88] on link "Back to List" at bounding box center [91, 85] width 54 height 10
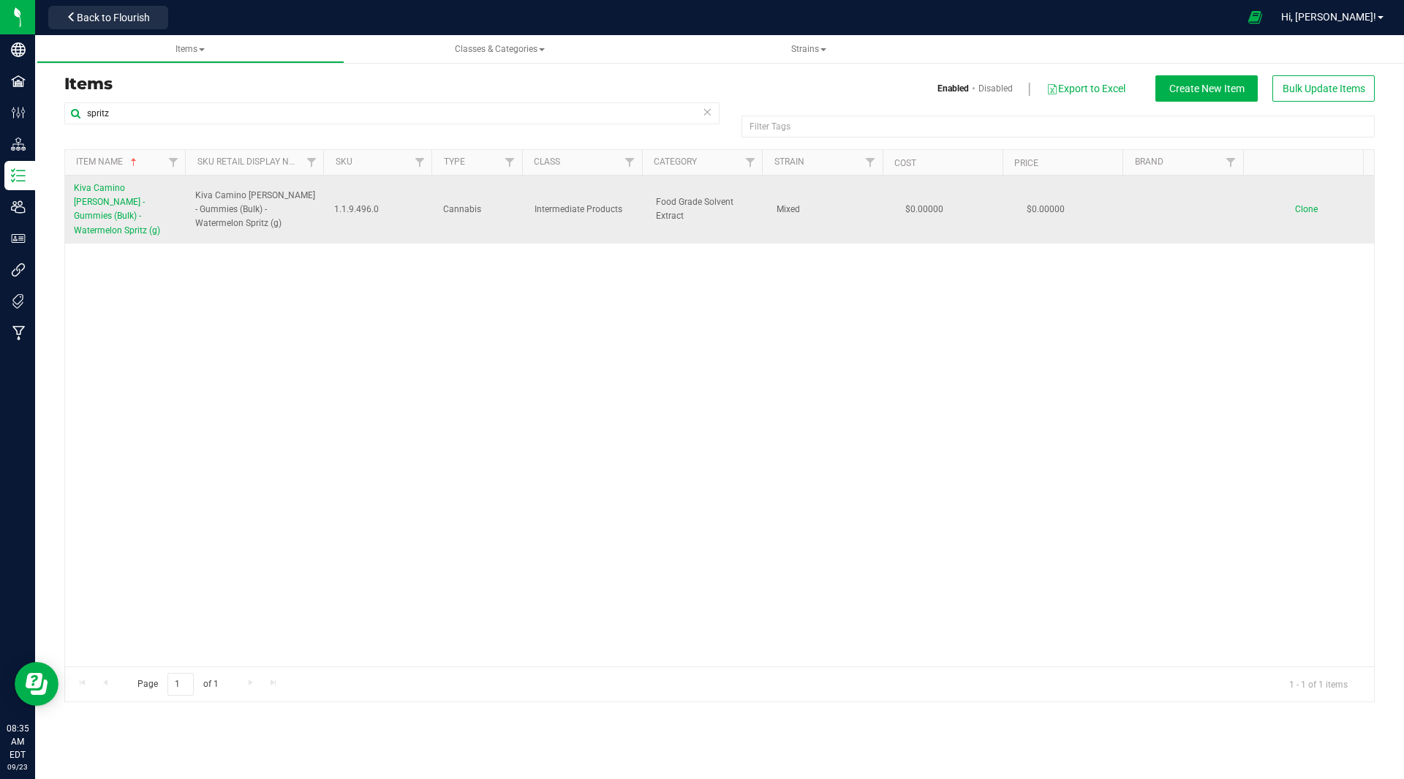
click at [1305, 204] on span "Clone" at bounding box center [1306, 209] width 23 height 10
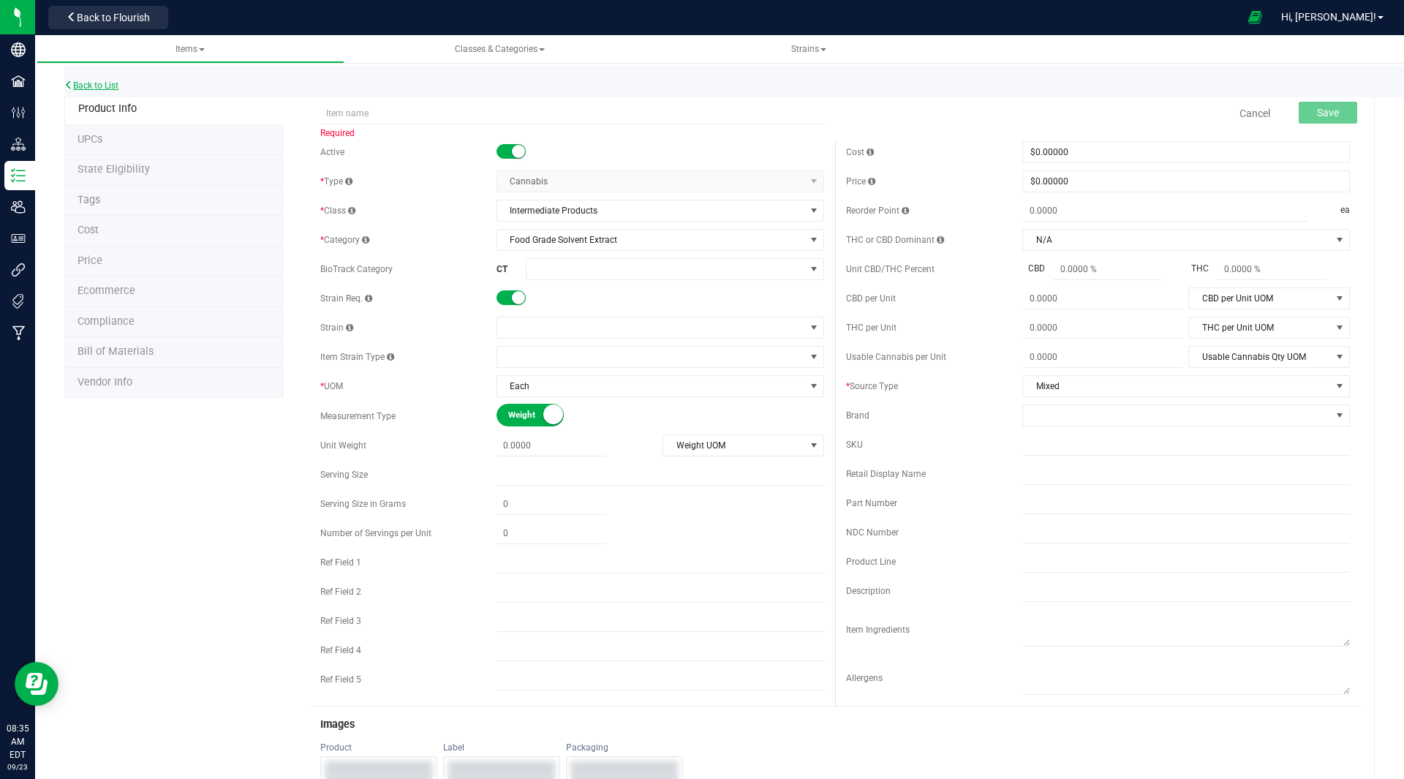
click at [99, 83] on link "Back to List" at bounding box center [91, 85] width 54 height 10
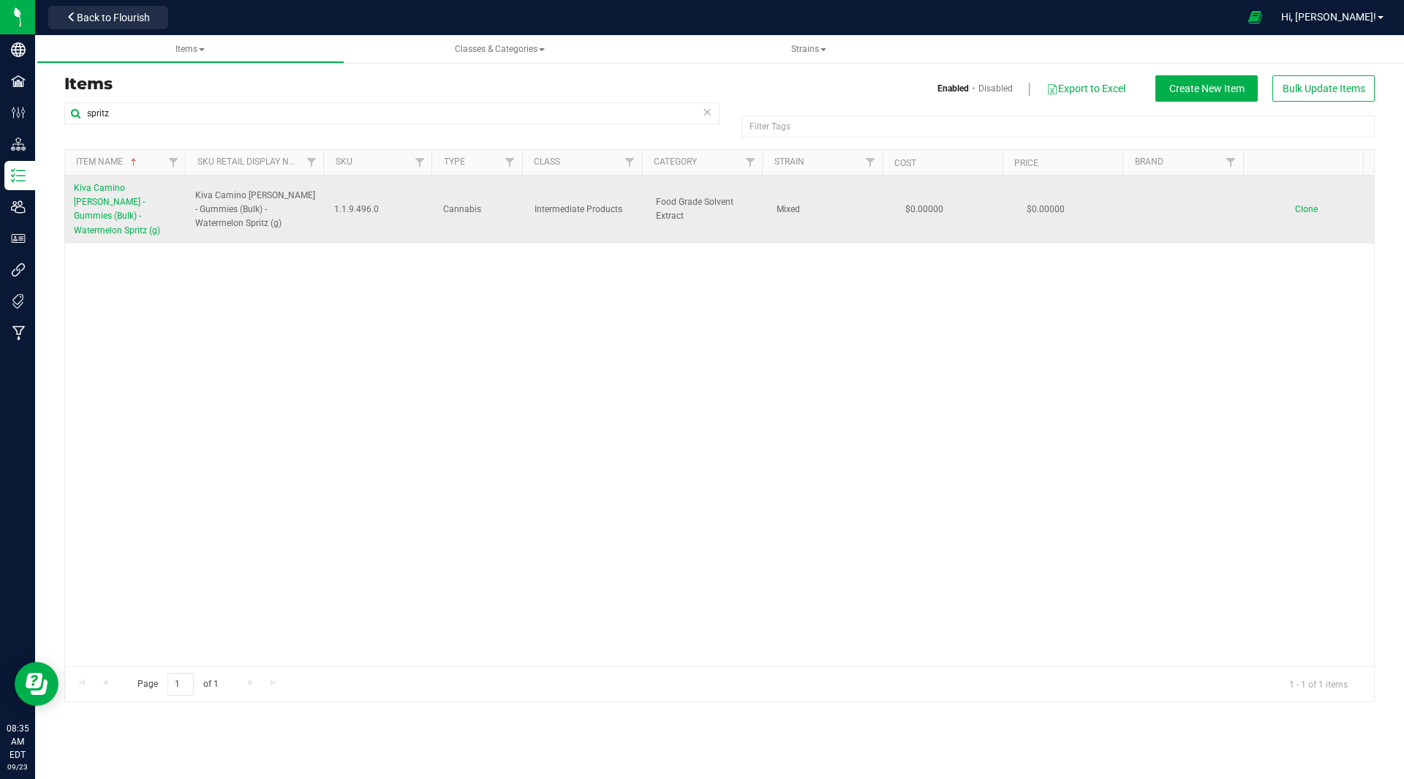
click at [274, 214] on span "Kiva Camino [PERSON_NAME] - Gummies (Bulk) - Watermelon Spritz (g)" at bounding box center [256, 210] width 122 height 42
click at [257, 207] on span "Kiva Camino [PERSON_NAME] - Gummies (Bulk) - Watermelon Spritz (g)" at bounding box center [256, 210] width 122 height 42
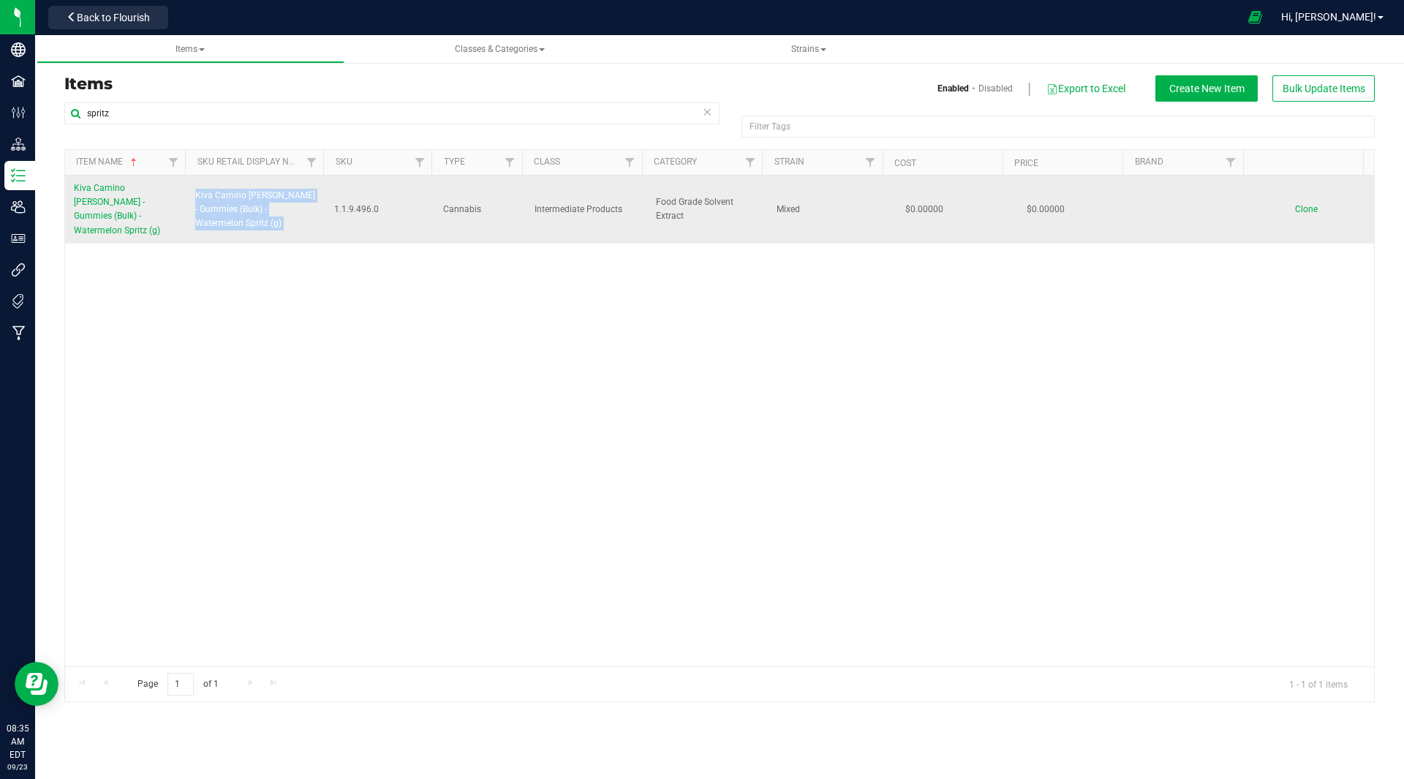
copy tr "Kiva Camino [PERSON_NAME] - Gummies (Bulk) - Watermelon Spritz (g)"
click at [1295, 204] on span "Clone" at bounding box center [1306, 209] width 23 height 10
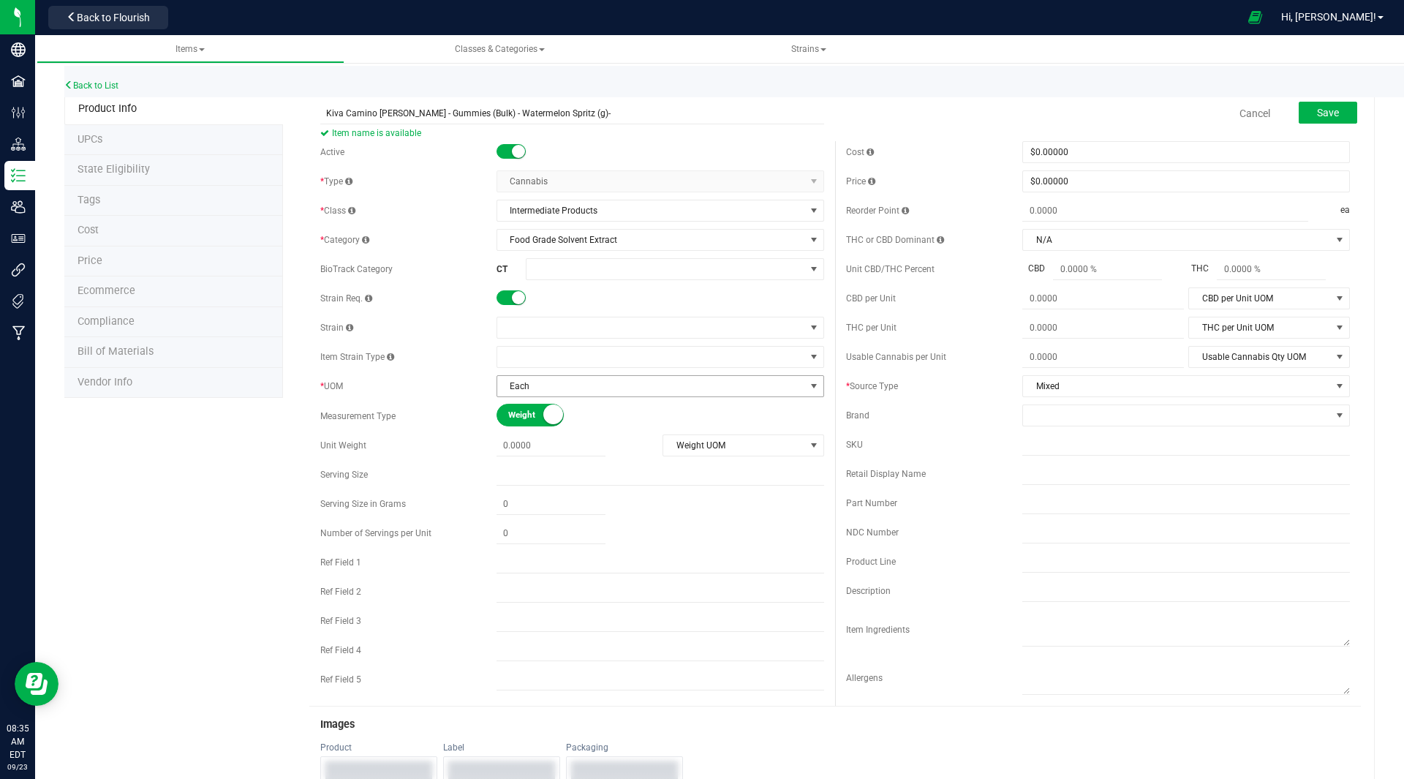
type input "Kiva Camino [PERSON_NAME] - Gummies (Bulk) - Watermelon Spritz (g)-"
click at [535, 393] on span "Each" at bounding box center [651, 386] width 308 height 20
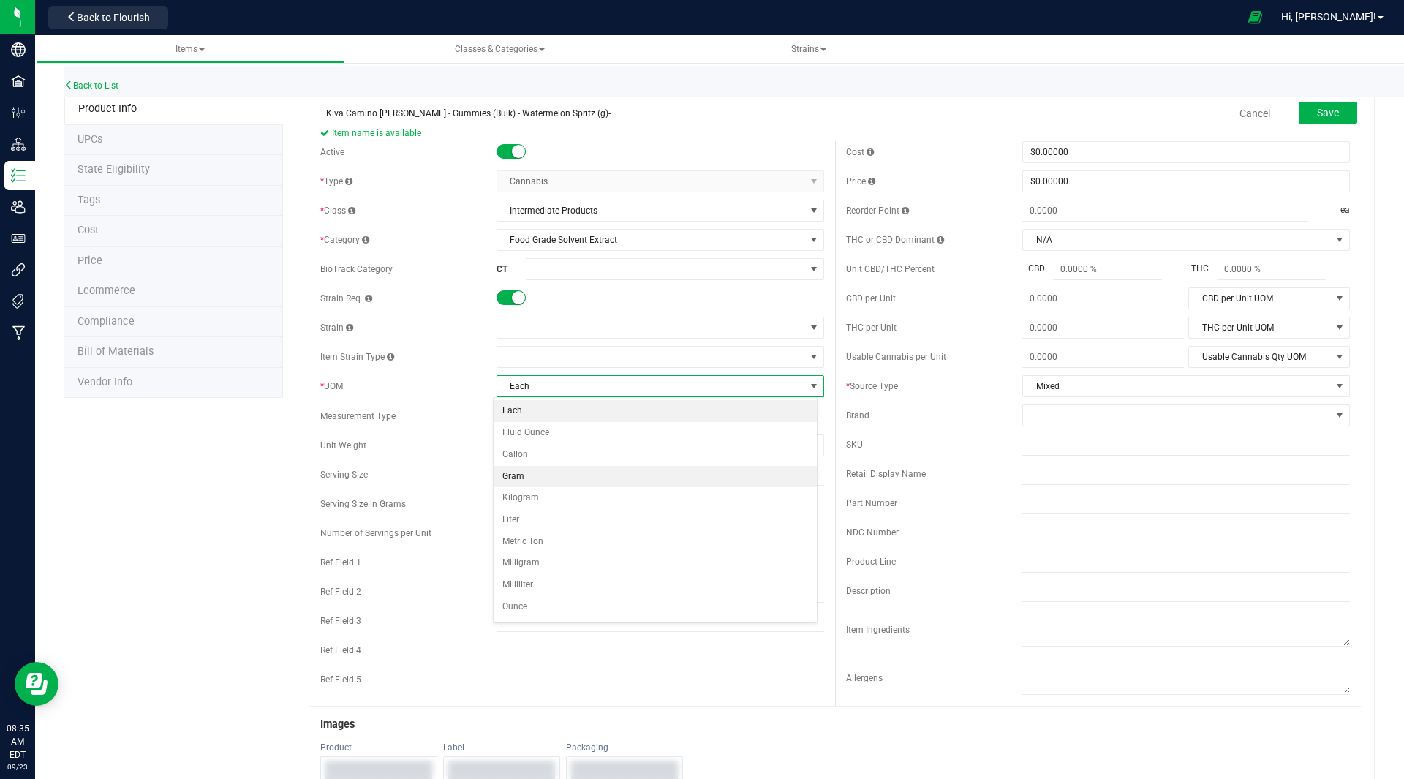
click at [516, 479] on li "Gram" at bounding box center [655, 477] width 323 height 22
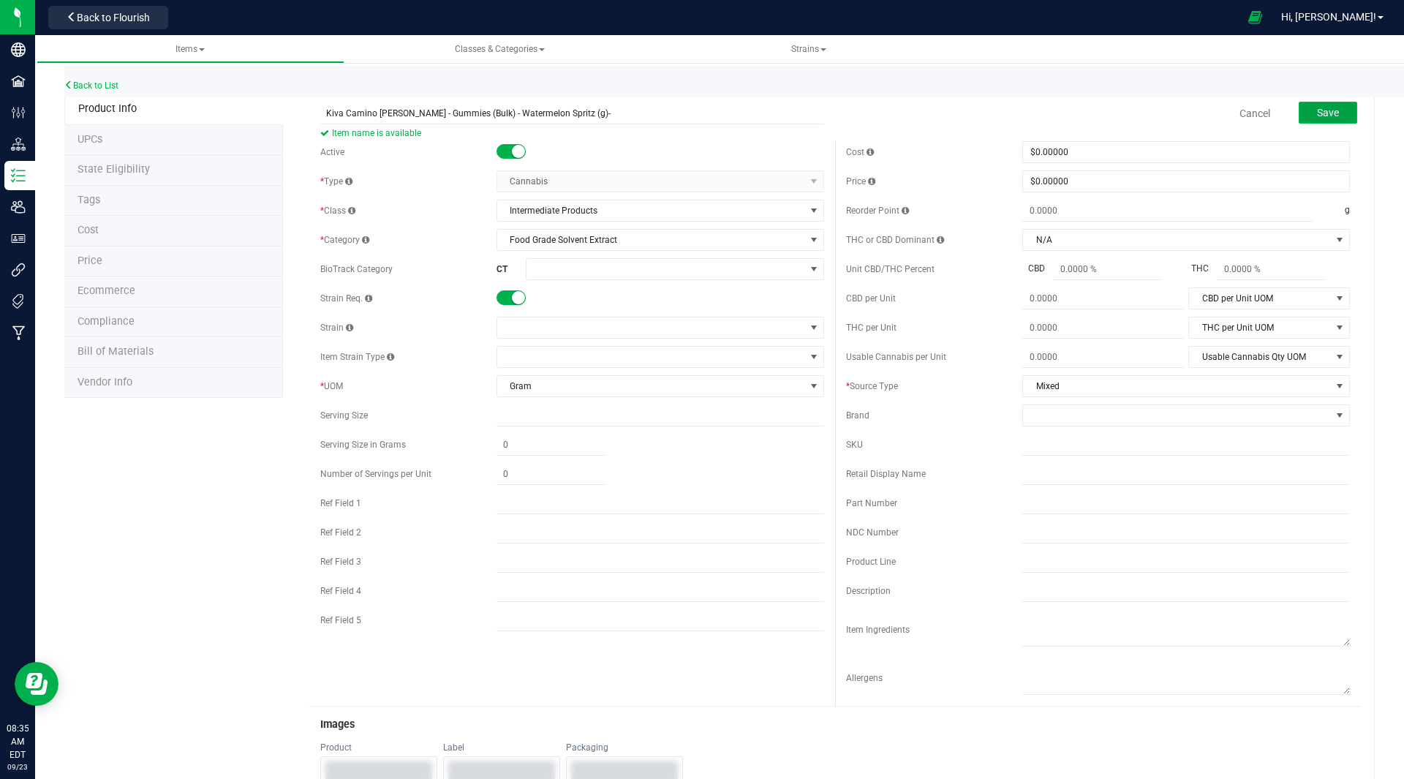
click at [1321, 107] on span "Save" at bounding box center [1328, 113] width 22 height 12
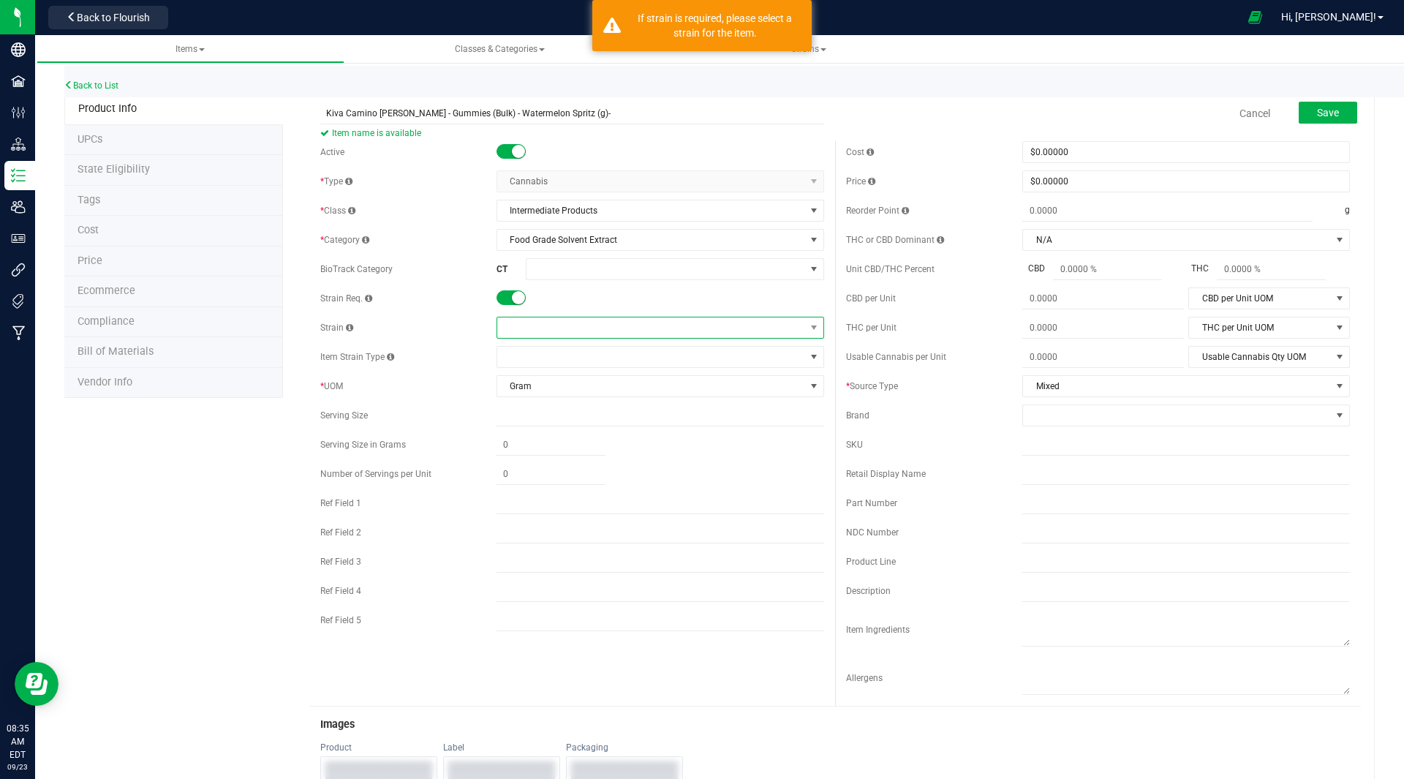
click at [522, 331] on span at bounding box center [651, 327] width 308 height 20
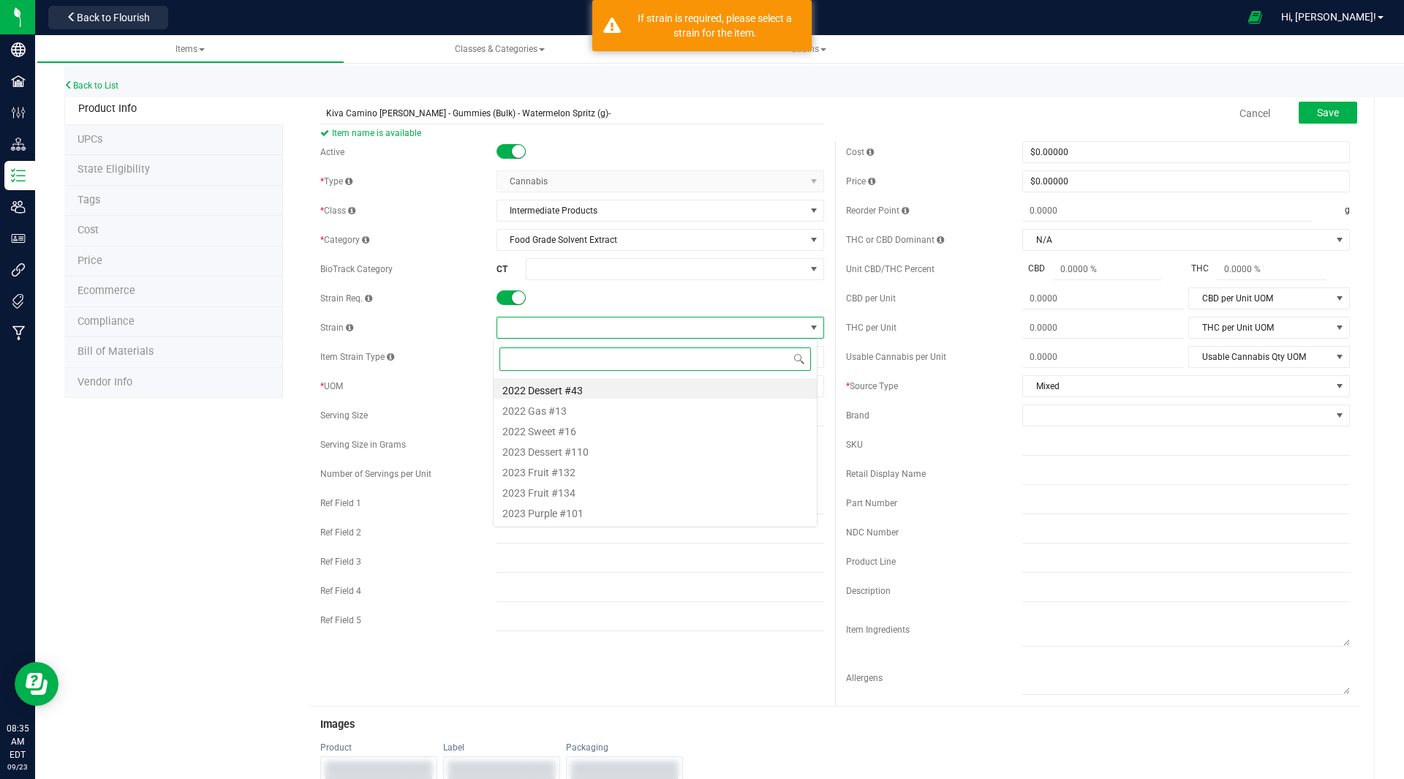
scroll to position [22, 325]
type input "mixed"
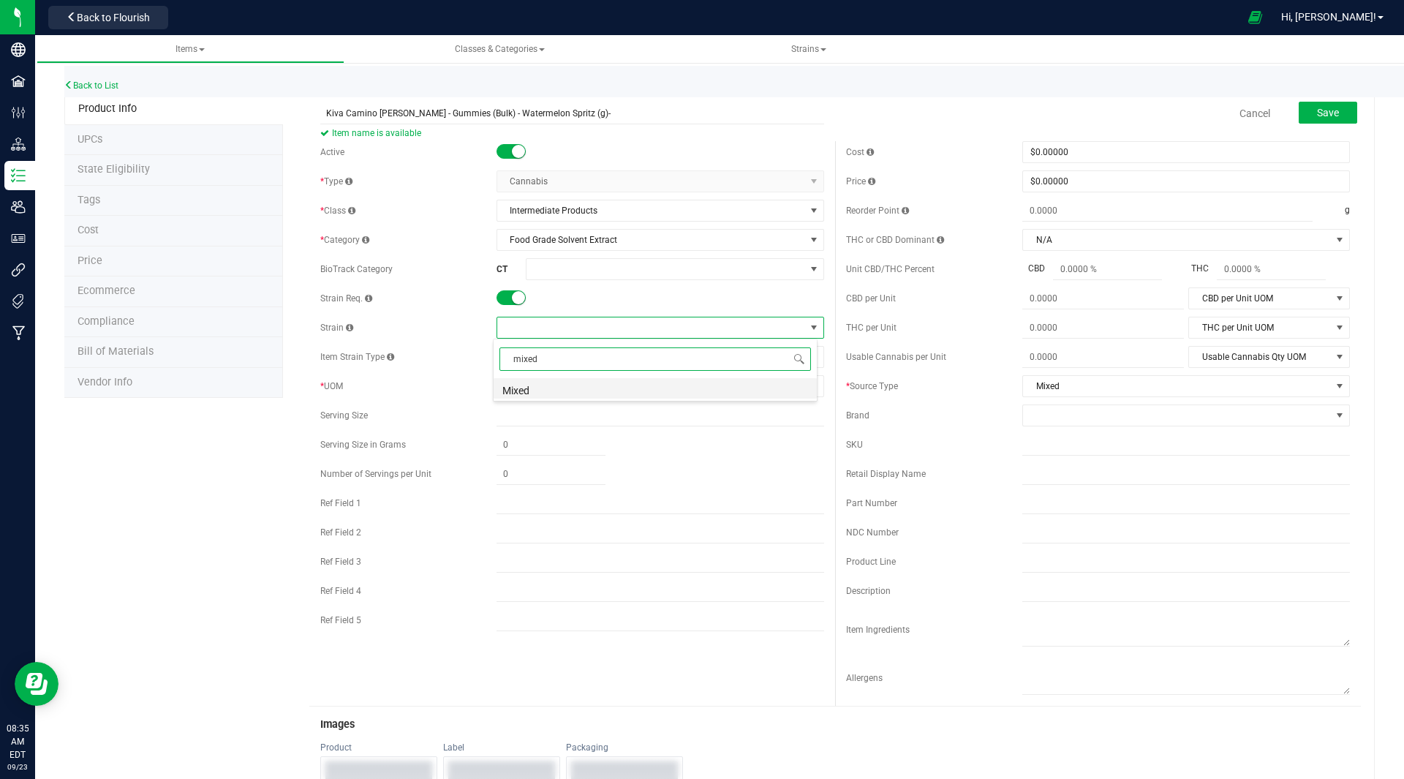
click at [547, 386] on li "Mixed" at bounding box center [655, 388] width 323 height 20
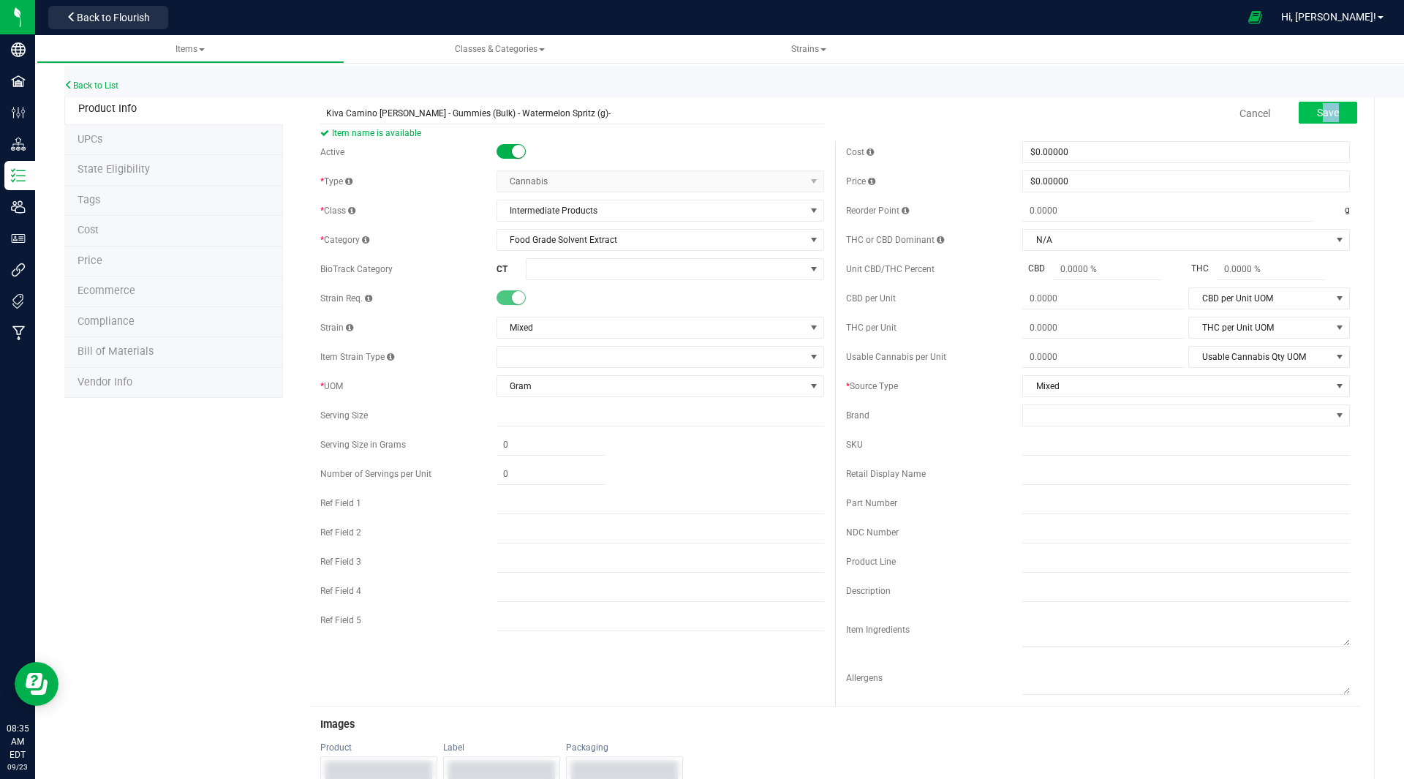
drag, startPoint x: 1331, startPoint y: 101, endPoint x: 1324, endPoint y: 110, distance: 12.0
click at [1324, 110] on div "Save" at bounding box center [1317, 114] width 80 height 30
click at [1324, 110] on span "Save" at bounding box center [1328, 113] width 22 height 12
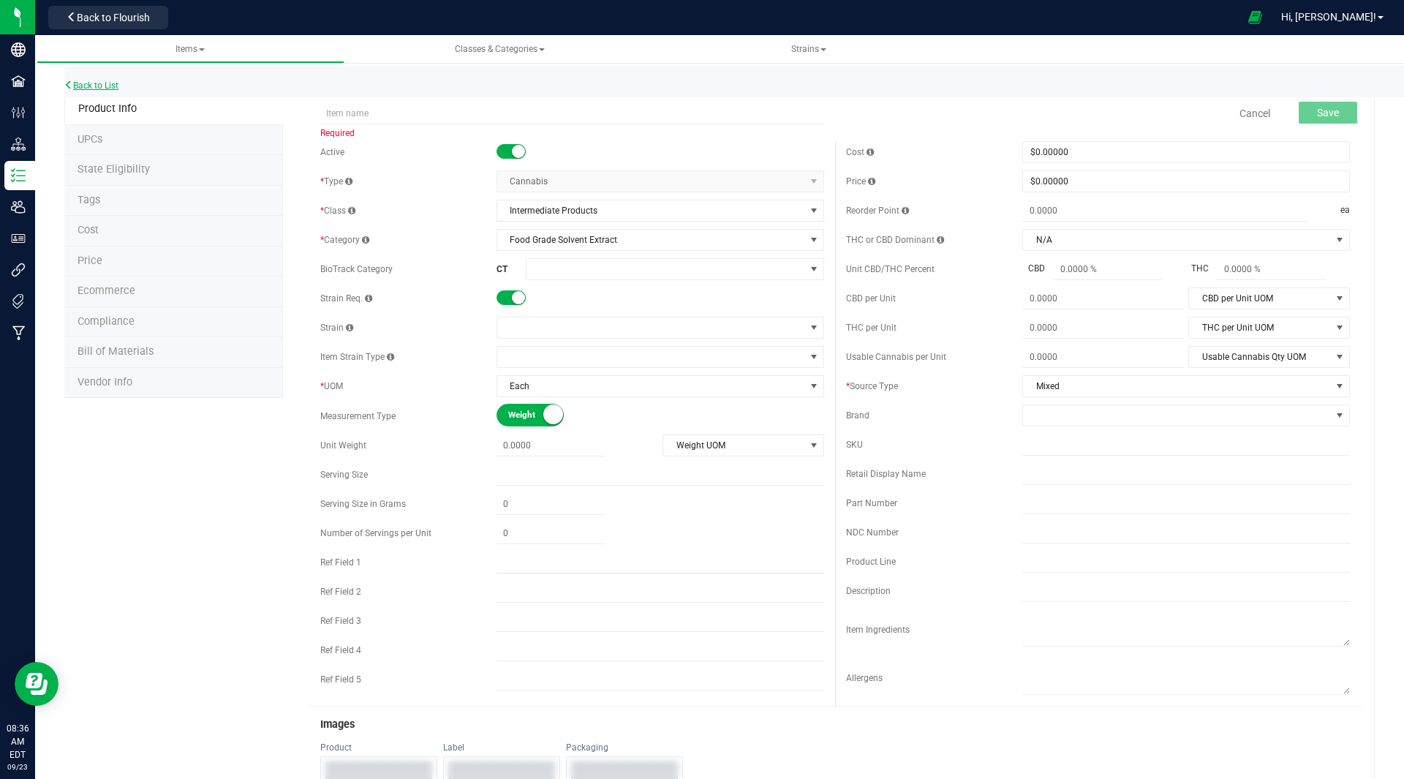
click at [100, 84] on link "Back to List" at bounding box center [91, 85] width 54 height 10
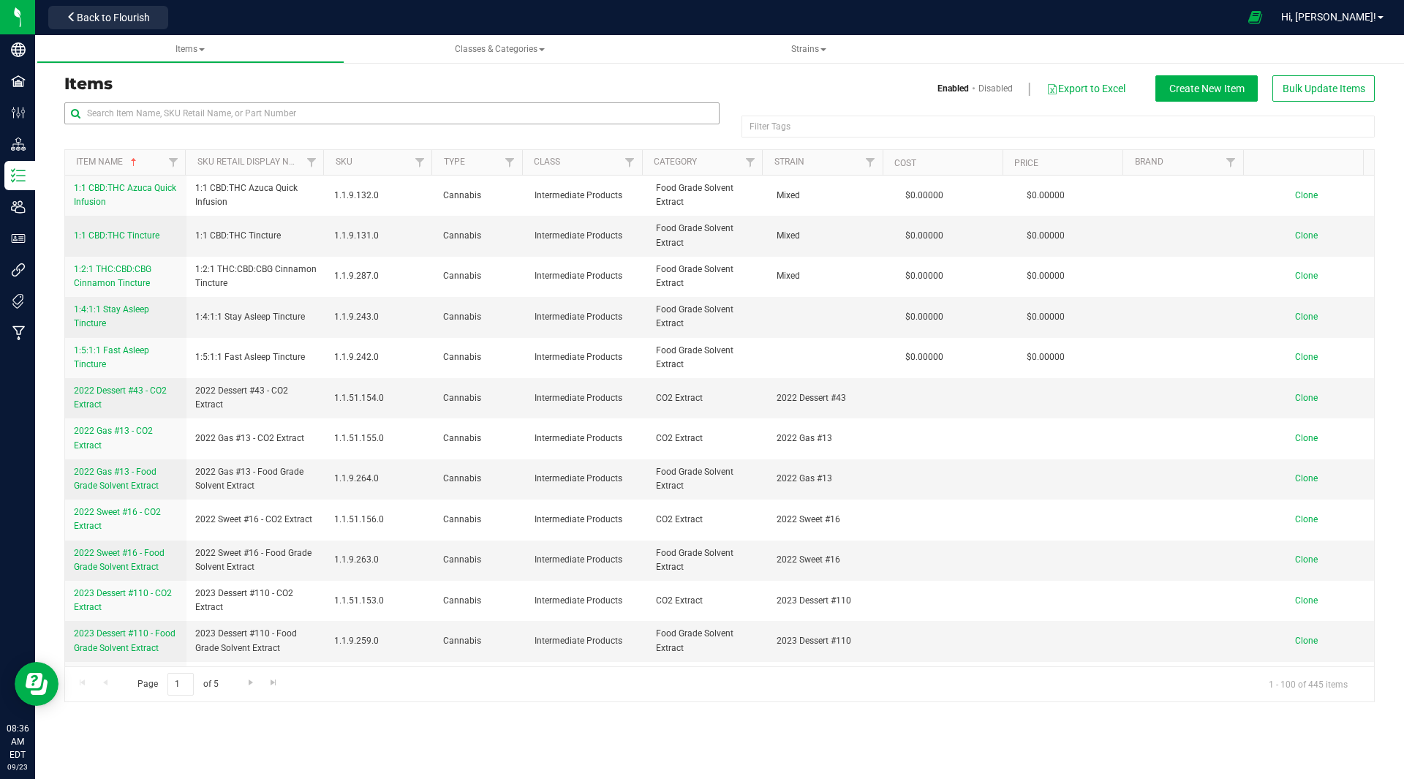
drag, startPoint x: 237, startPoint y: 125, endPoint x: 216, endPoint y: 113, distance: 23.6
click at [216, 113] on div at bounding box center [391, 119] width 655 height 34
click at [216, 113] on input "text" at bounding box center [391, 113] width 655 height 22
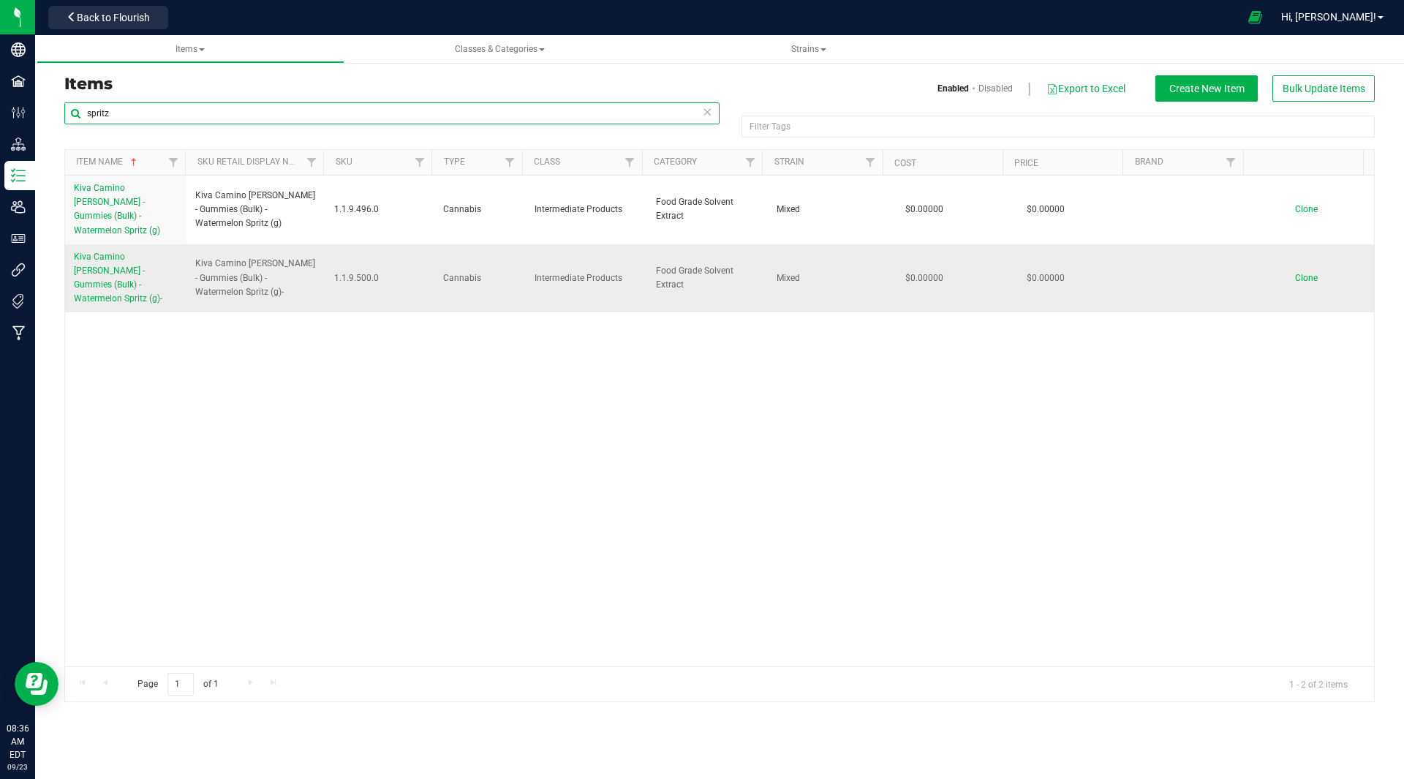
type input "spritz"
click at [137, 269] on span "Kiva Camino [PERSON_NAME] - Gummies (Bulk) - Watermelon Spritz (g)-" at bounding box center [118, 278] width 88 height 53
